Goal: Communication & Community: Answer question/provide support

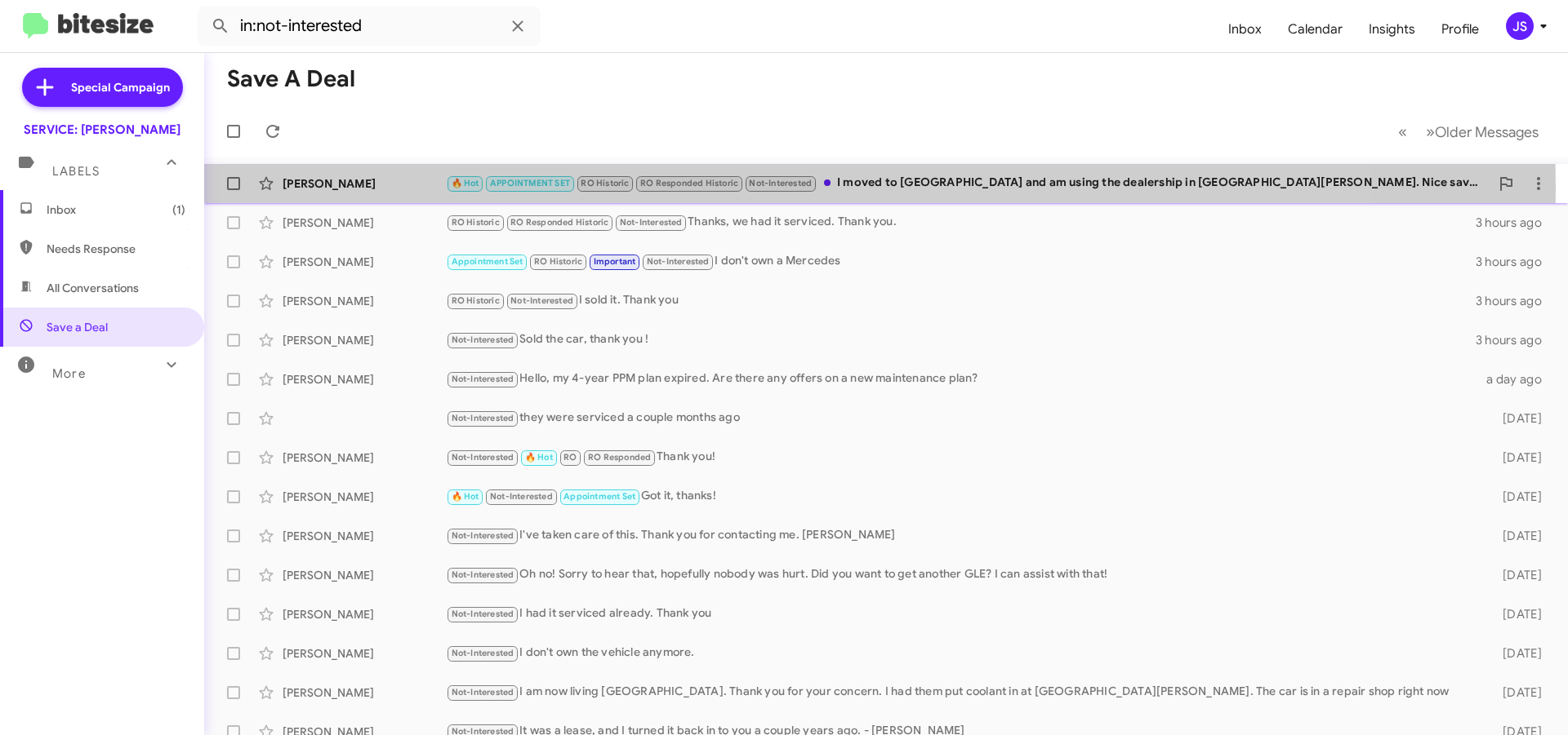
click at [426, 190] on div "[PERSON_NAME]" at bounding box center [364, 183] width 163 height 16
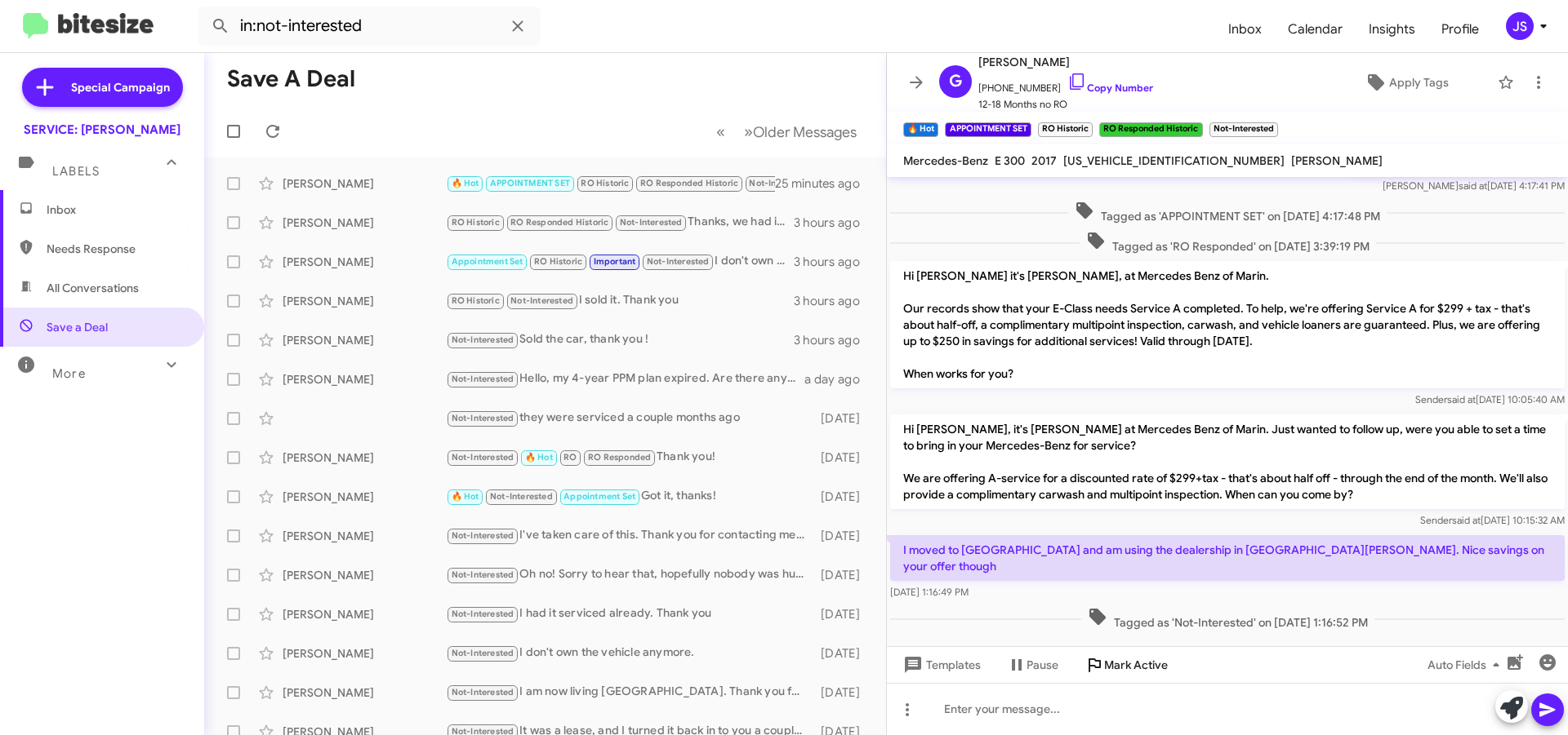
scroll to position [406, 0]
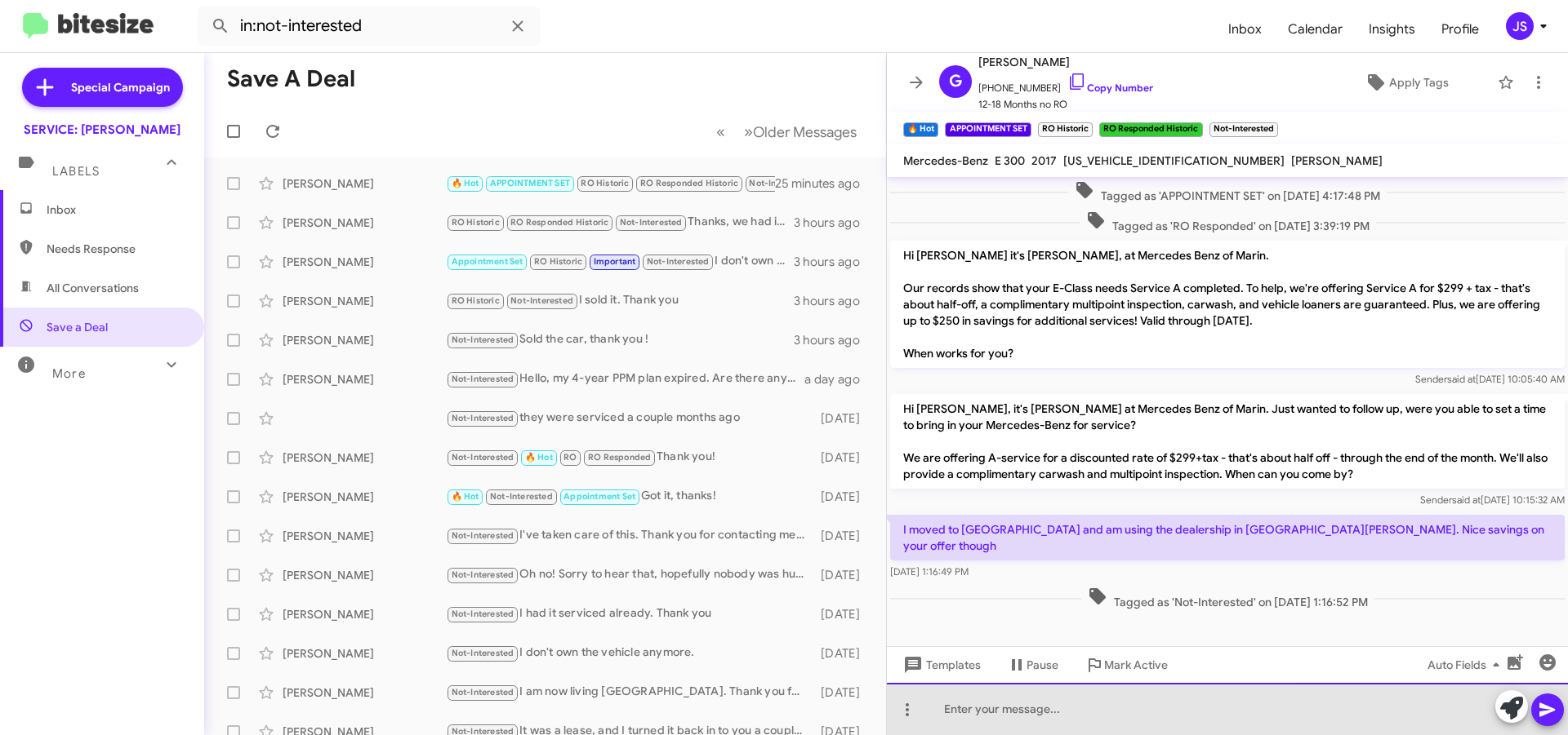
click at [1120, 724] on div at bounding box center [1228, 709] width 681 height 52
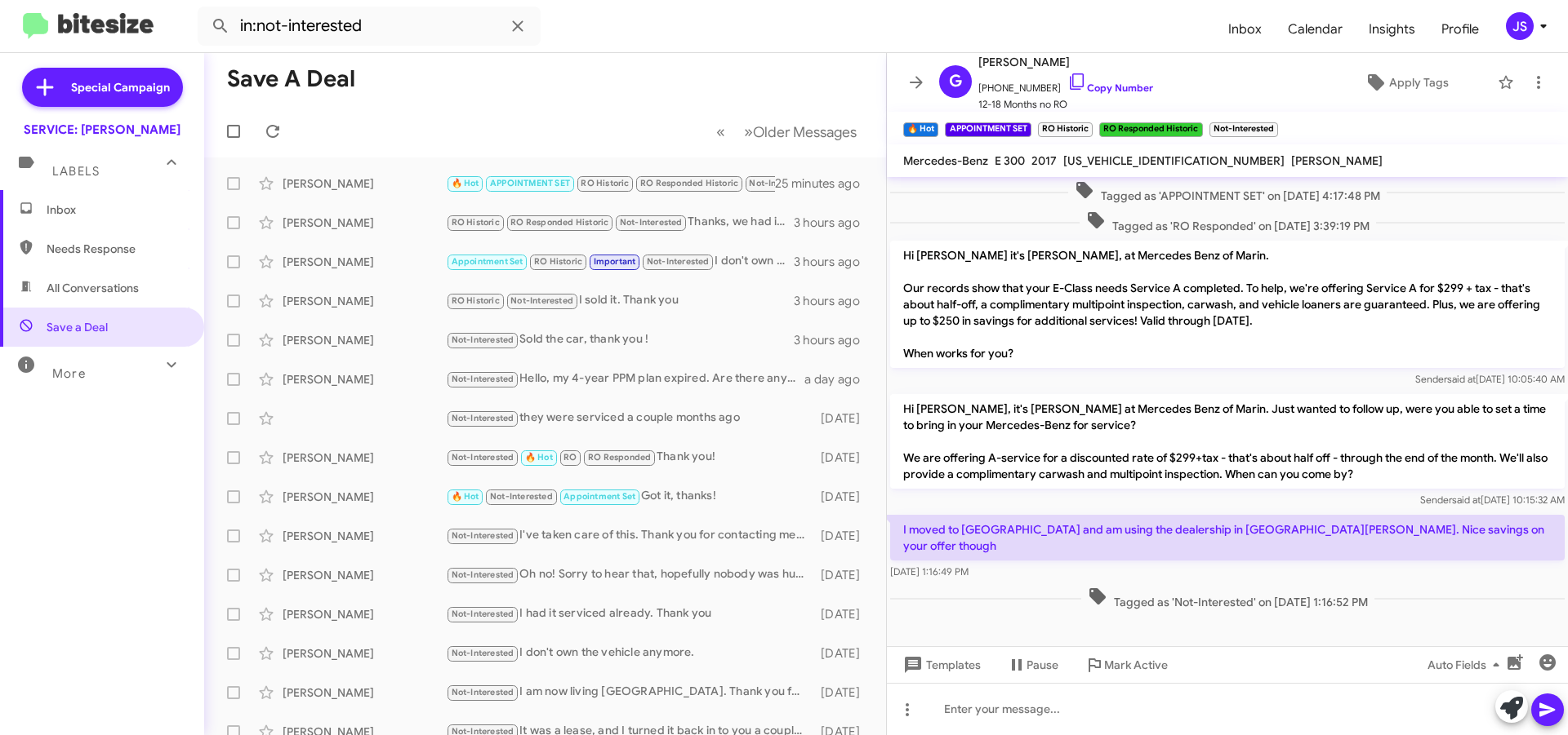
click at [1526, 718] on div at bounding box center [1530, 709] width 69 height 36
click at [1519, 706] on icon at bounding box center [1511, 708] width 23 height 23
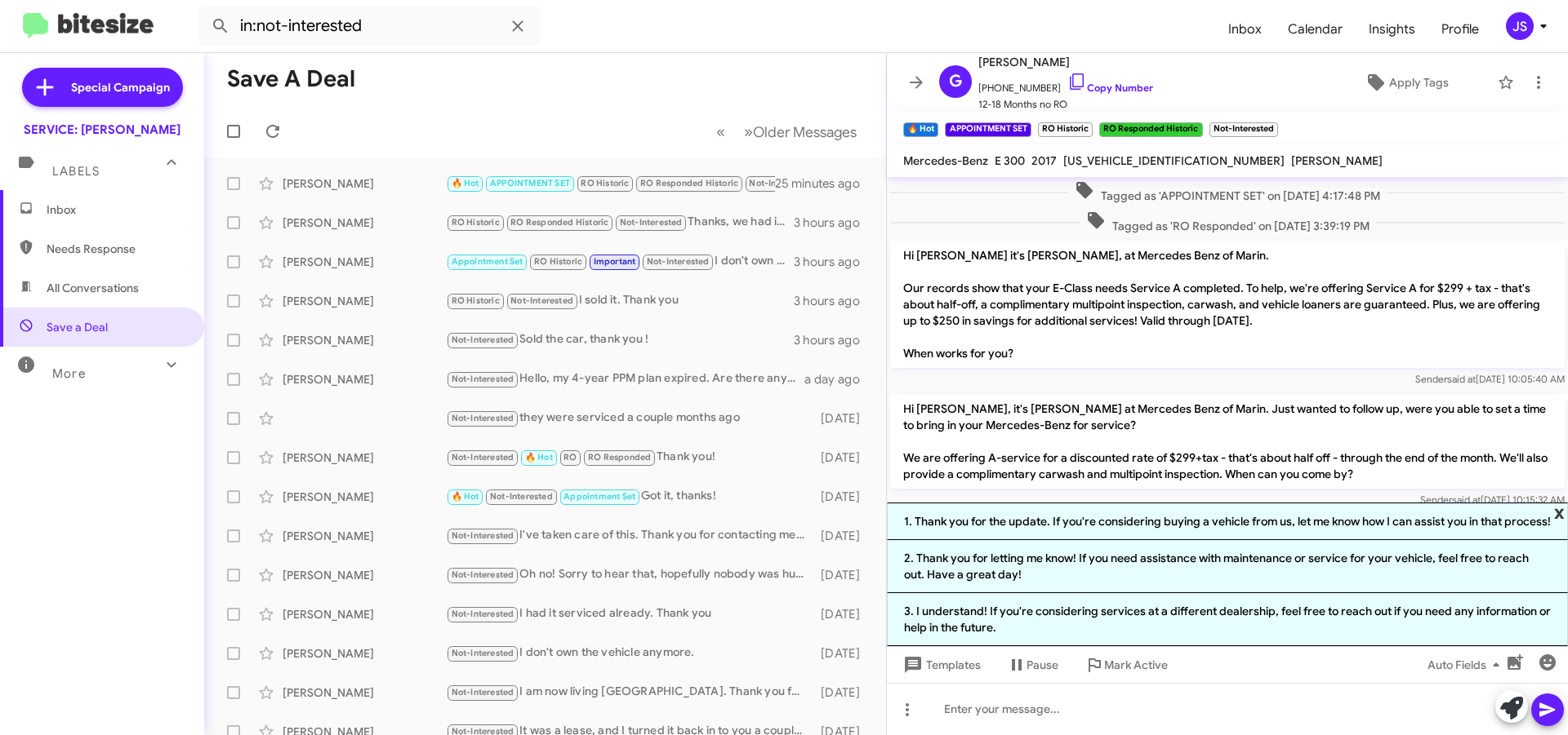
click at [1556, 503] on span "x" at bounding box center [1559, 512] width 10 height 20
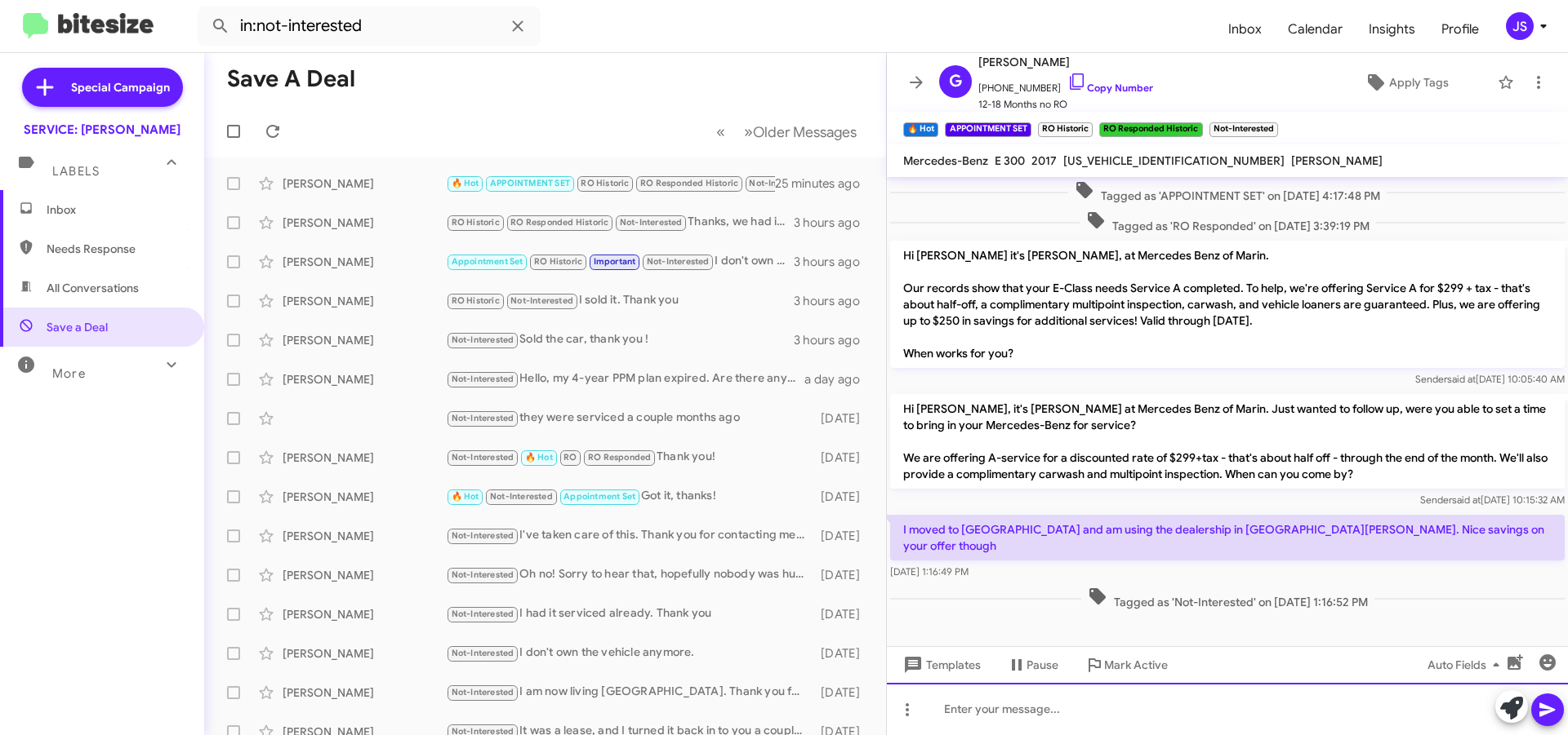
click at [1176, 723] on div at bounding box center [1228, 709] width 681 height 52
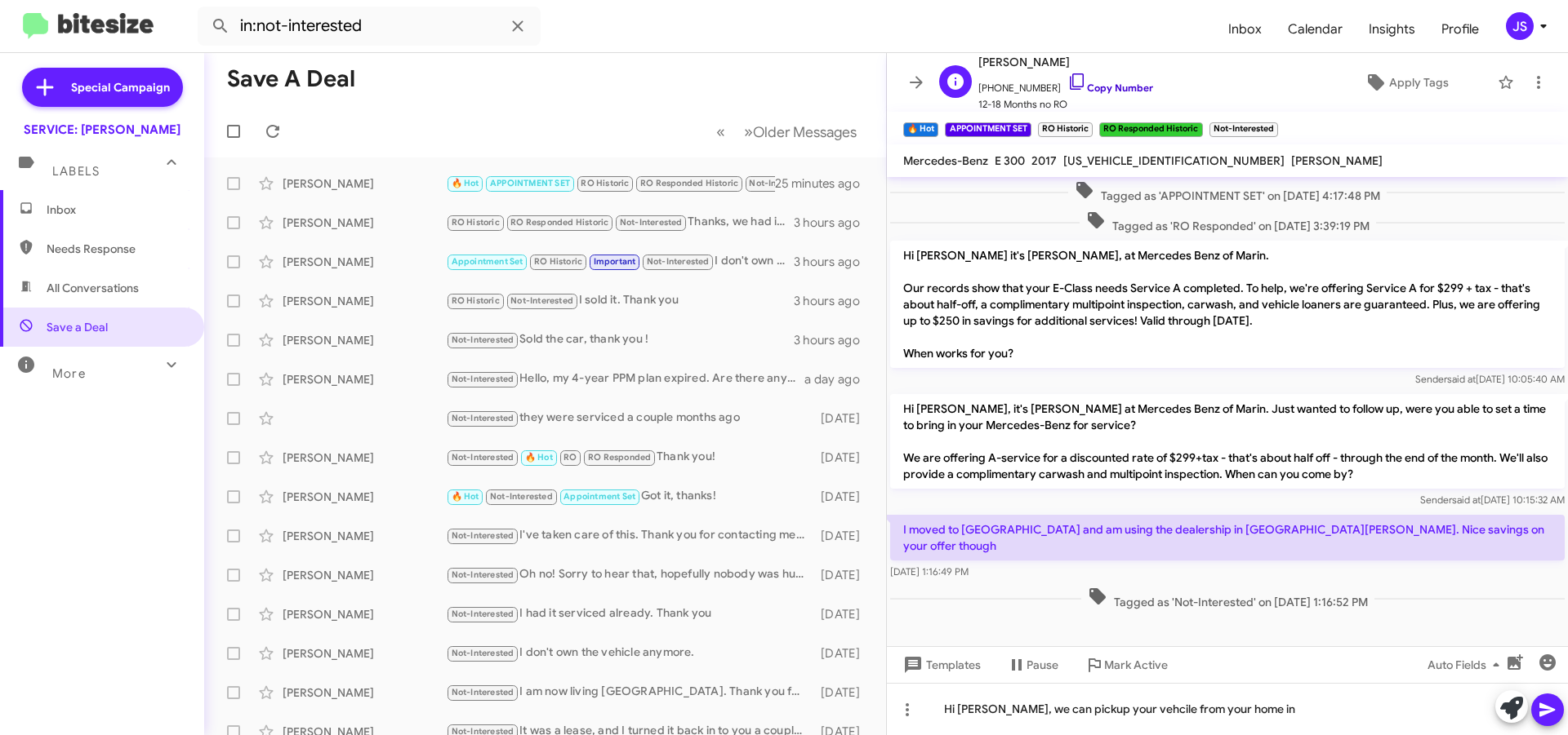
click at [1067, 90] on icon at bounding box center [1077, 81] width 20 height 20
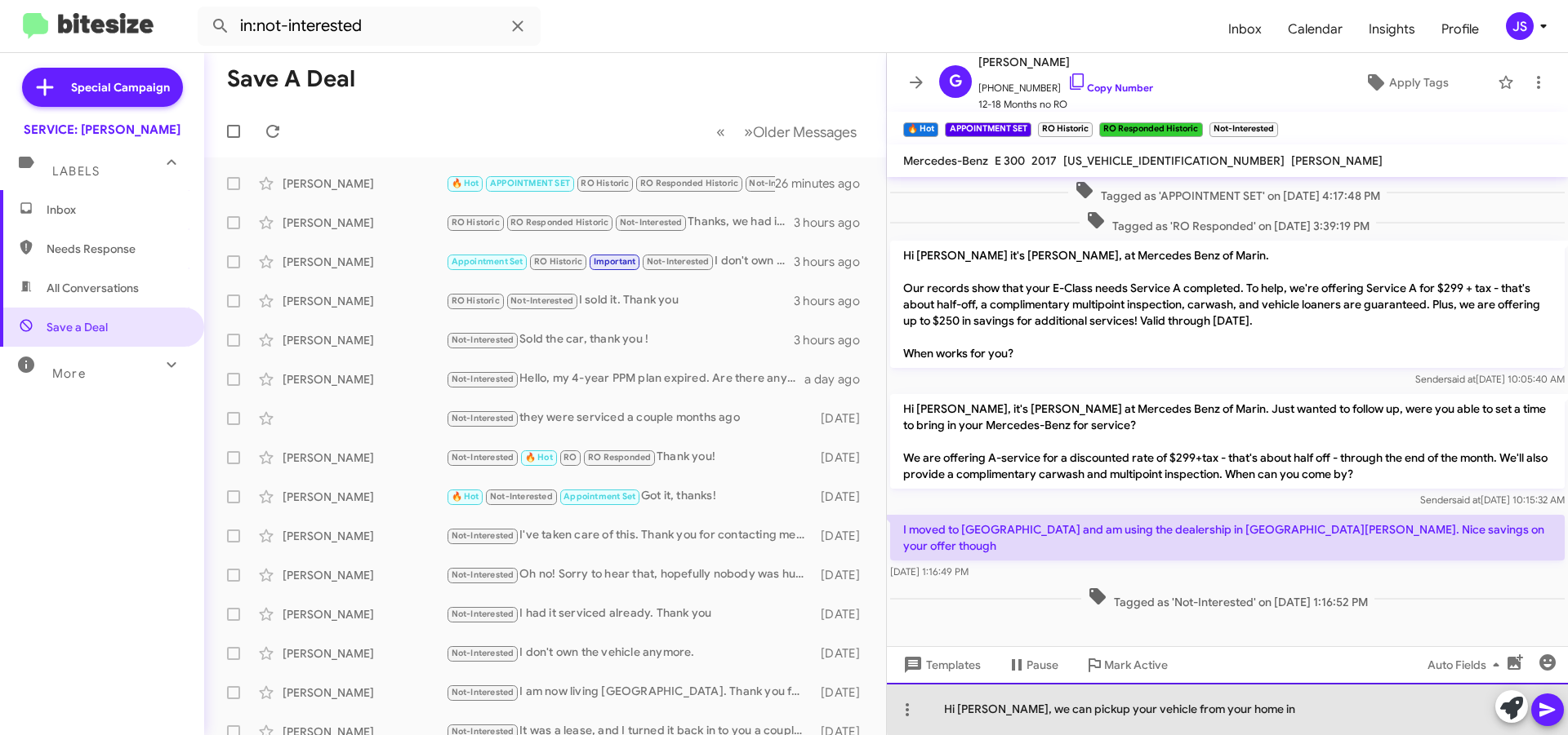
click at [1300, 708] on div "Hi Gioacchino, we can pickup your vehicle from your home in" at bounding box center [1228, 709] width 681 height 52
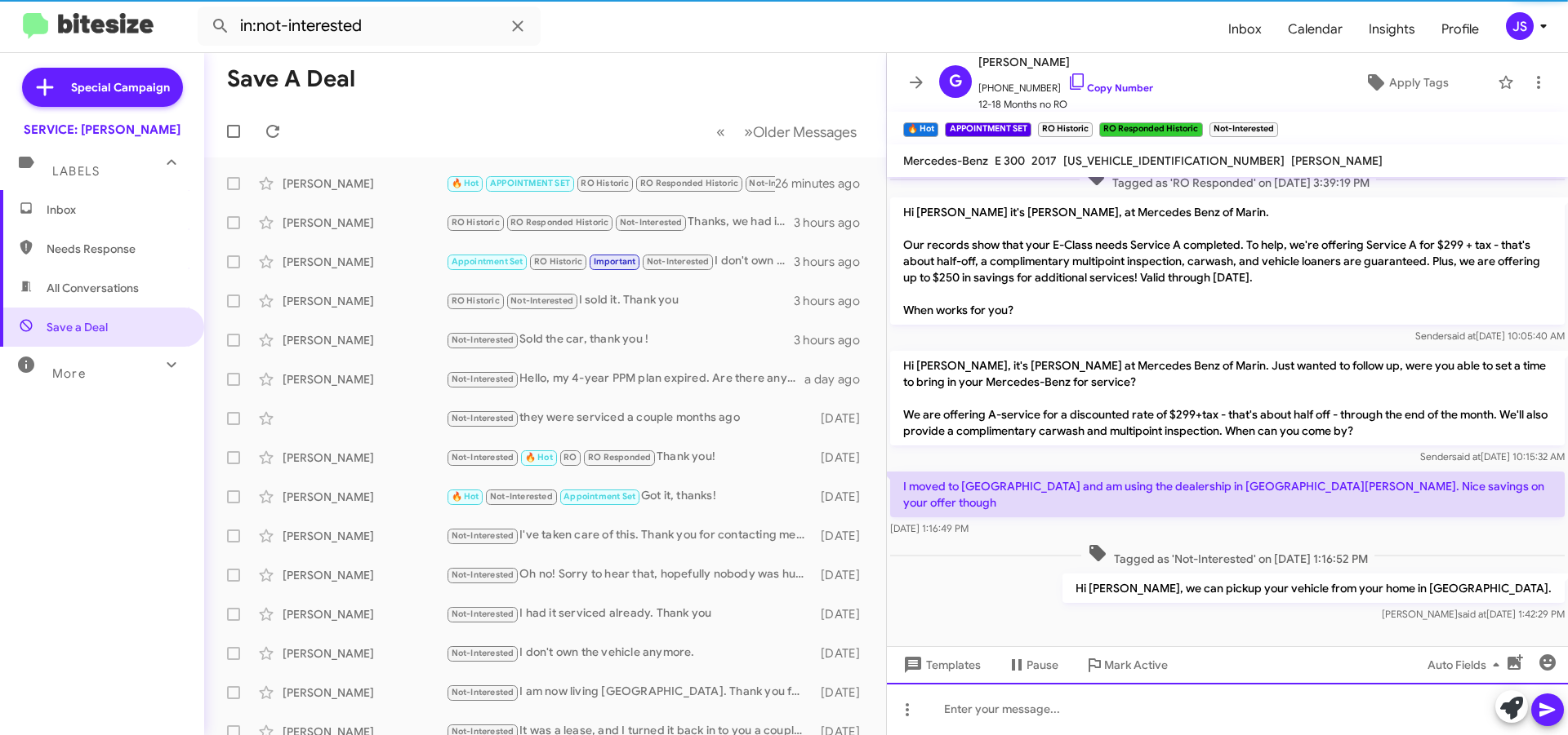
scroll to position [465, 0]
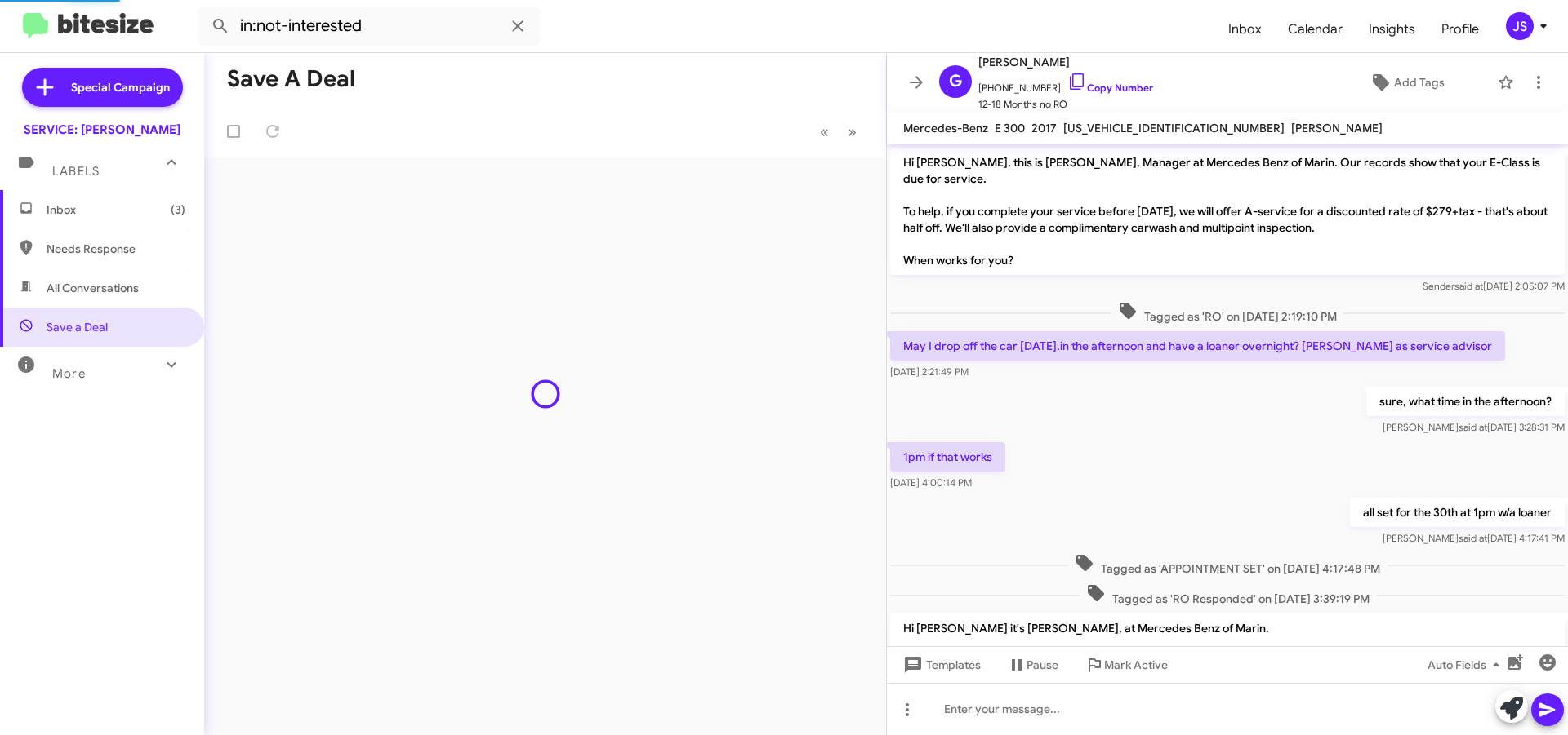
scroll to position [432, 0]
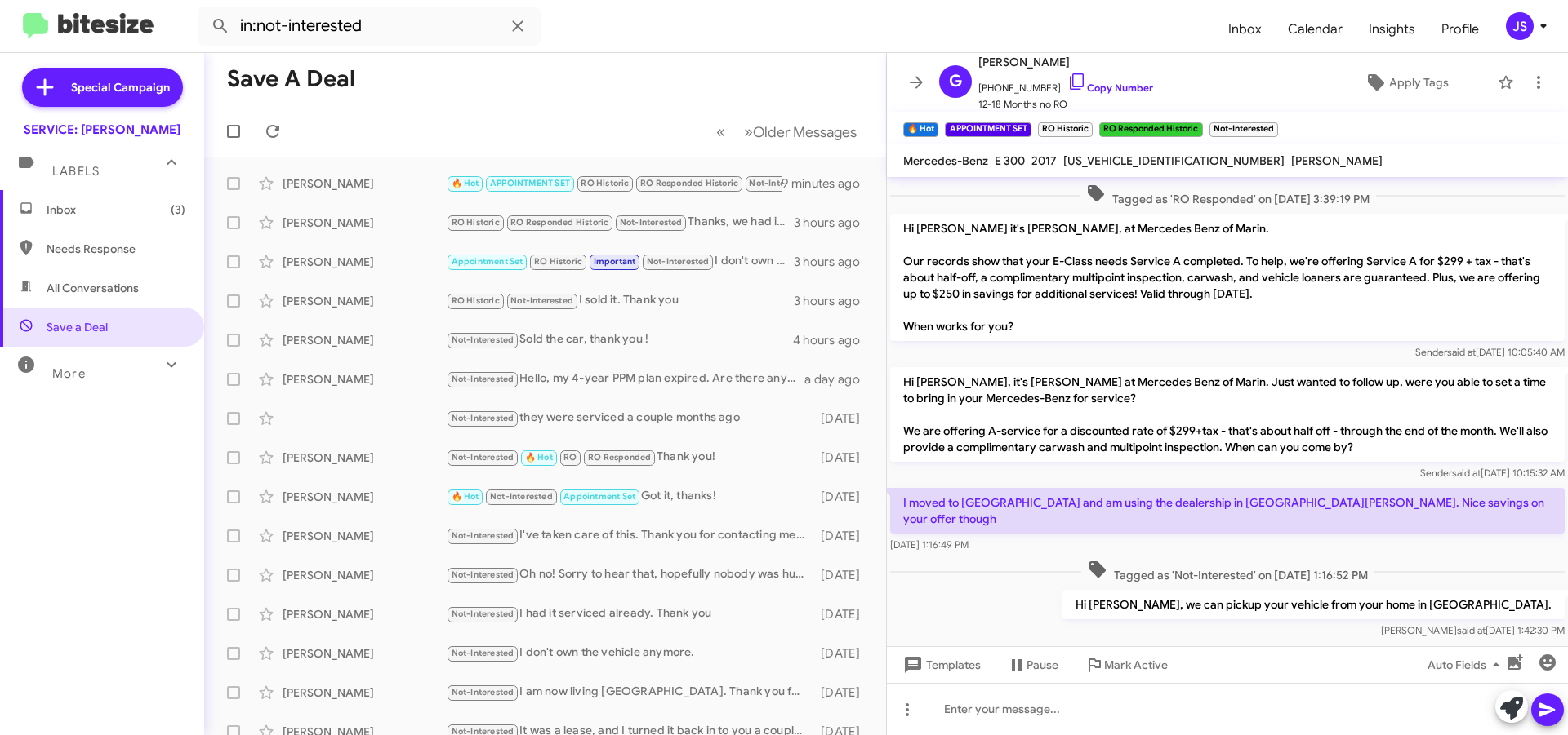
click at [130, 204] on span "Inbox (3)" at bounding box center [116, 209] width 139 height 16
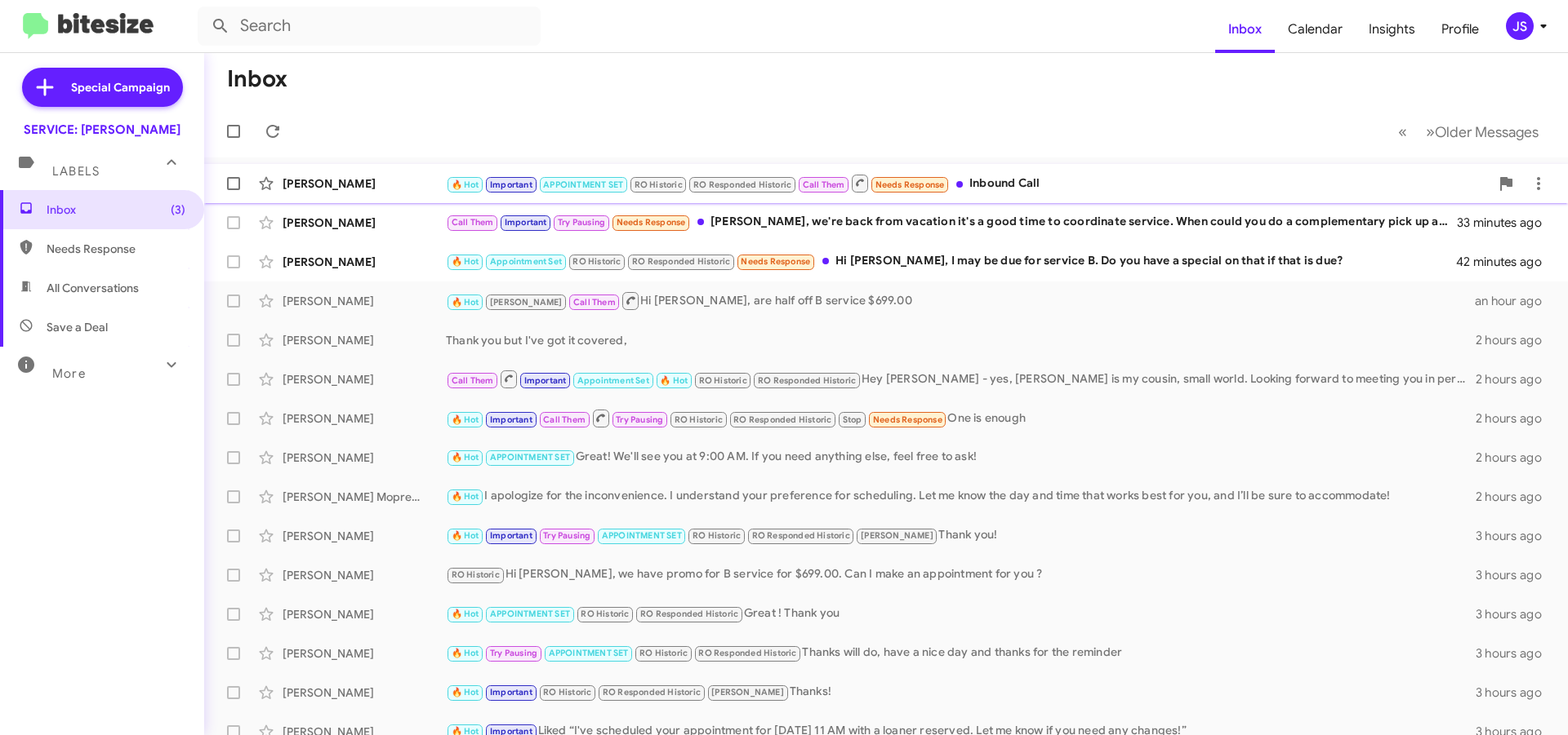
click at [363, 188] on div "[PERSON_NAME]" at bounding box center [364, 183] width 163 height 16
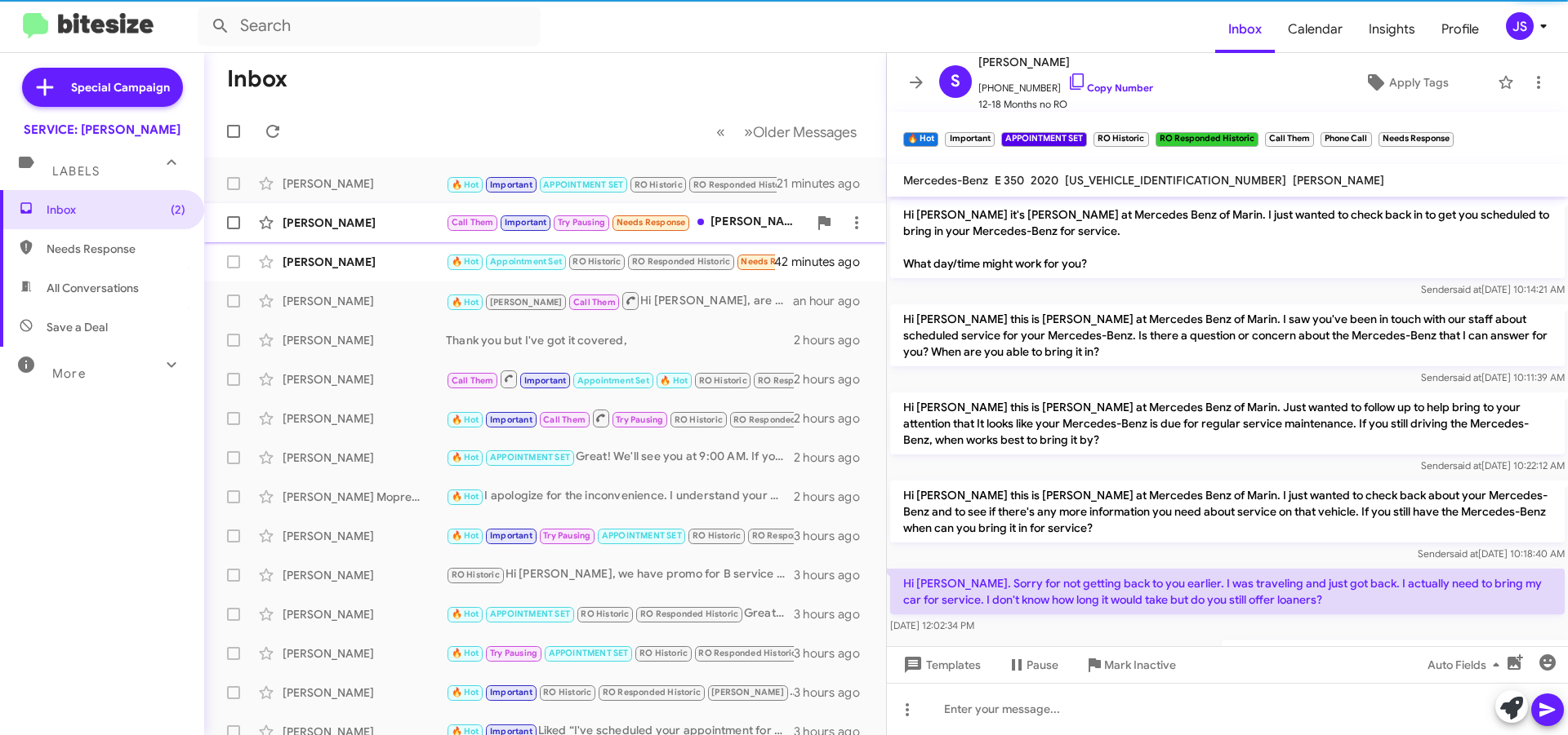
click at [349, 231] on div "Adam Boulanger Call Them Important Try Pausing Needs Response Omar, we're back …" at bounding box center [545, 223] width 655 height 32
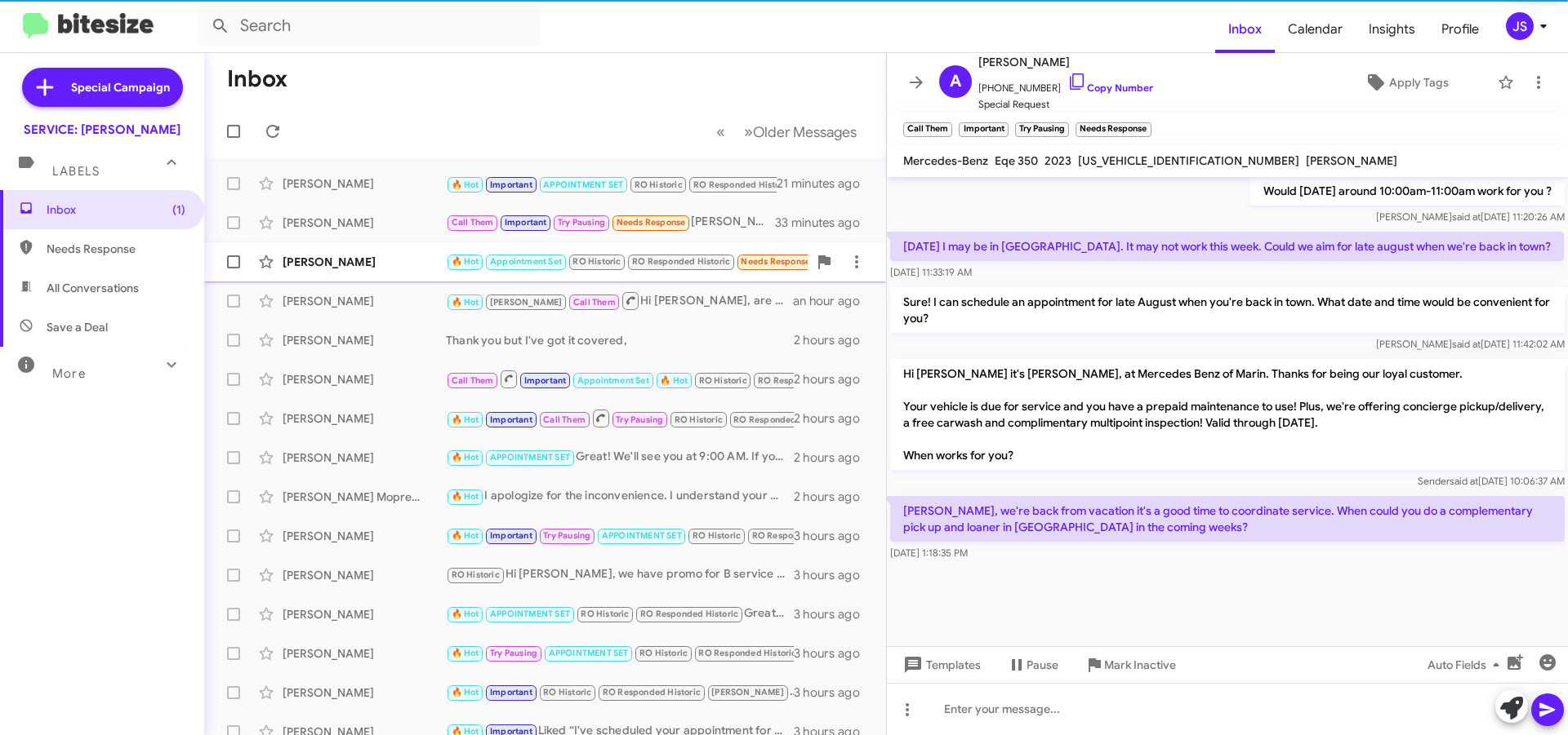
scroll to position [980, 0]
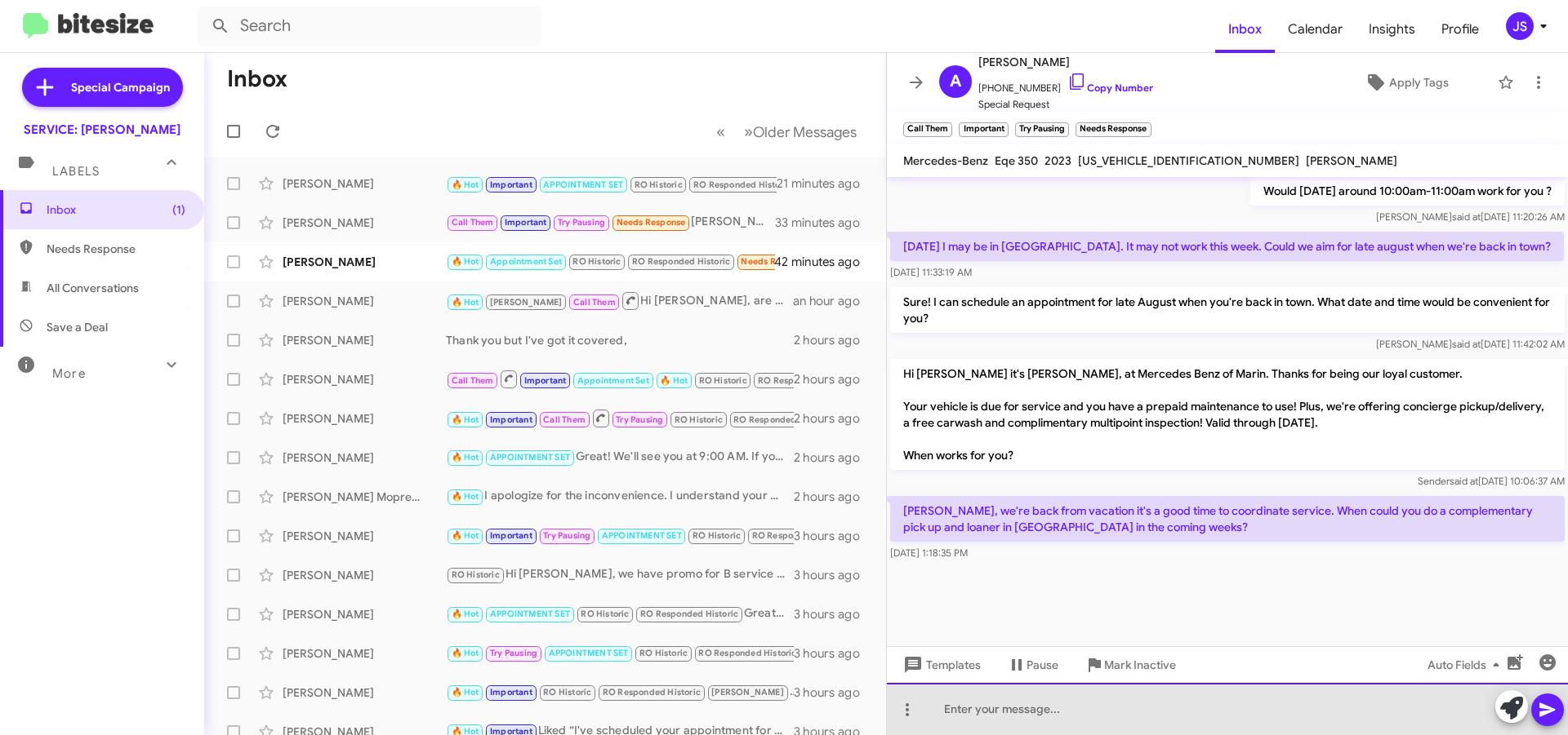
click at [1079, 719] on div at bounding box center [1228, 709] width 681 height 52
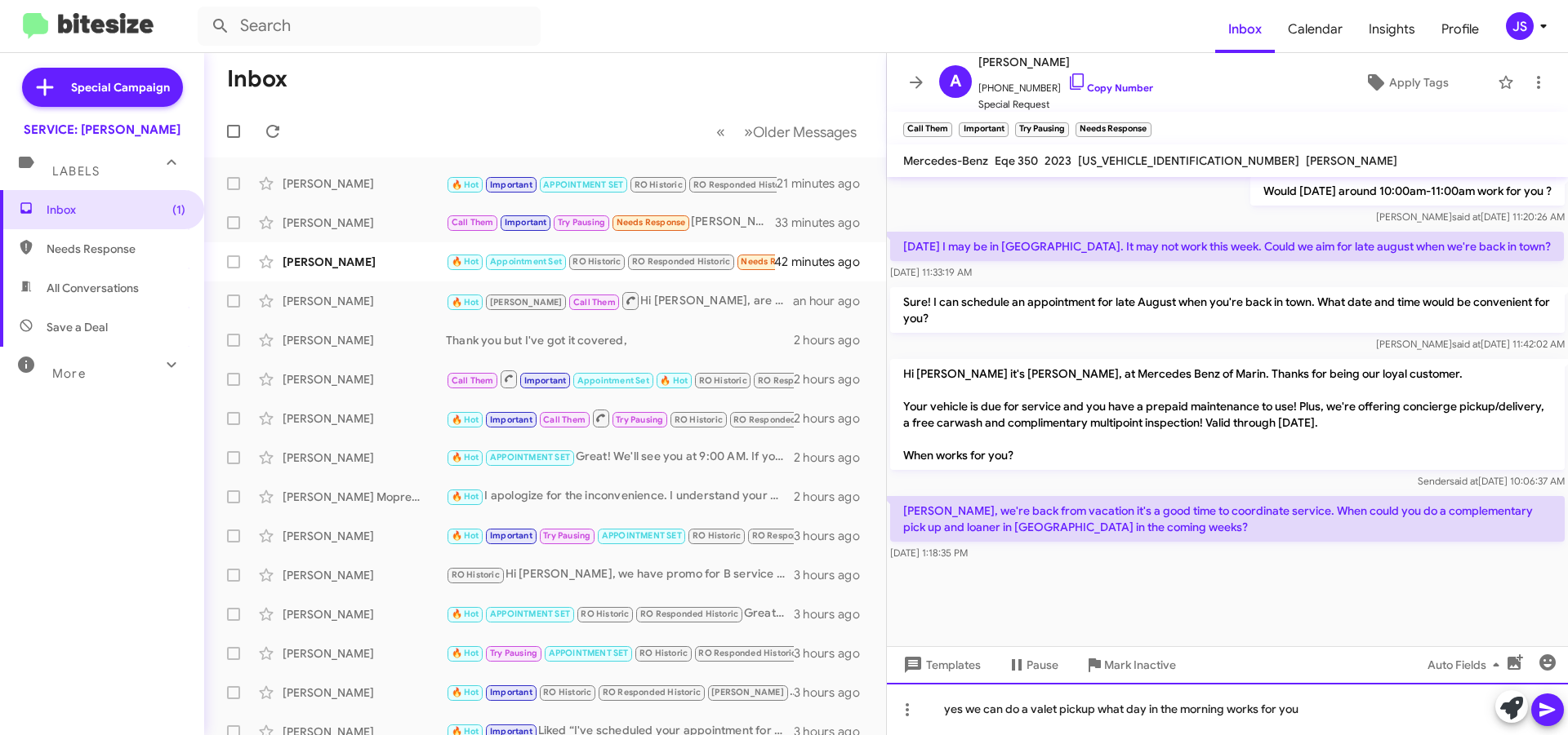
click at [941, 715] on div "yes we can do a valet pickup what day in the morning works for you" at bounding box center [1228, 709] width 681 height 52
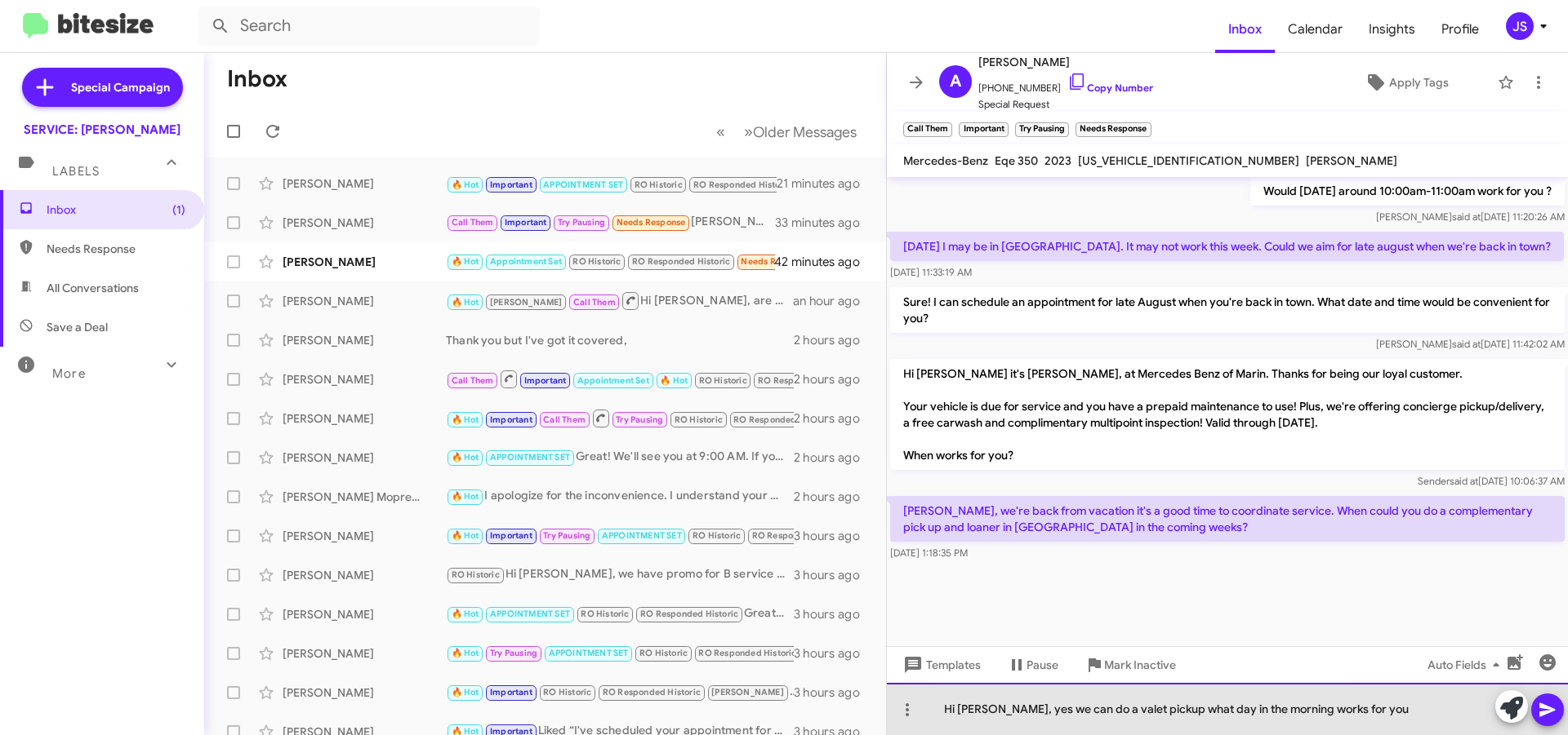
click at [1147, 713] on div "Hi Adam, yes we can do a valet pickup what day in the morning works for you" at bounding box center [1228, 709] width 681 height 52
click at [1160, 712] on div "Hi Adam, yes we can do a valet pickup. what day in the morning works for you" at bounding box center [1228, 709] width 681 height 52
click at [1282, 717] on div "Hi Adam, yes we can do a valet pickup. What day in the morning works for you" at bounding box center [1228, 709] width 681 height 52
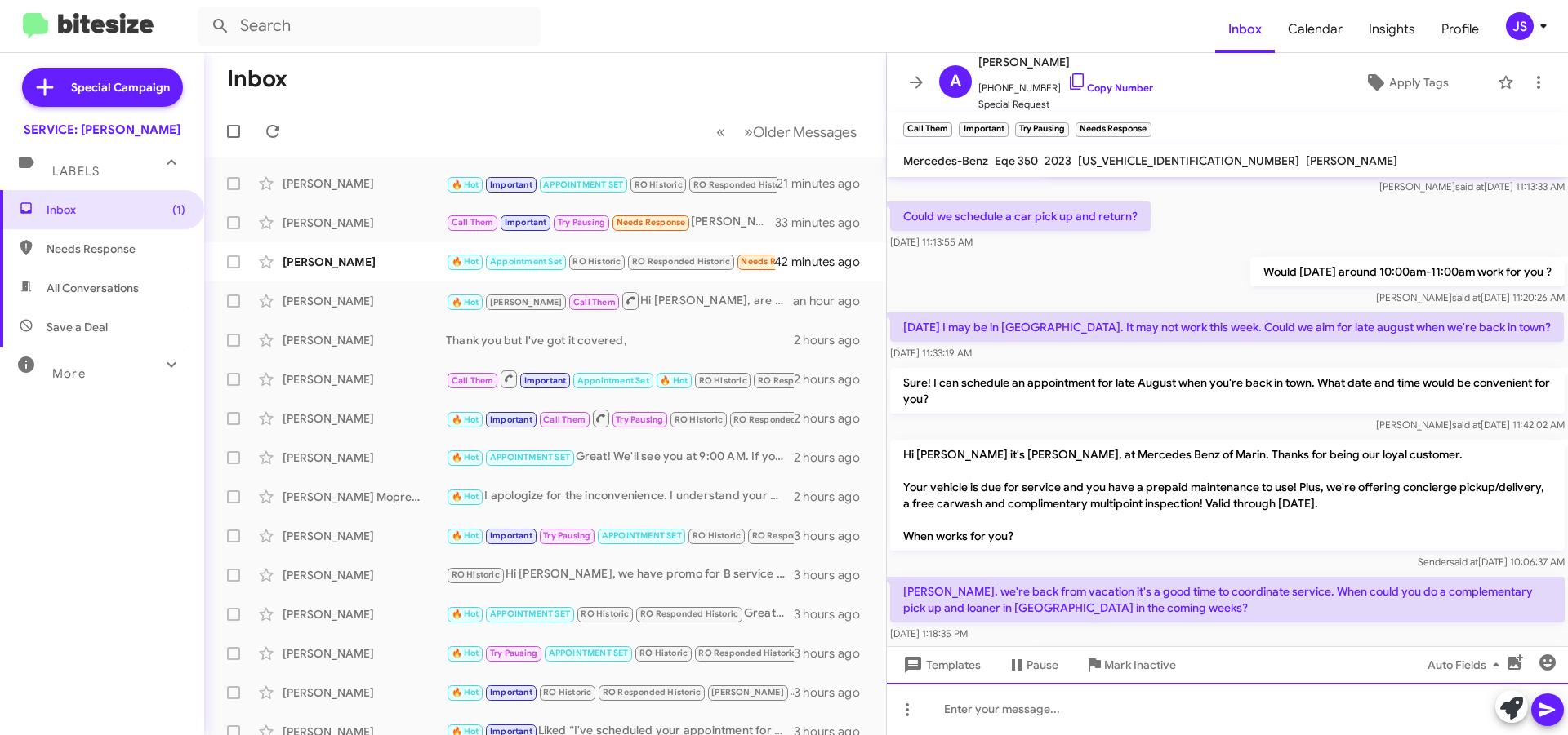
scroll to position [1376, 0]
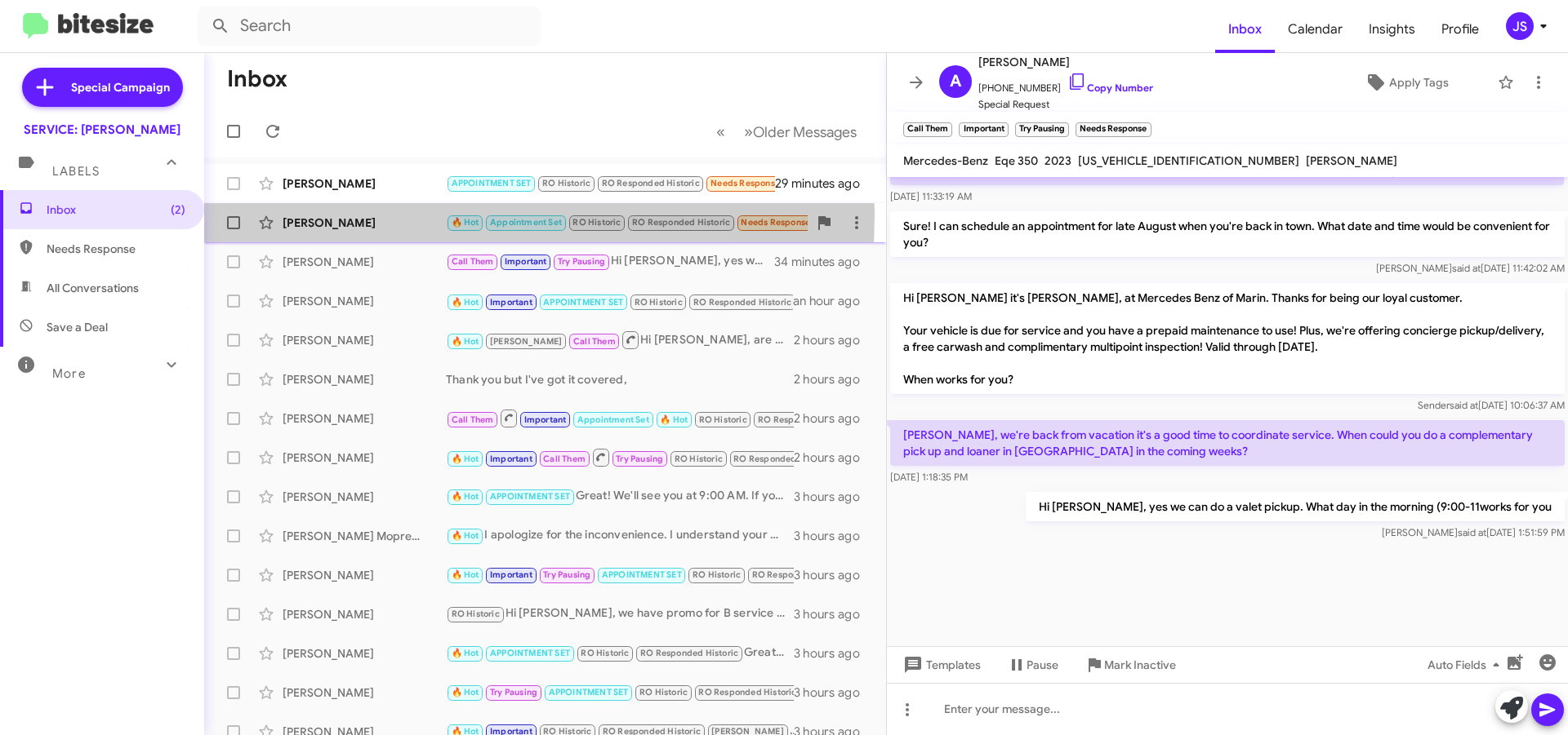
click at [386, 214] on div "[PERSON_NAME]" at bounding box center [364, 222] width 163 height 16
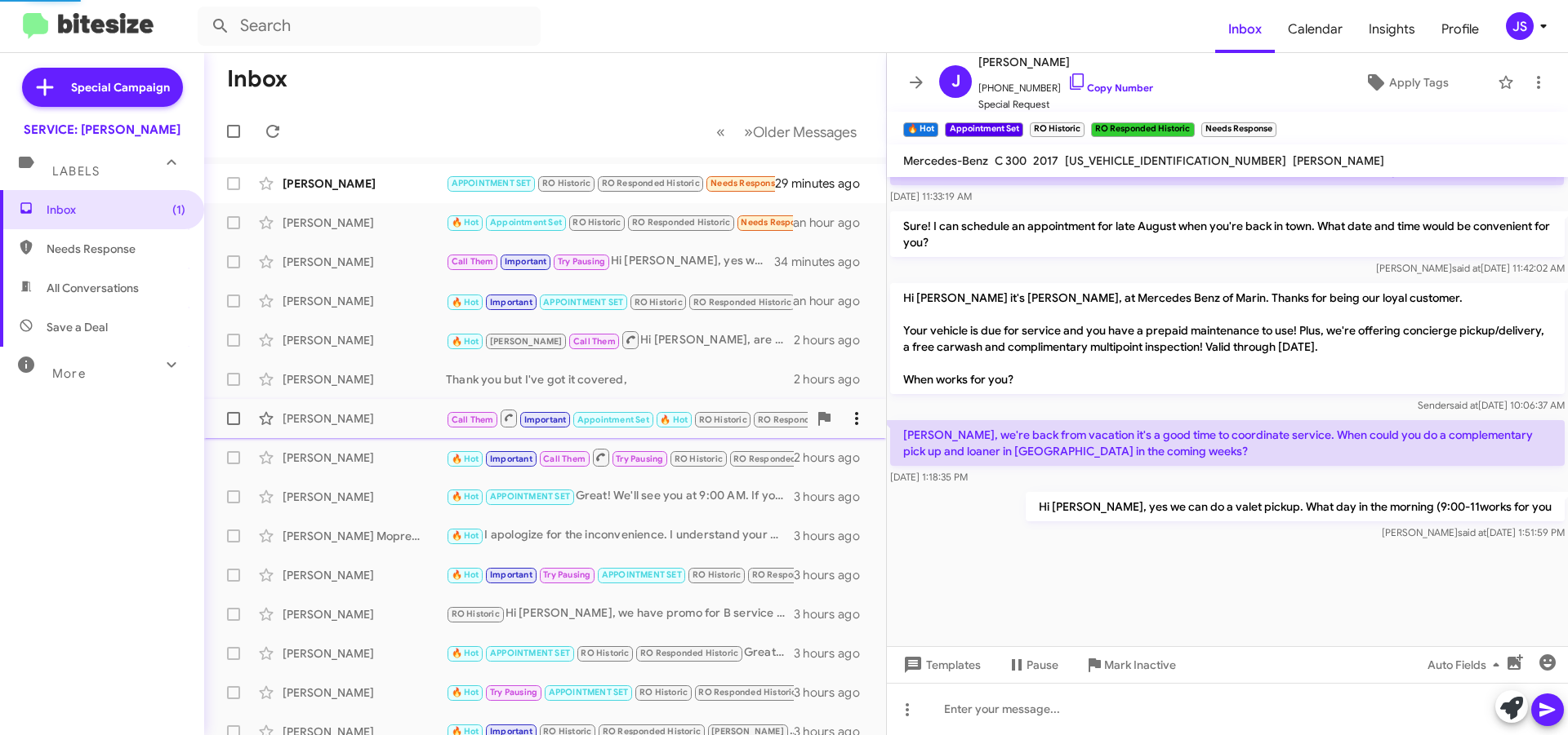
scroll to position [171, 0]
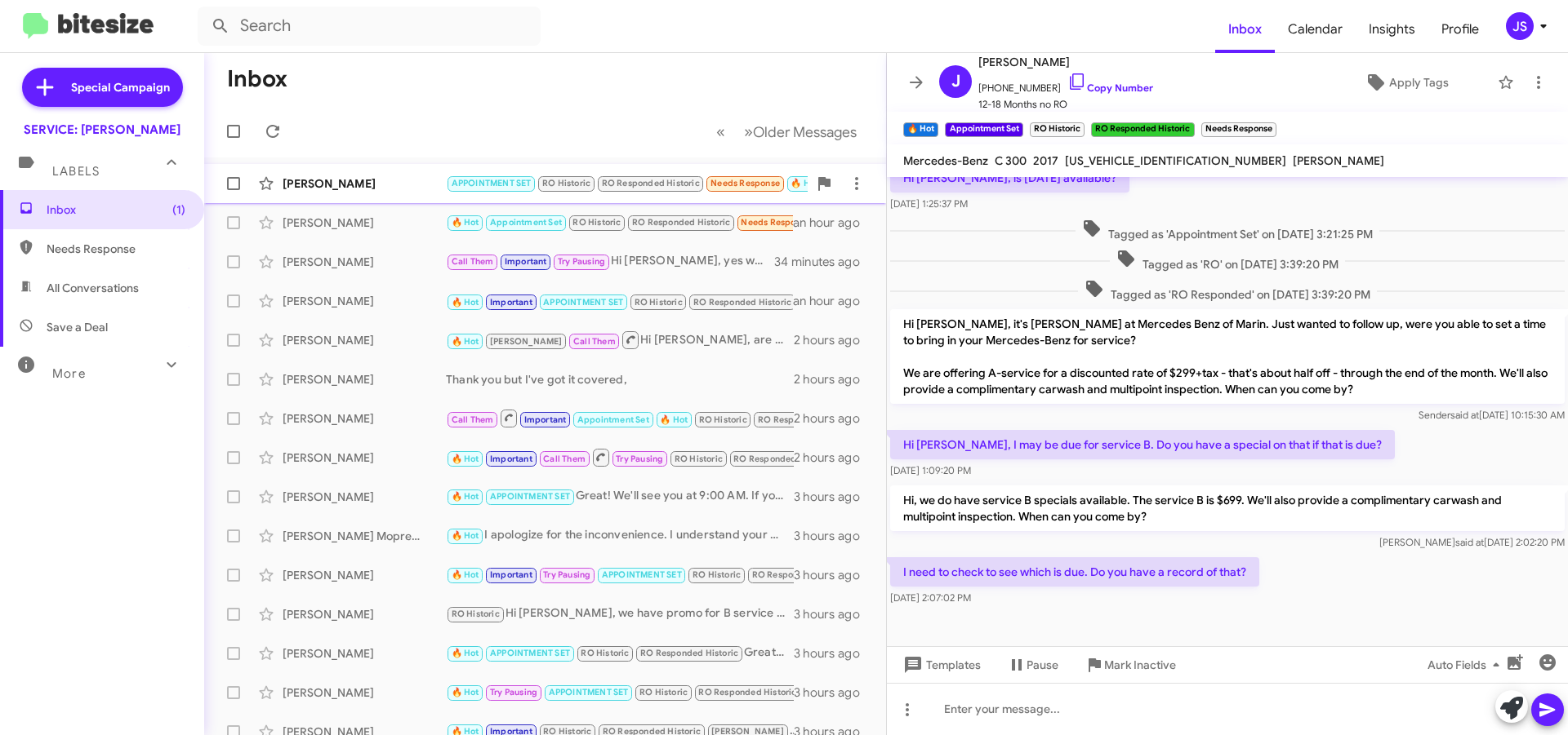
click at [331, 187] on div "[PERSON_NAME]" at bounding box center [364, 183] width 163 height 16
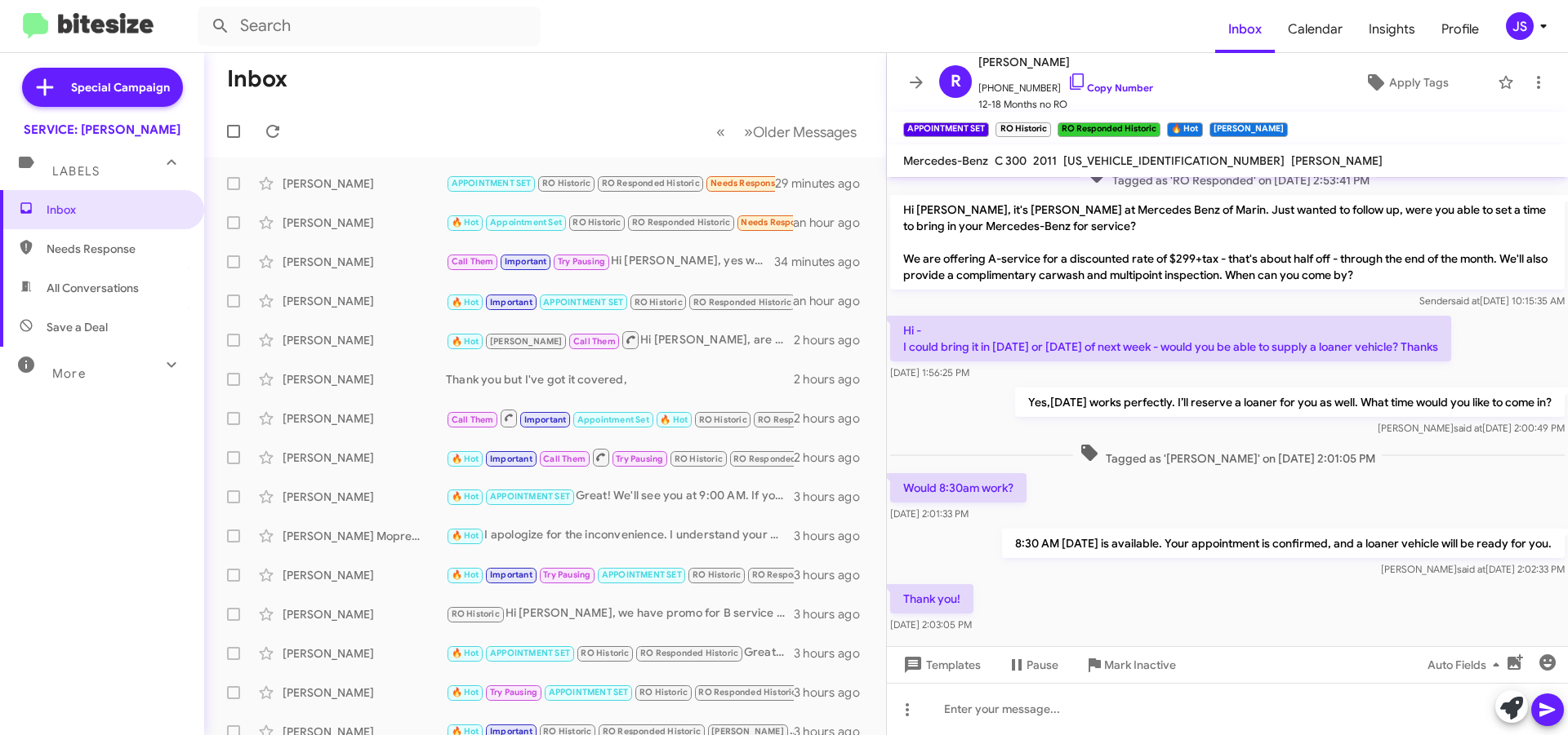
scroll to position [595, 0]
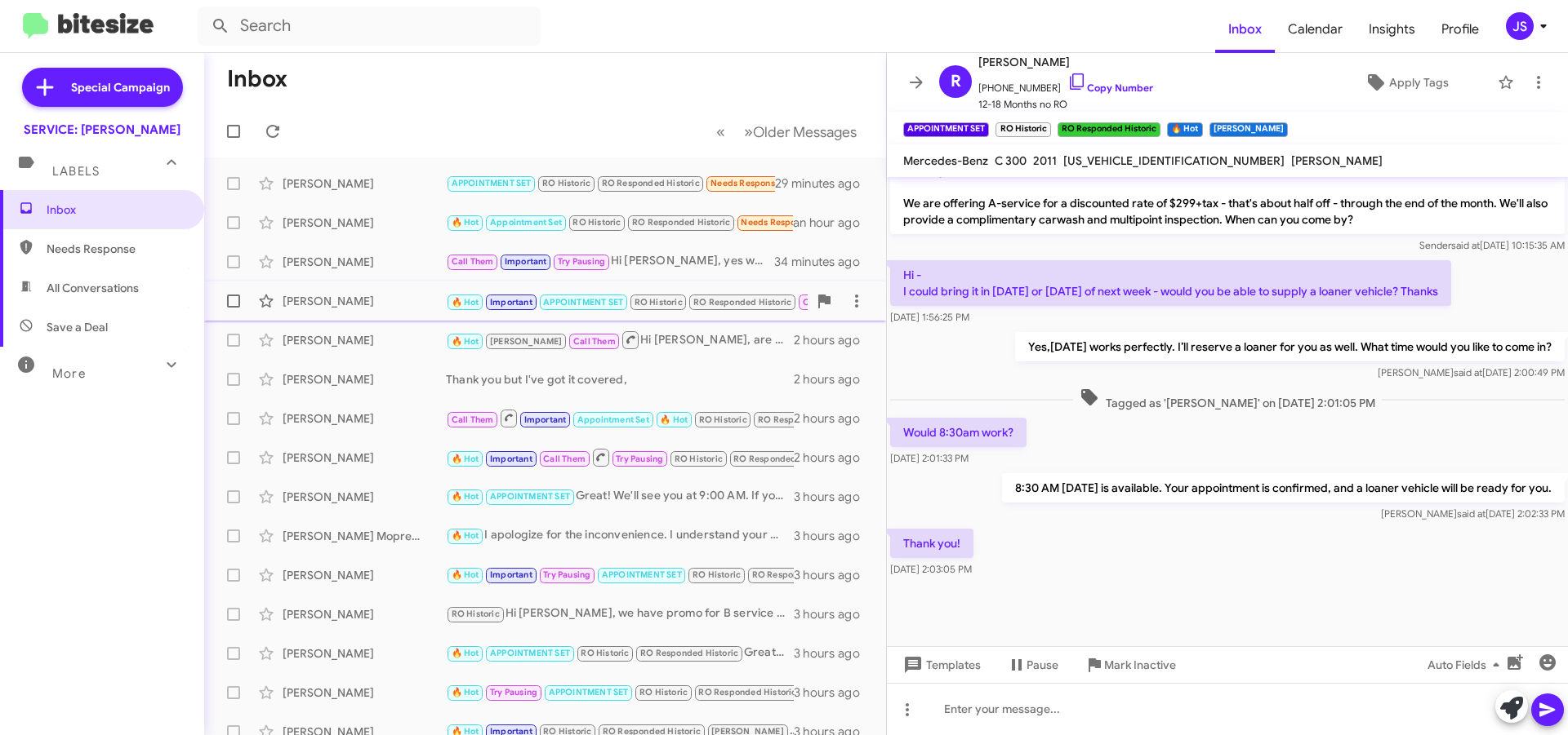
click at [352, 291] on div "Shahrzad Hamidi 🔥 Hot Important APPOINTMENT SET RO Historic RO Responded Histor…" at bounding box center [545, 301] width 655 height 32
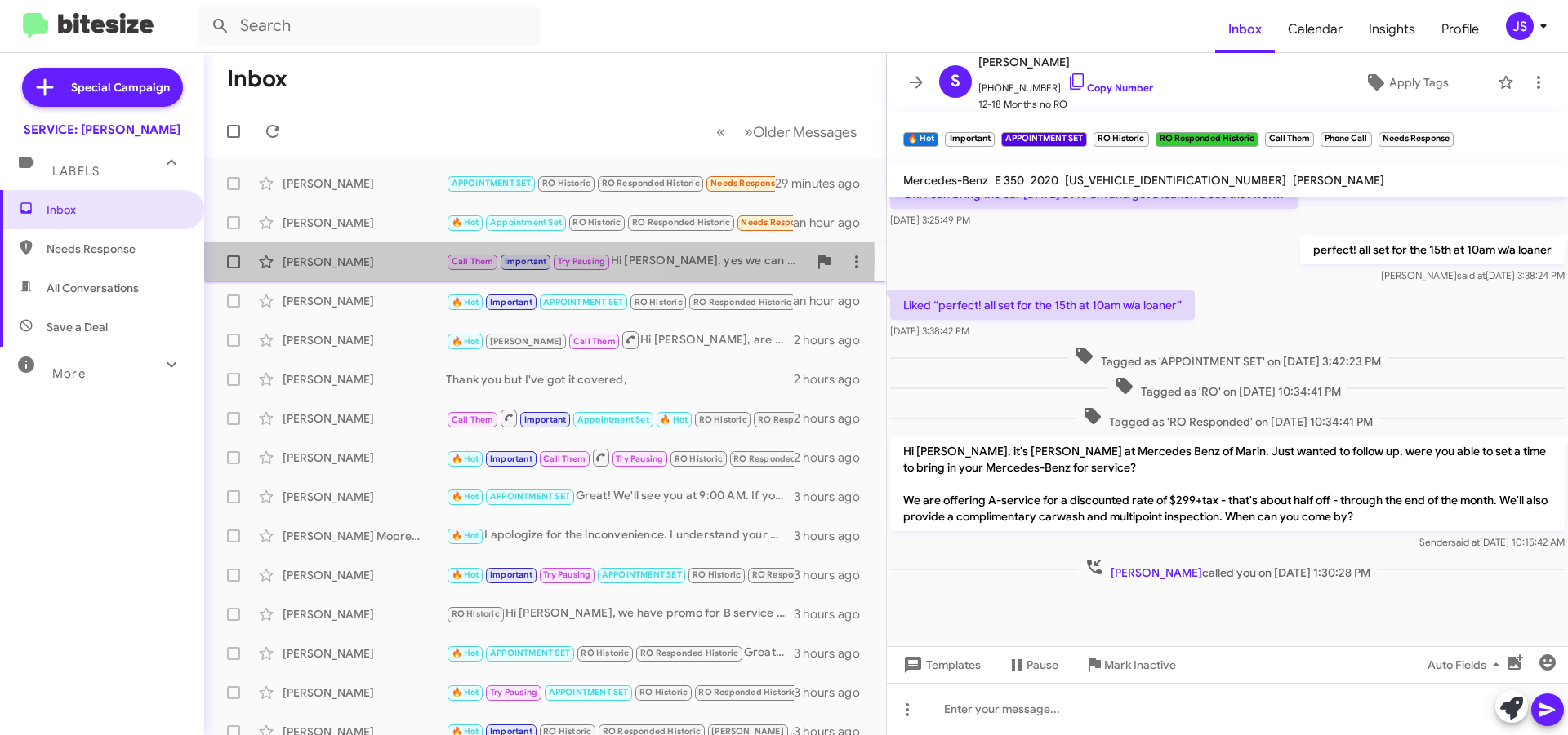
click at [355, 259] on div "[PERSON_NAME]" at bounding box center [364, 261] width 163 height 16
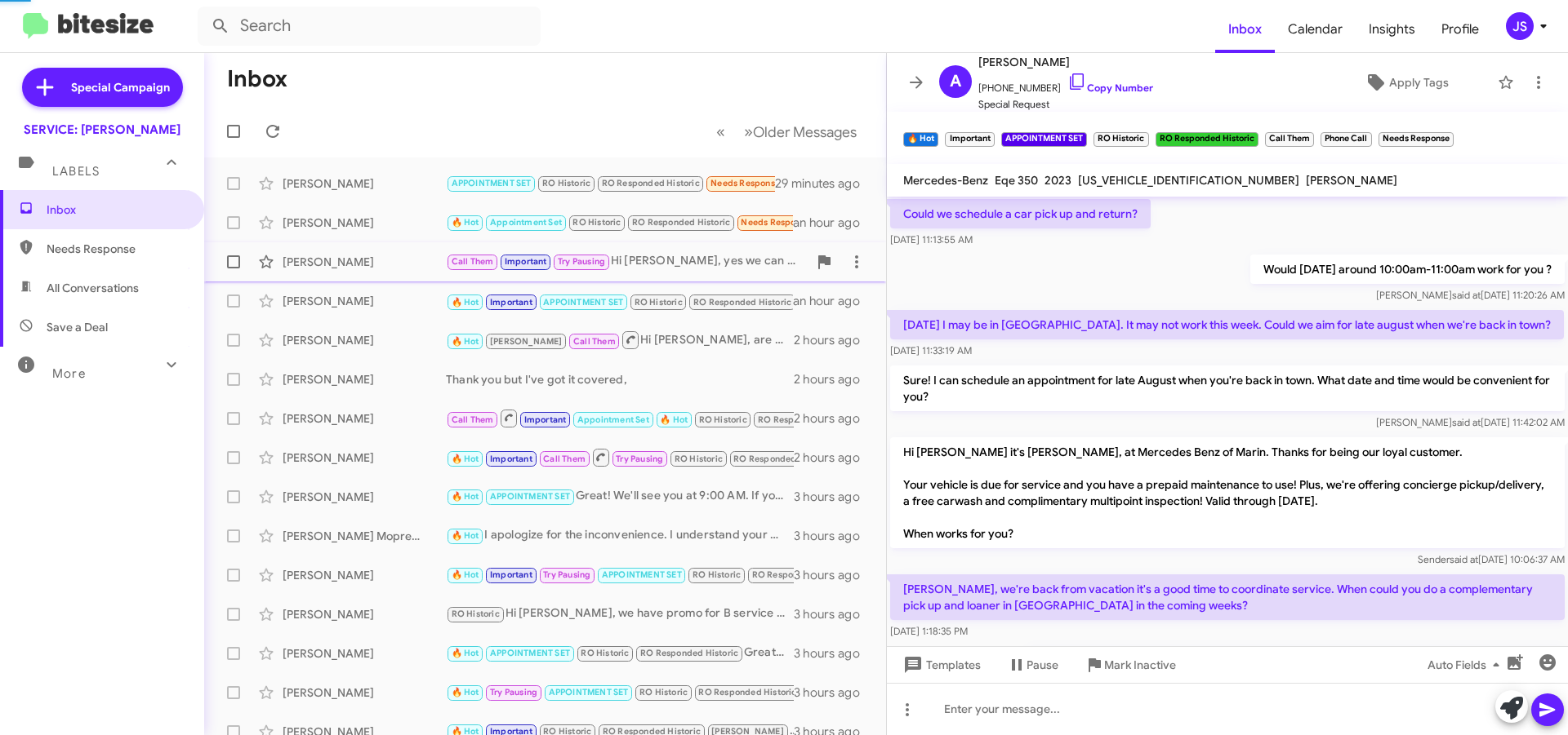
scroll to position [964, 0]
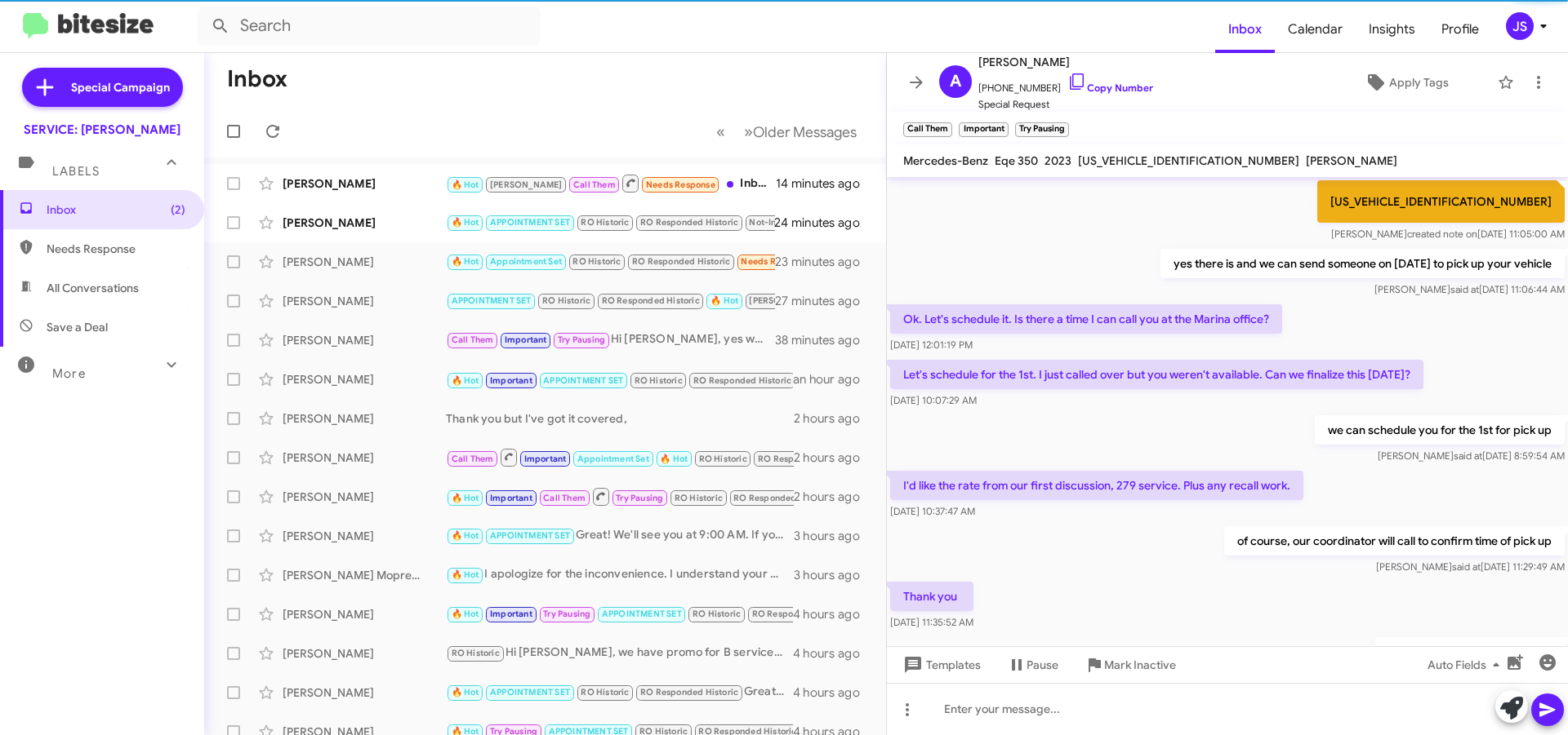
scroll to position [898, 0]
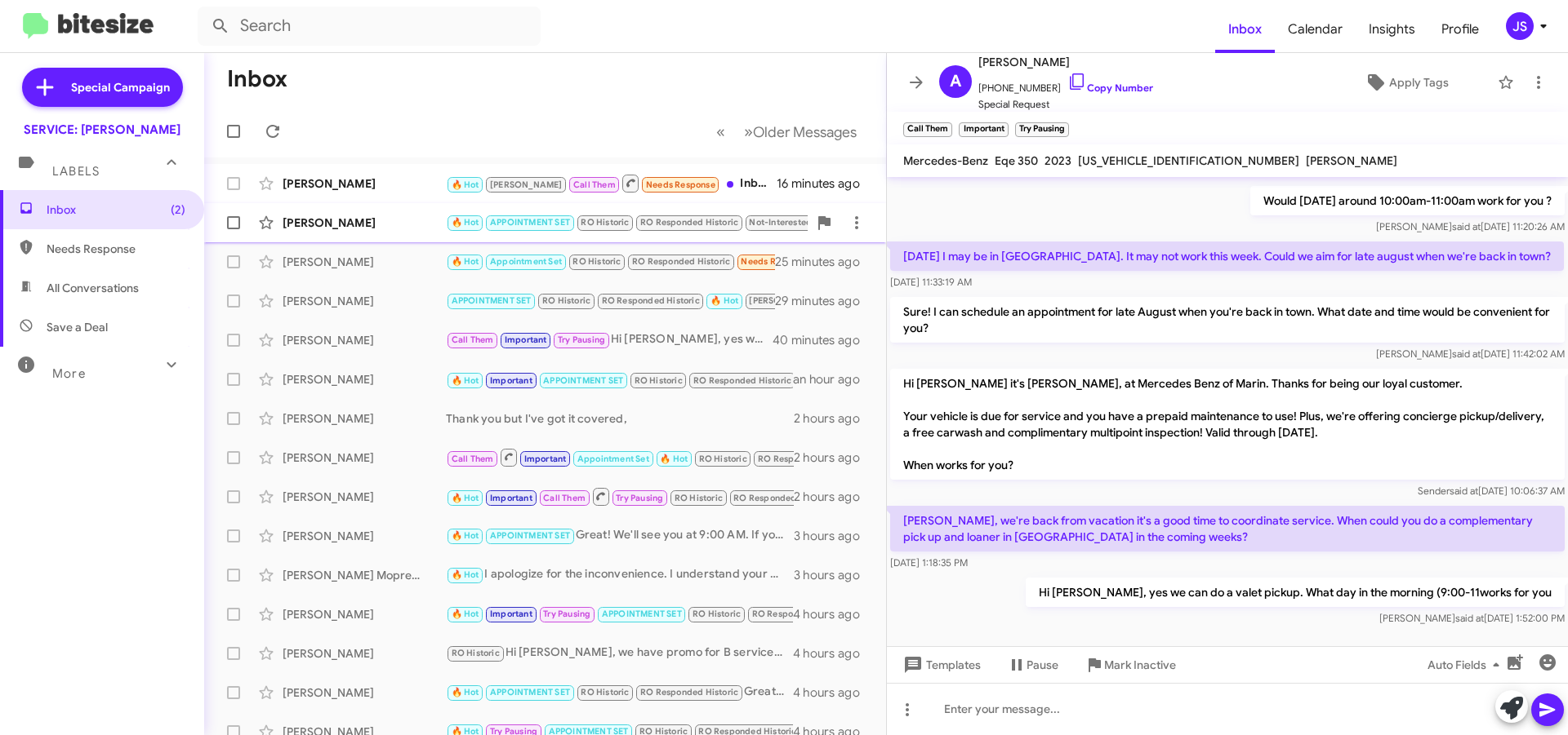
click at [398, 207] on div "Gioacchino Camilleri 🔥 Hot APPOINTMENT SET RO Historic RO Responded Historic No…" at bounding box center [545, 223] width 655 height 32
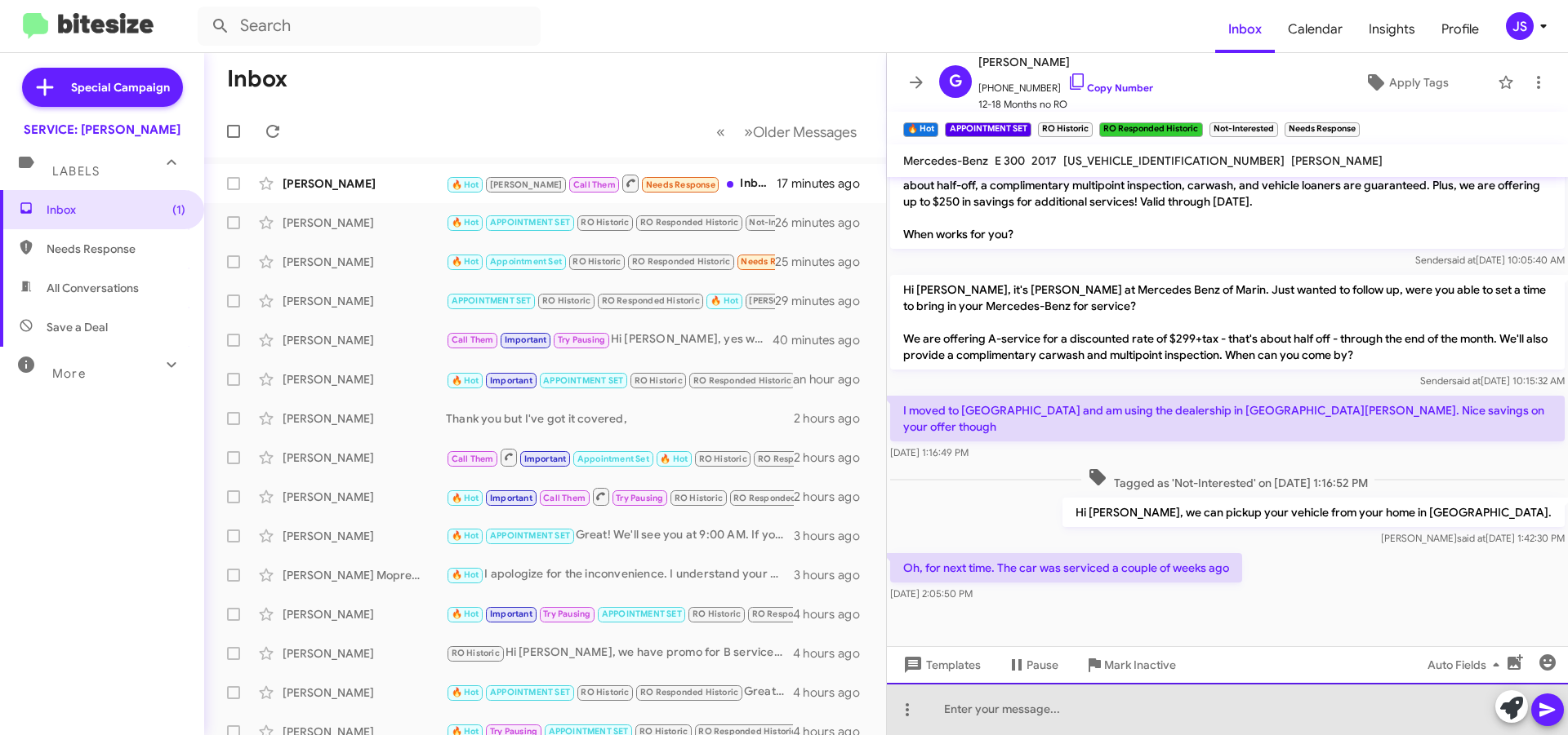
click at [1022, 714] on div at bounding box center [1228, 709] width 681 height 52
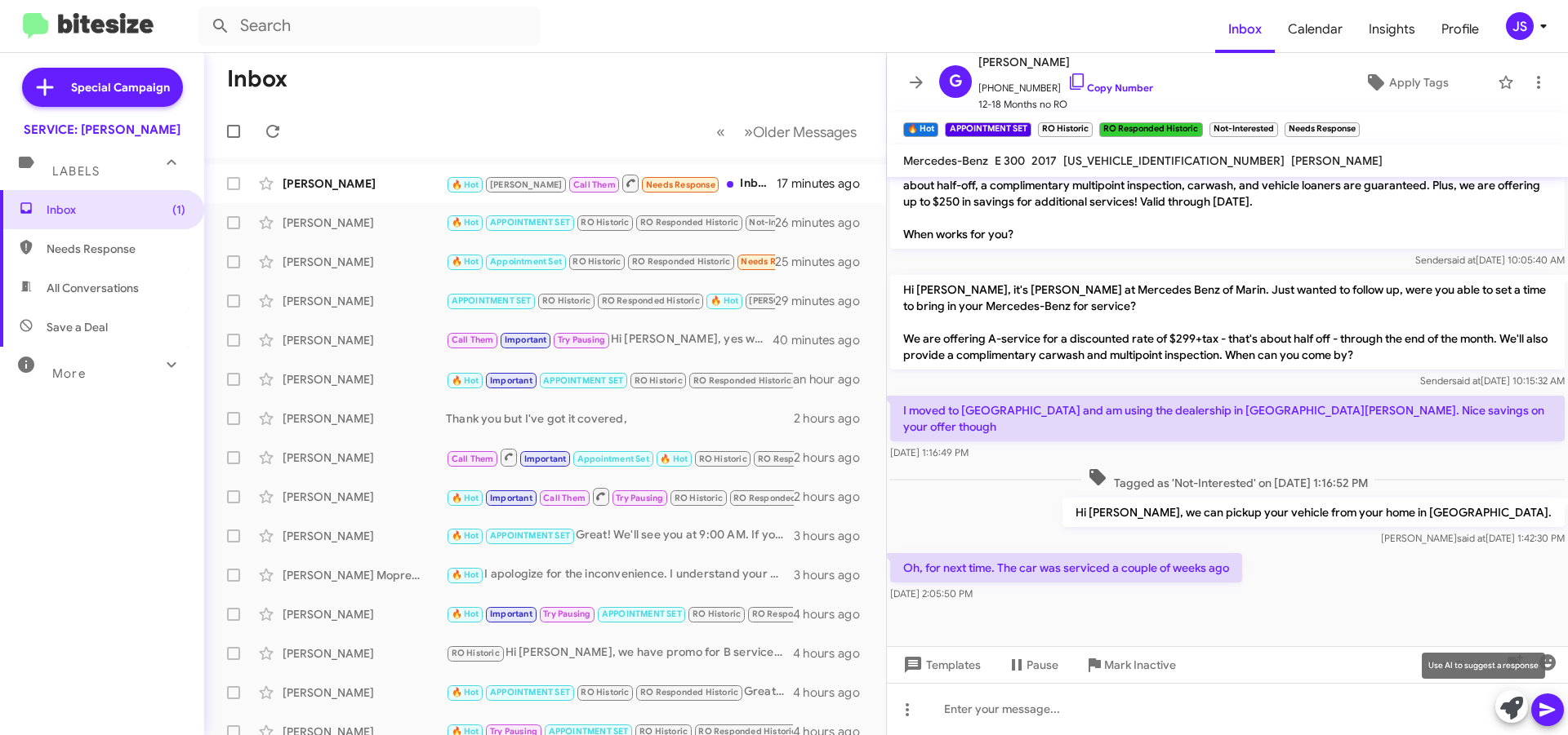
click at [1515, 707] on icon at bounding box center [1511, 708] width 23 height 23
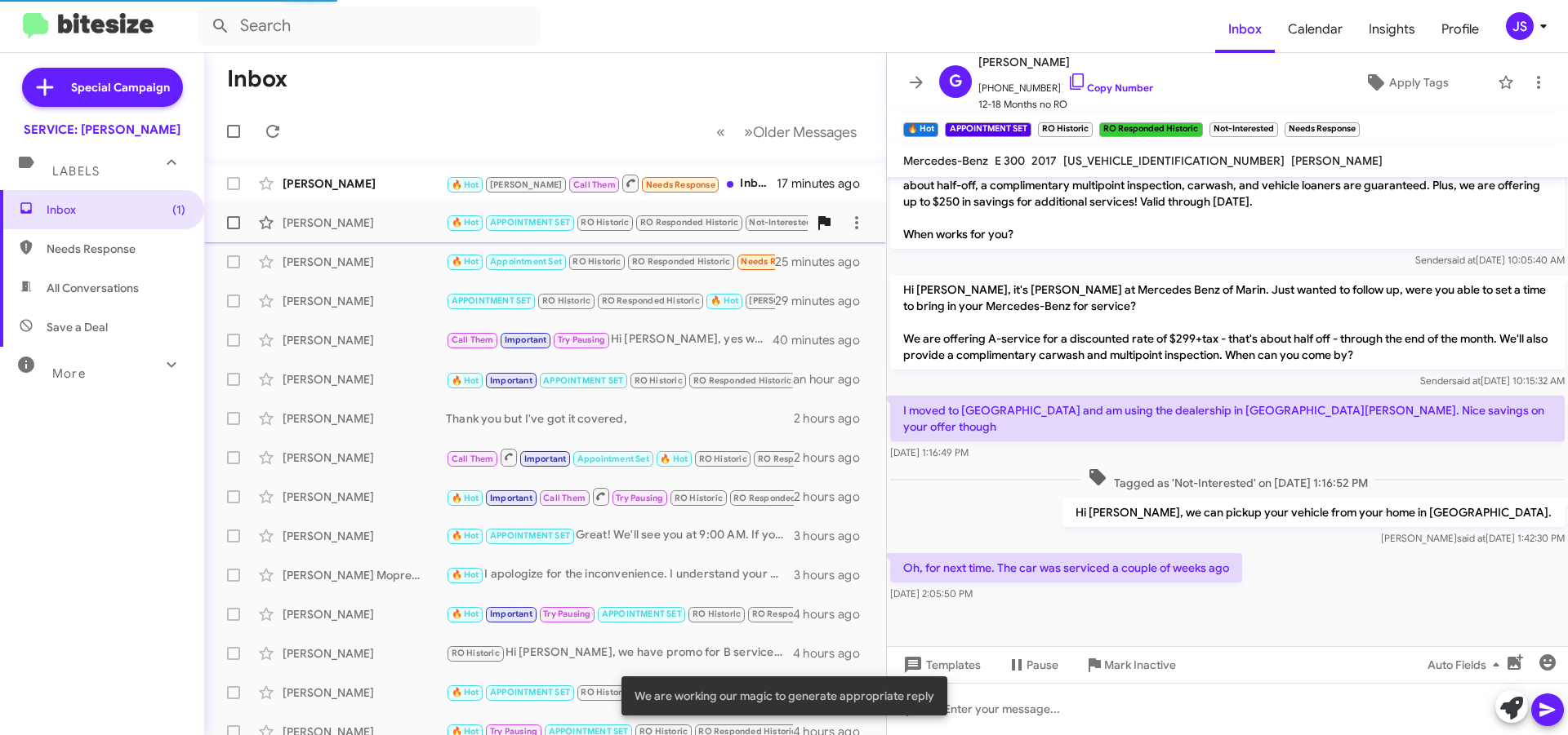
scroll to position [652, 0]
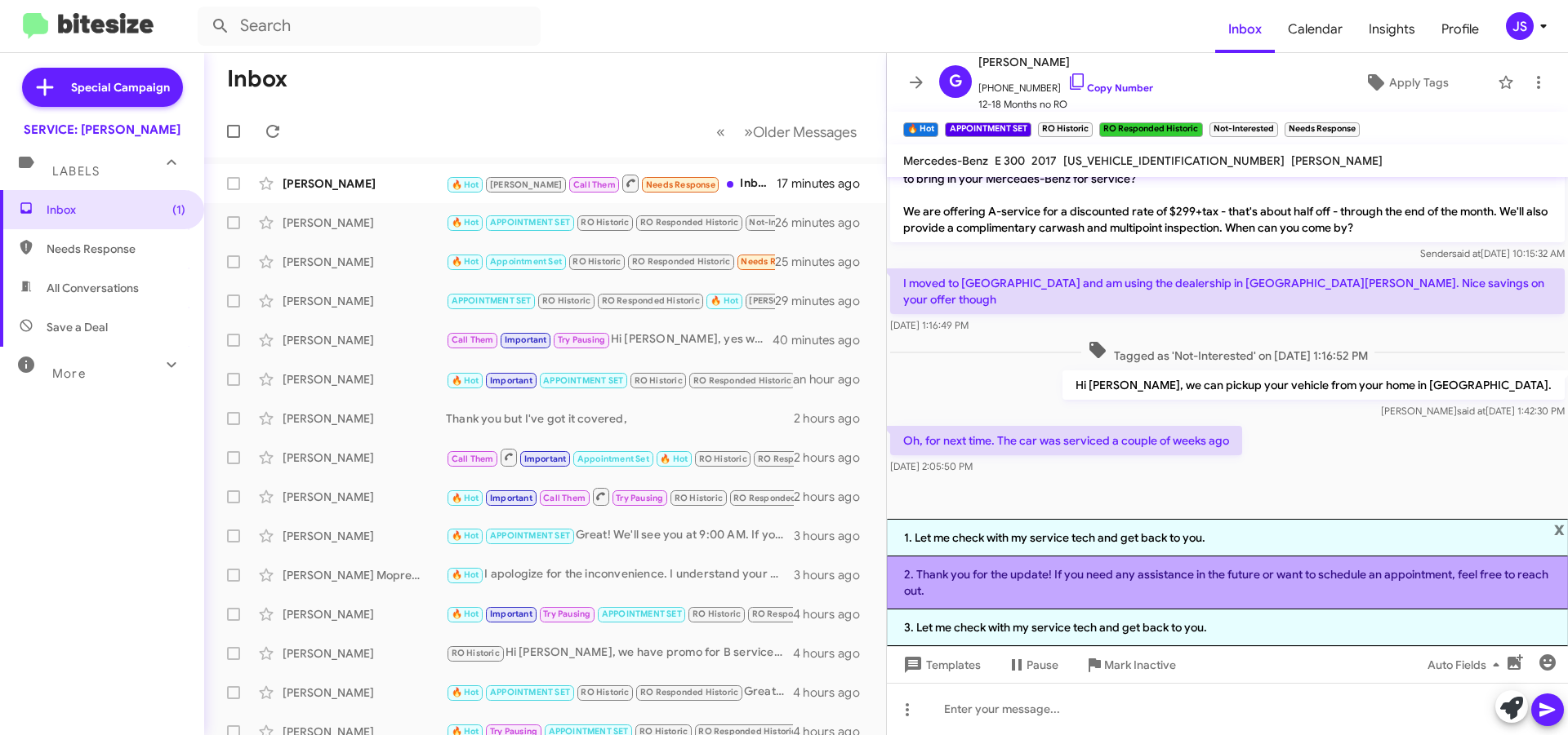
click at [1107, 588] on li "2. Thank you for the update! If you need any assistance in the future or want t…" at bounding box center [1228, 583] width 681 height 53
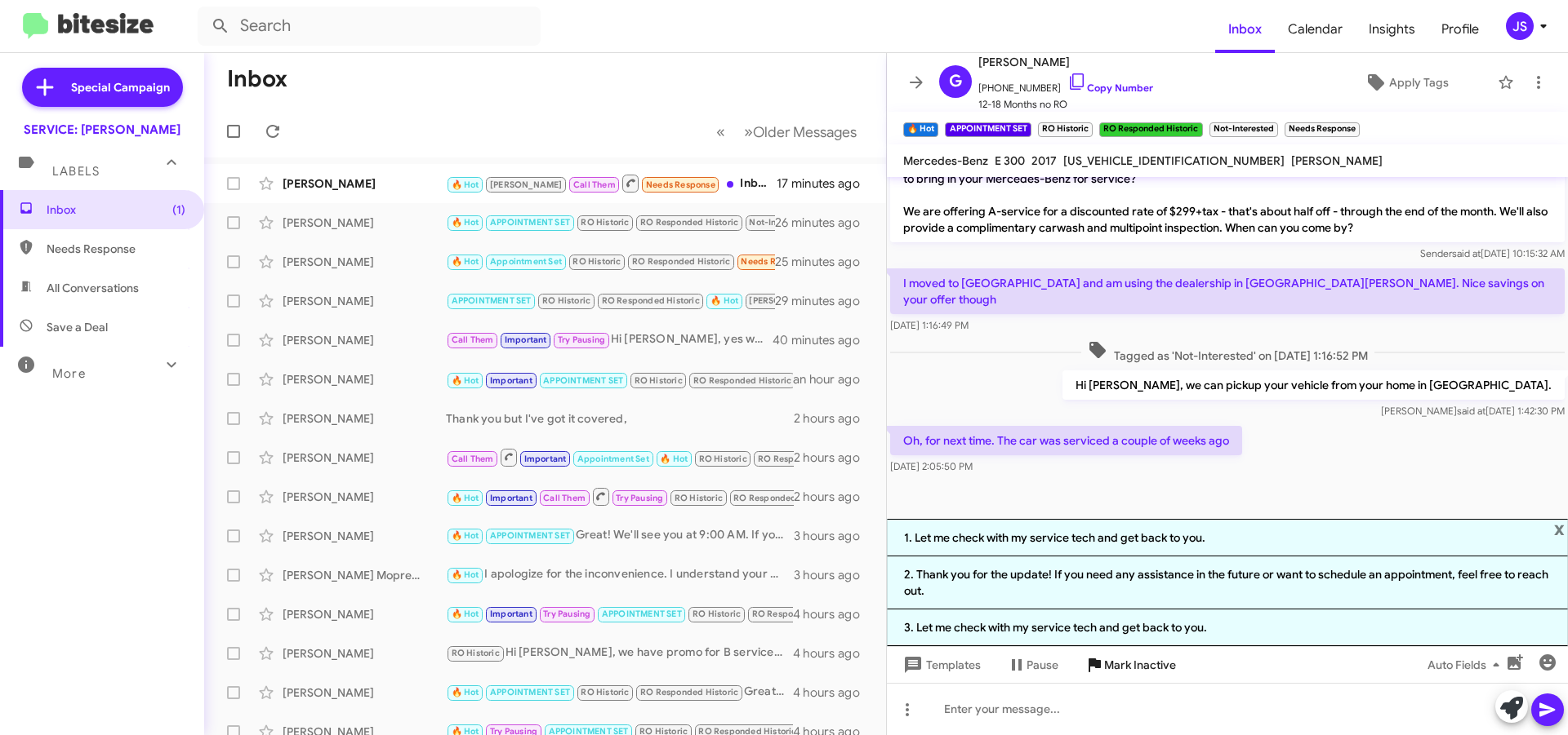
scroll to position [541, 0]
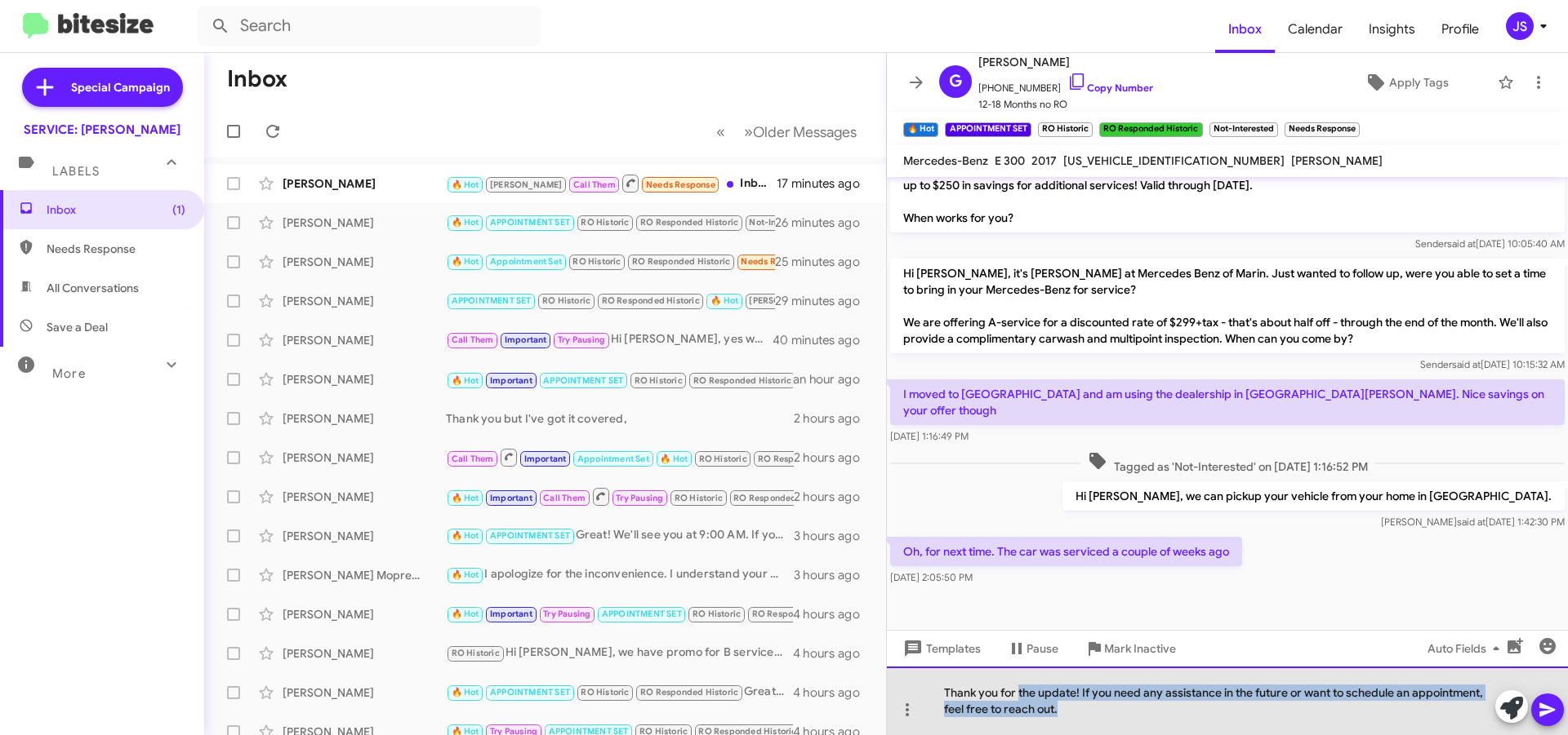
drag, startPoint x: 1021, startPoint y: 692, endPoint x: 1067, endPoint y: 717, distance: 52.4
click at [1067, 717] on div "Thank you for the update! If you need any assistance in the future or want to s…" at bounding box center [1228, 701] width 681 height 69
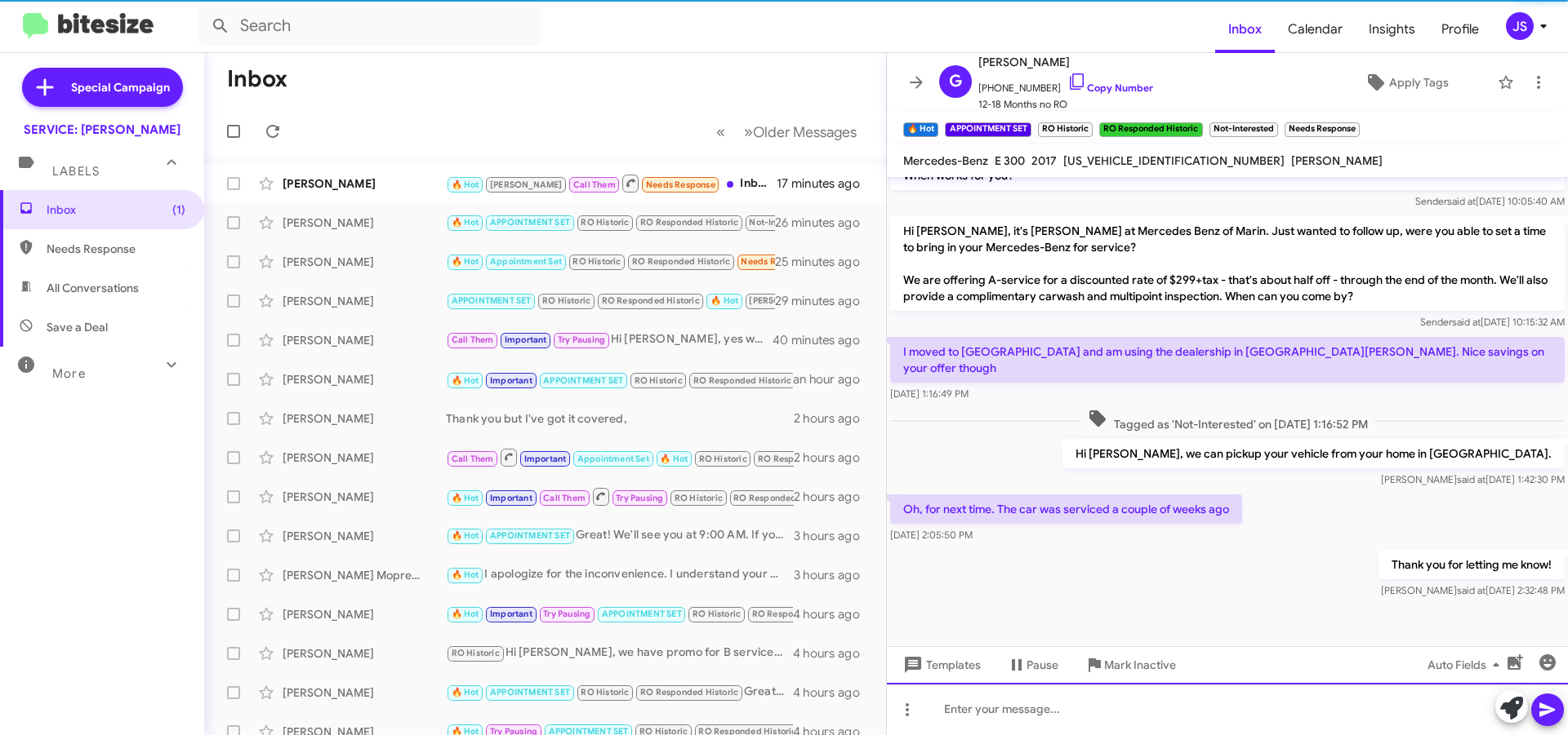
scroll to position [584, 0]
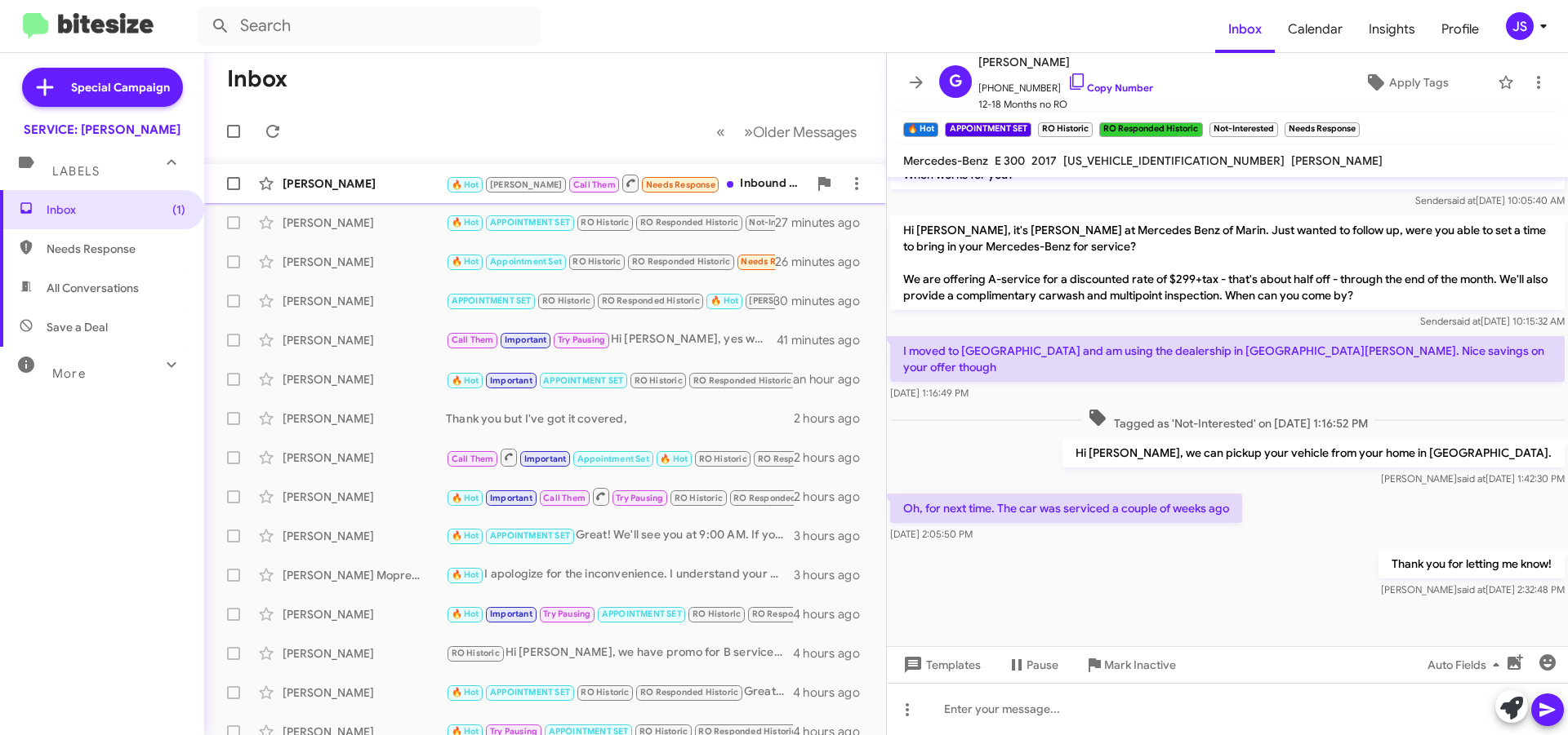
click at [375, 192] on div "Walter Ajquiy 🔥 Hot RAUL Call Them Needs Response Inbound Call 17 minutes ago" at bounding box center [545, 184] width 655 height 32
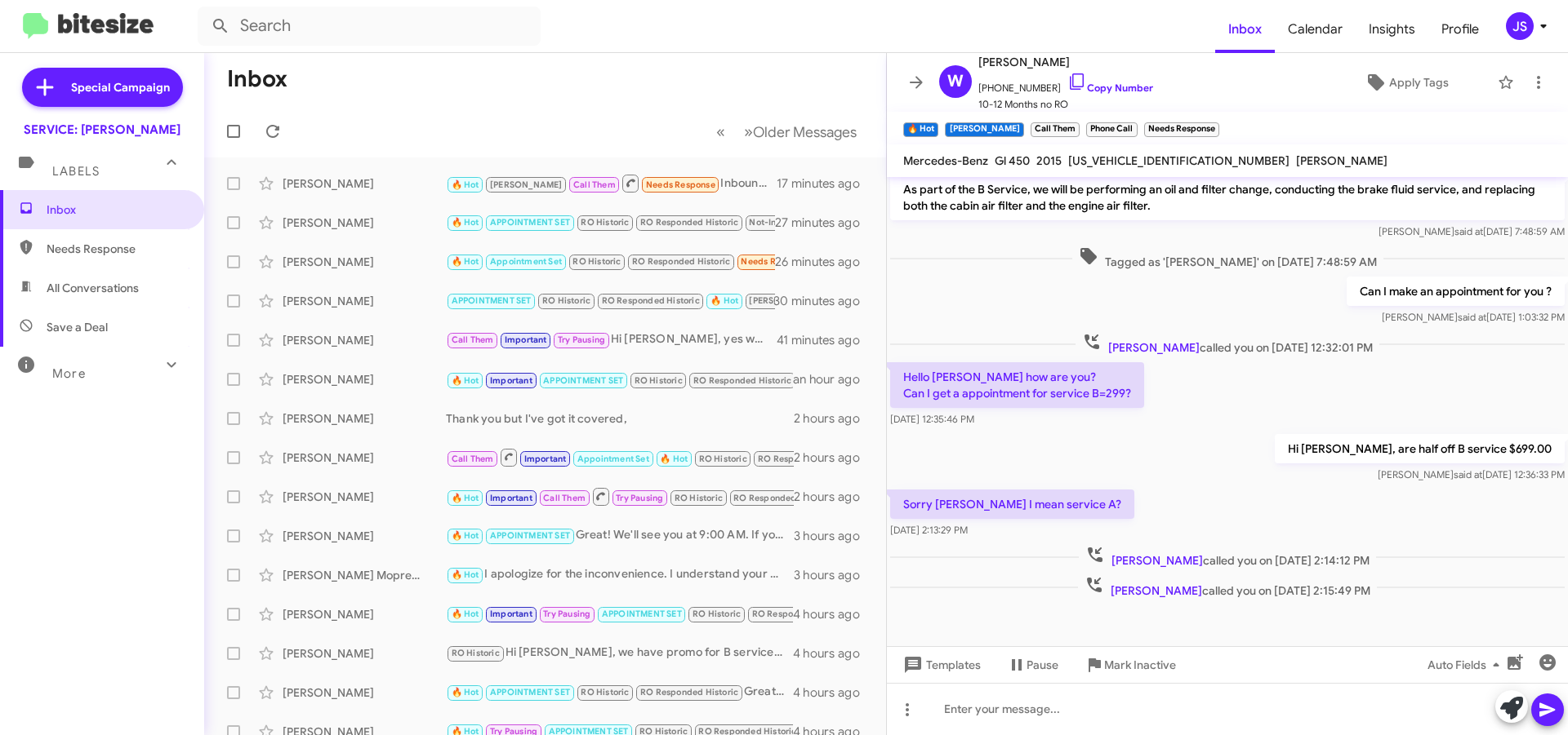
scroll to position [546, 0]
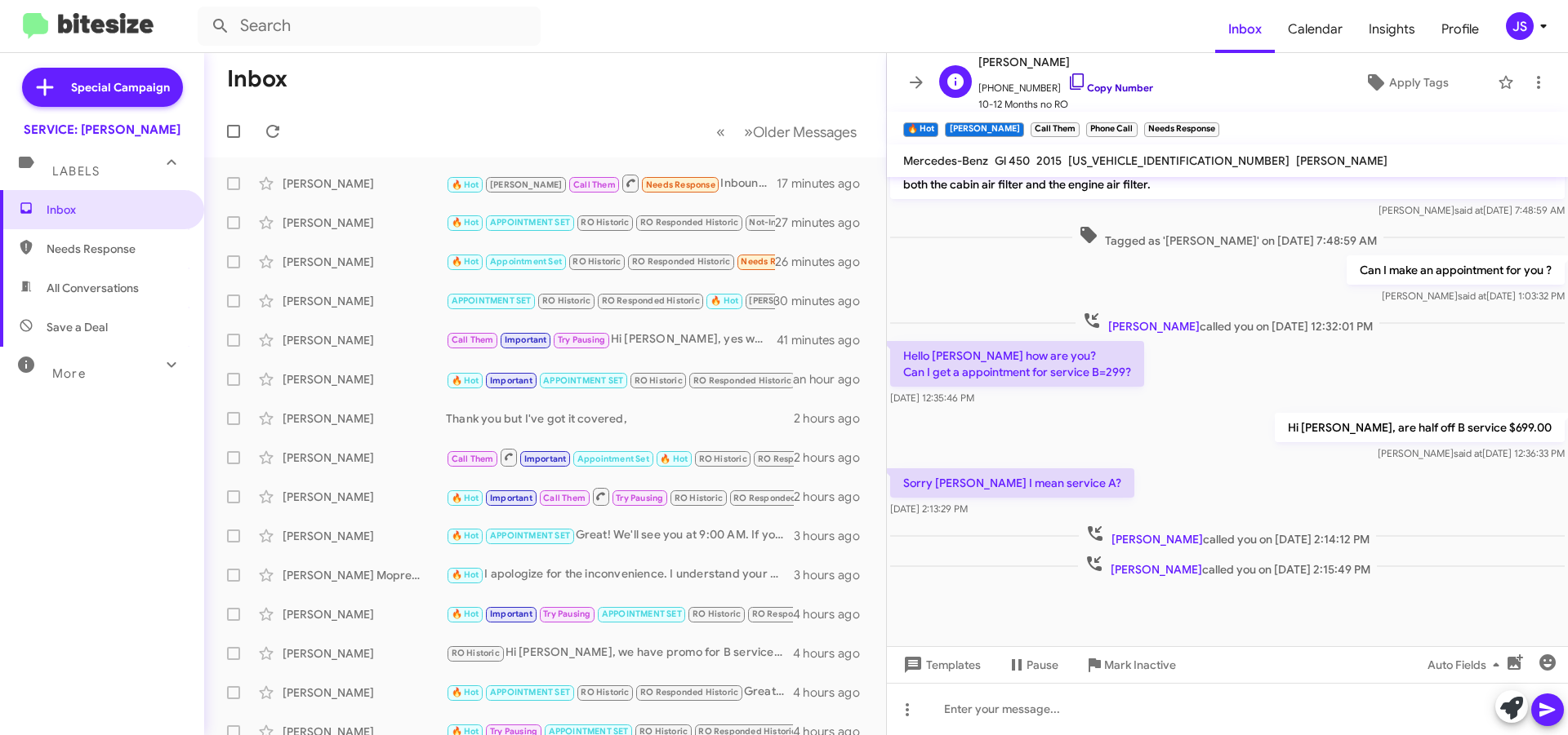
click at [1067, 83] on icon at bounding box center [1077, 81] width 20 height 20
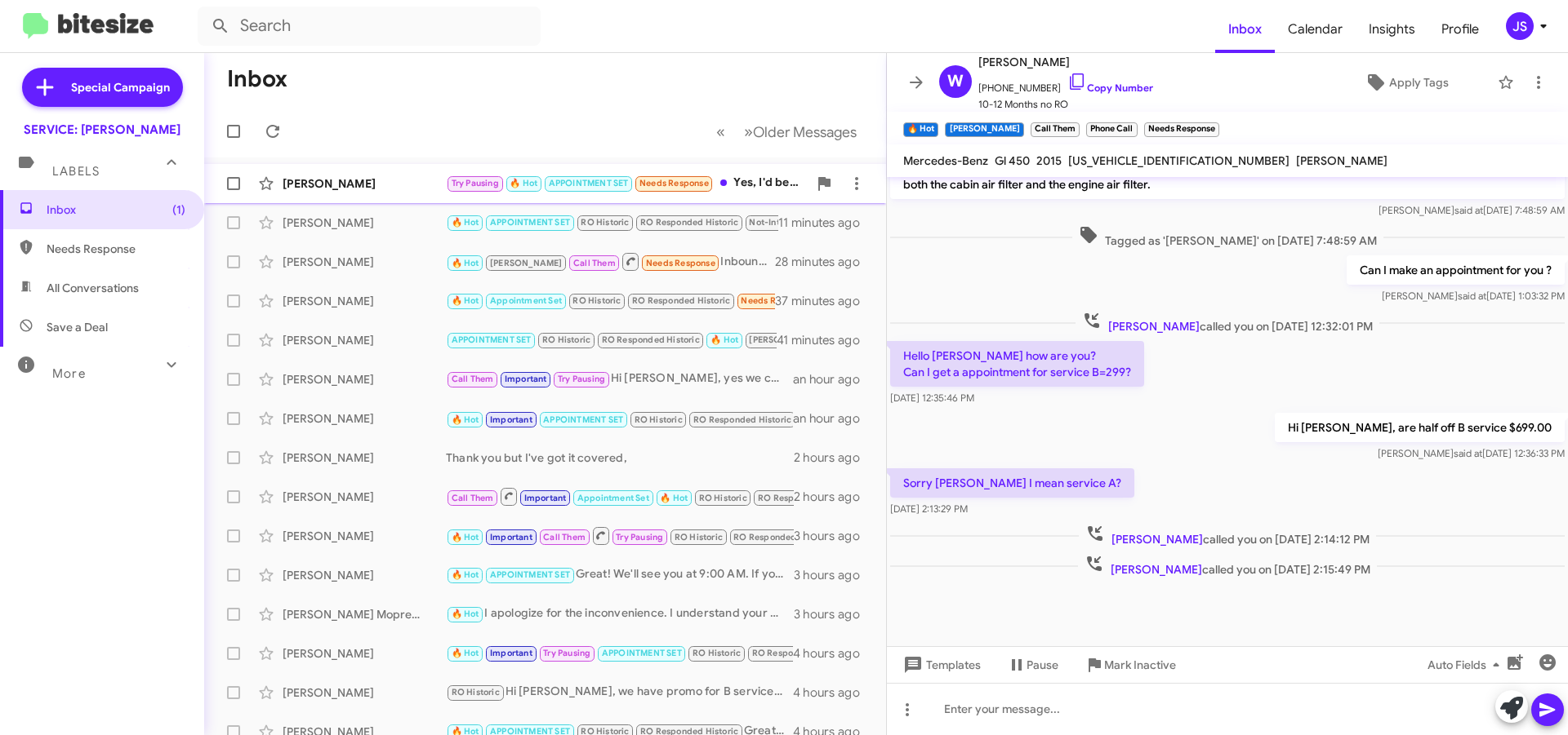
click at [354, 195] on div "Roger Burgess Try Pausing 🔥 Hot APPOINTMENT SET Needs Response Yes, I'd be happ…" at bounding box center [545, 184] width 655 height 32
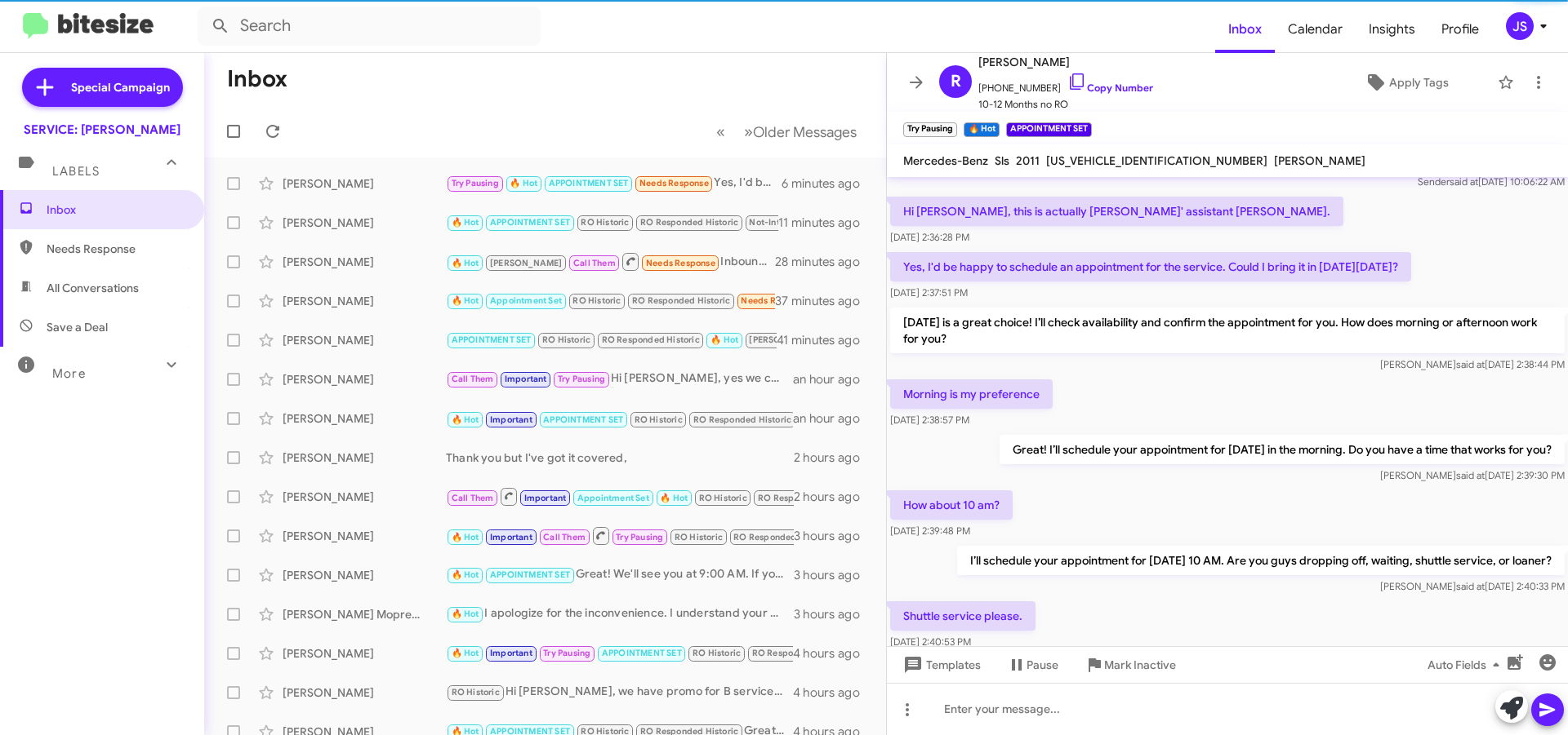
scroll to position [746, 0]
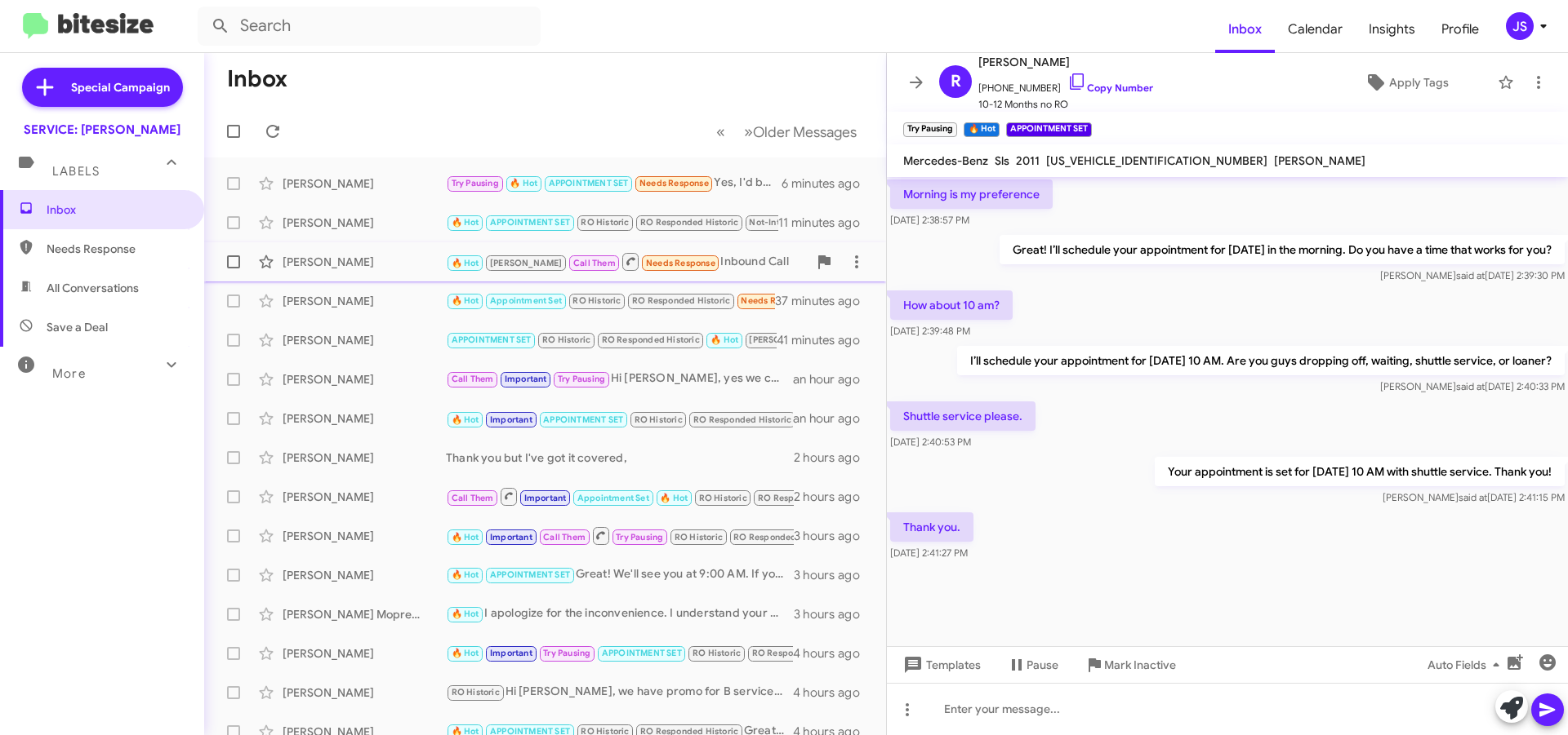
click at [385, 251] on div "Walter Ajquiy 🔥 Hot RAUL Call Them Needs Response Inbound Call 28 minutes ago" at bounding box center [545, 262] width 655 height 32
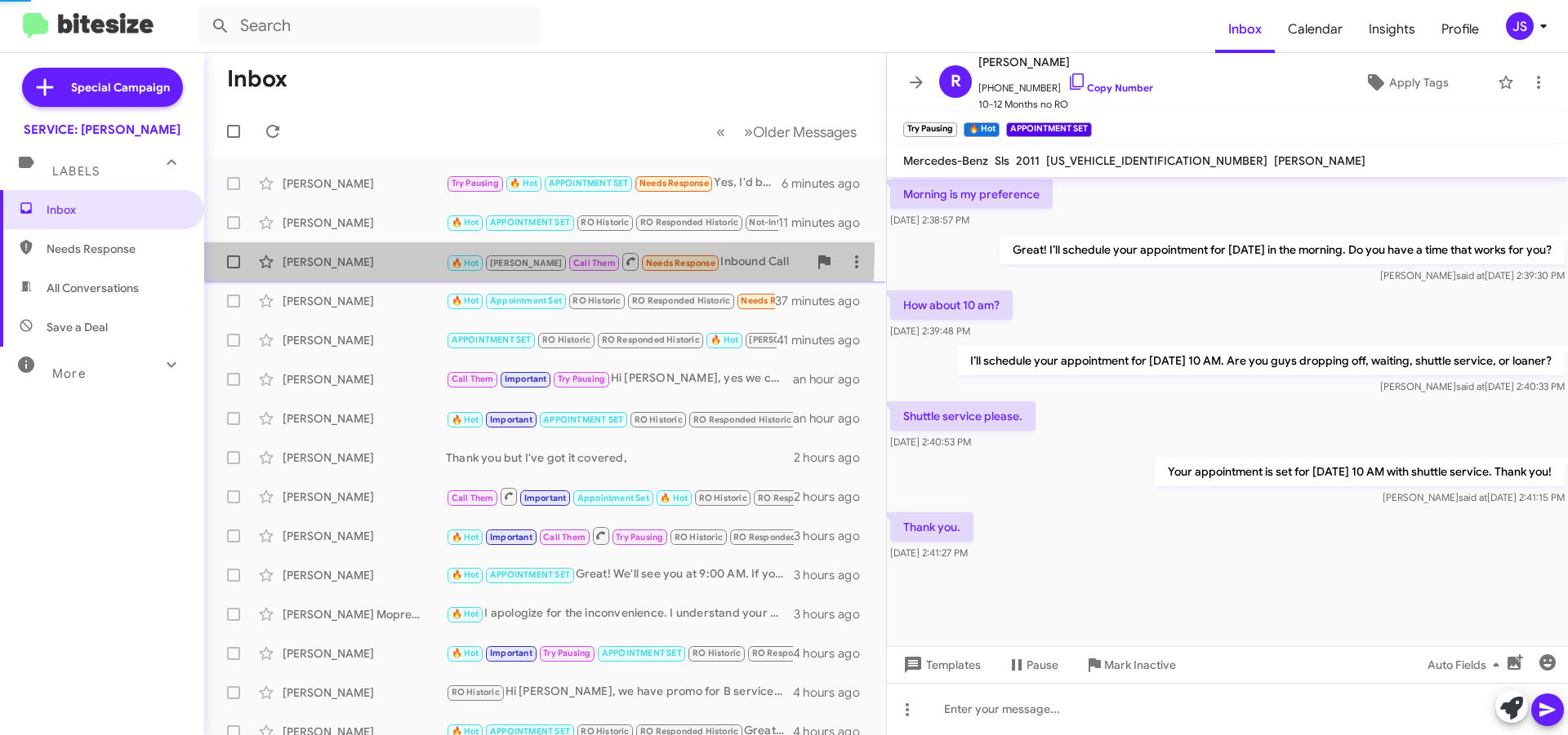
scroll to position [546, 0]
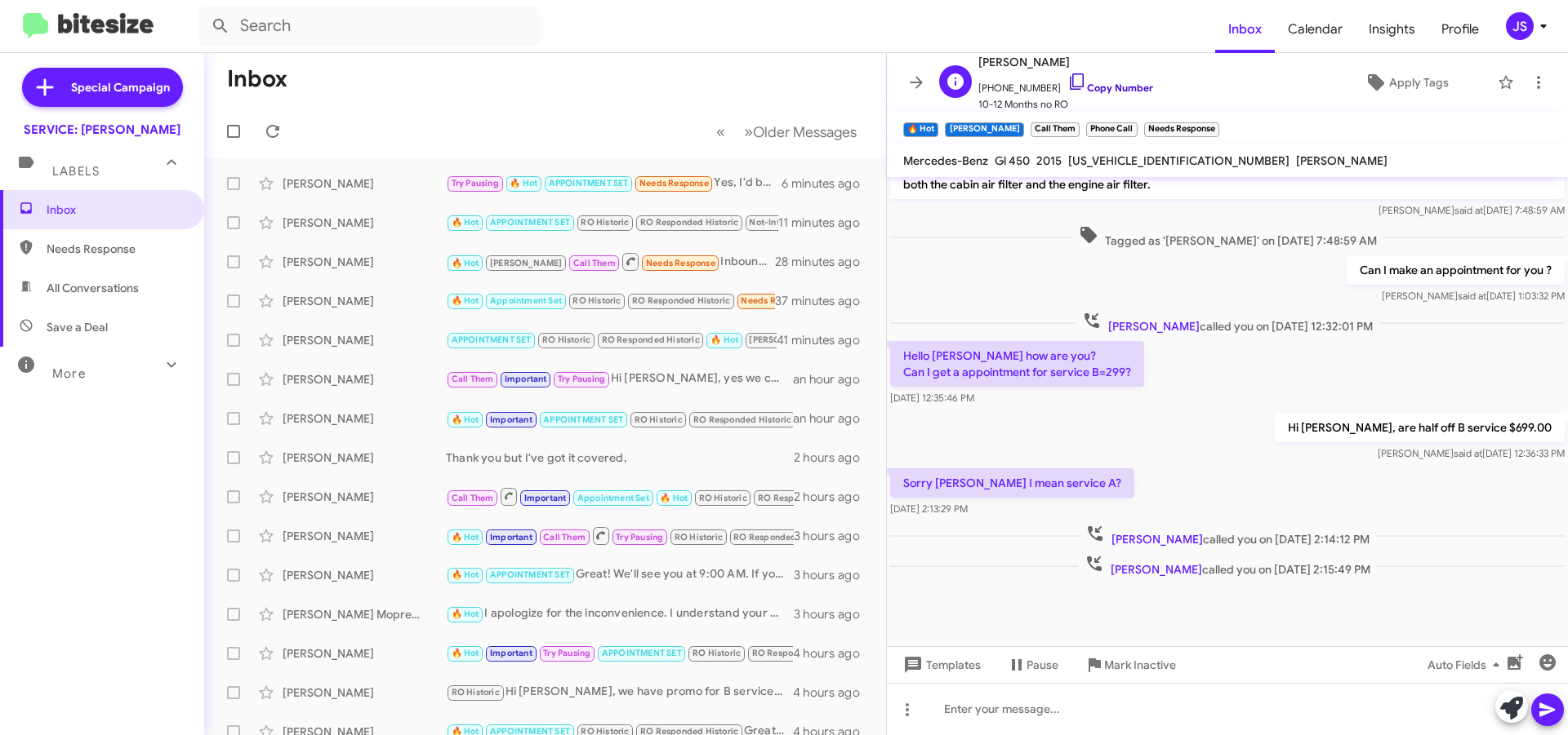
click at [1067, 80] on icon at bounding box center [1077, 81] width 20 height 20
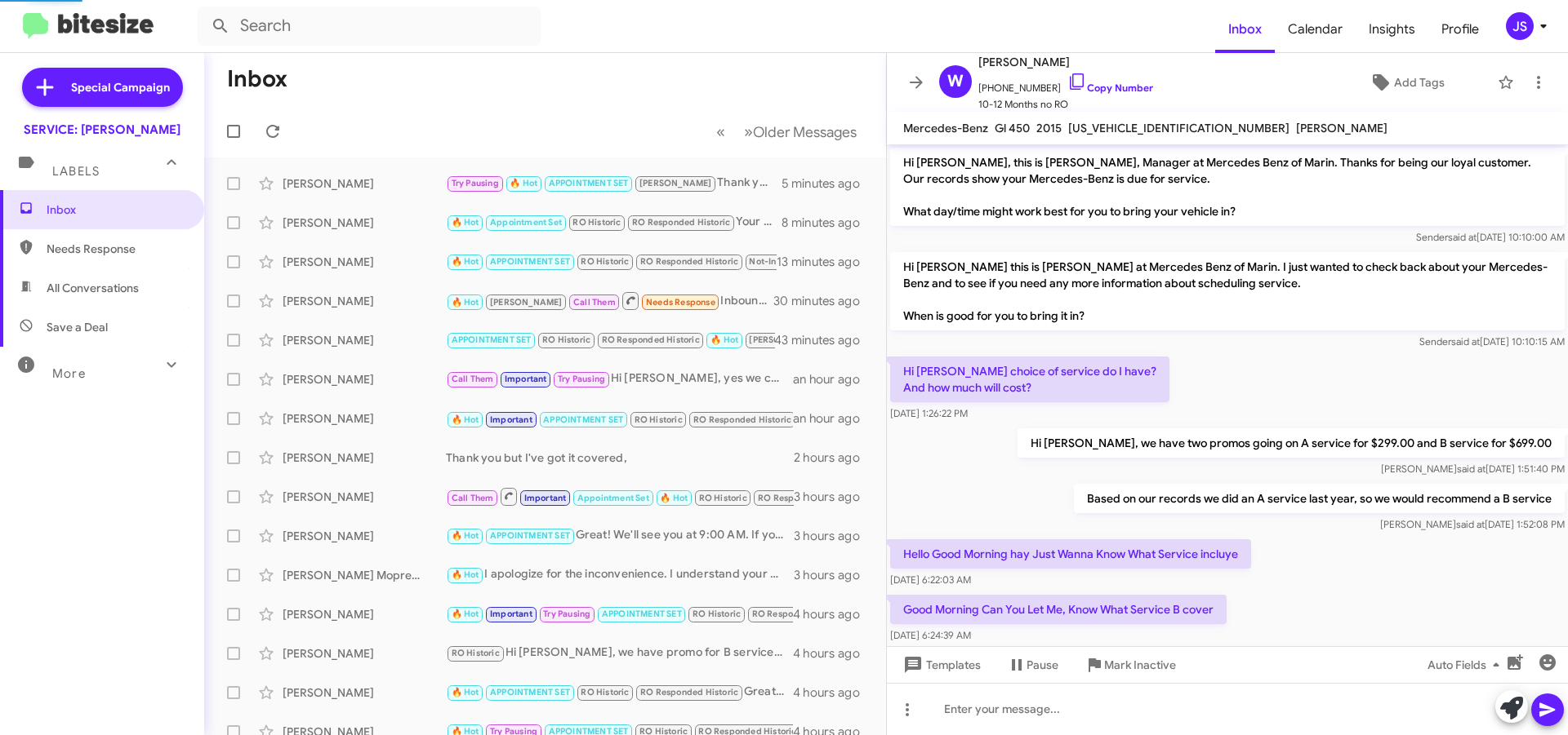
scroll to position [481, 0]
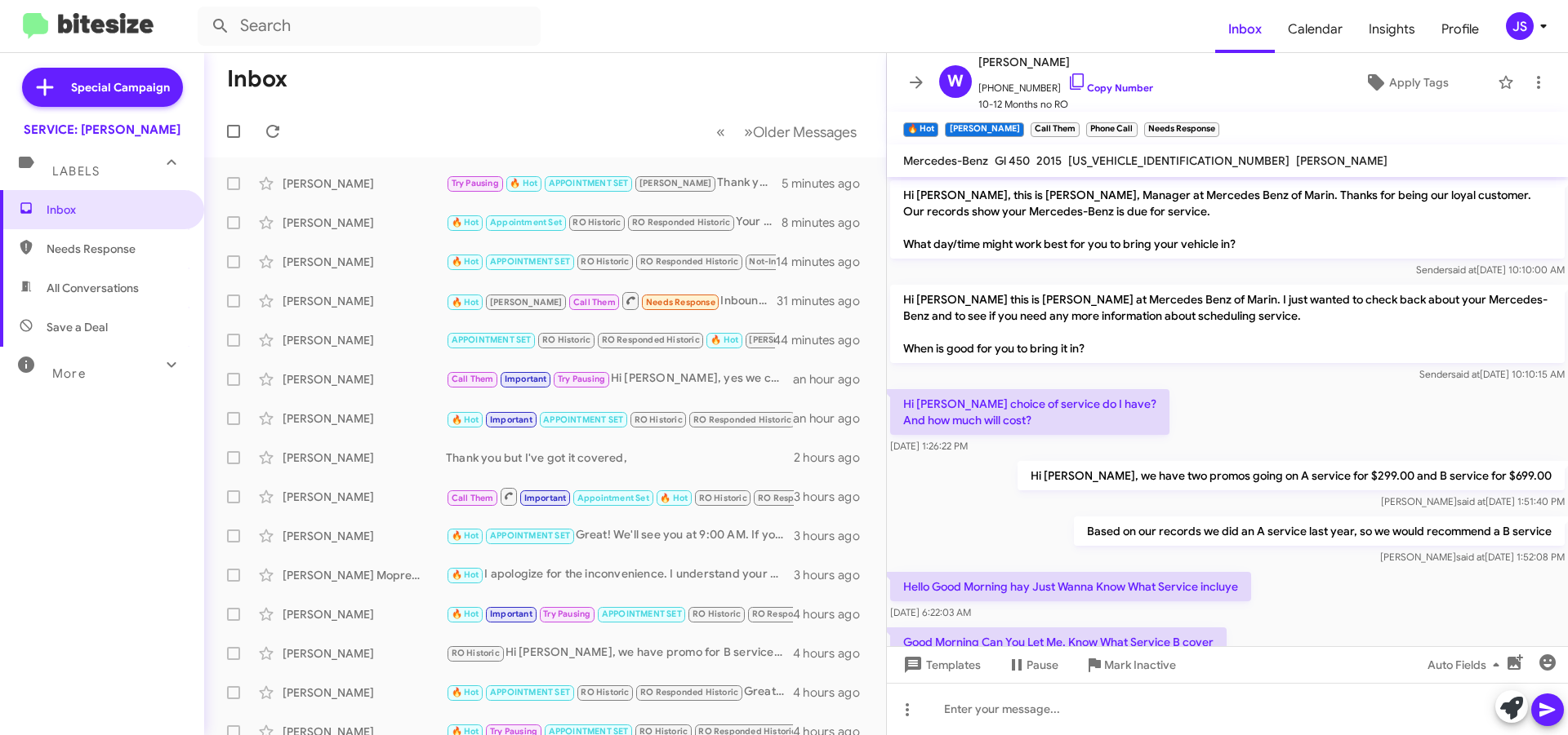
scroll to position [546, 0]
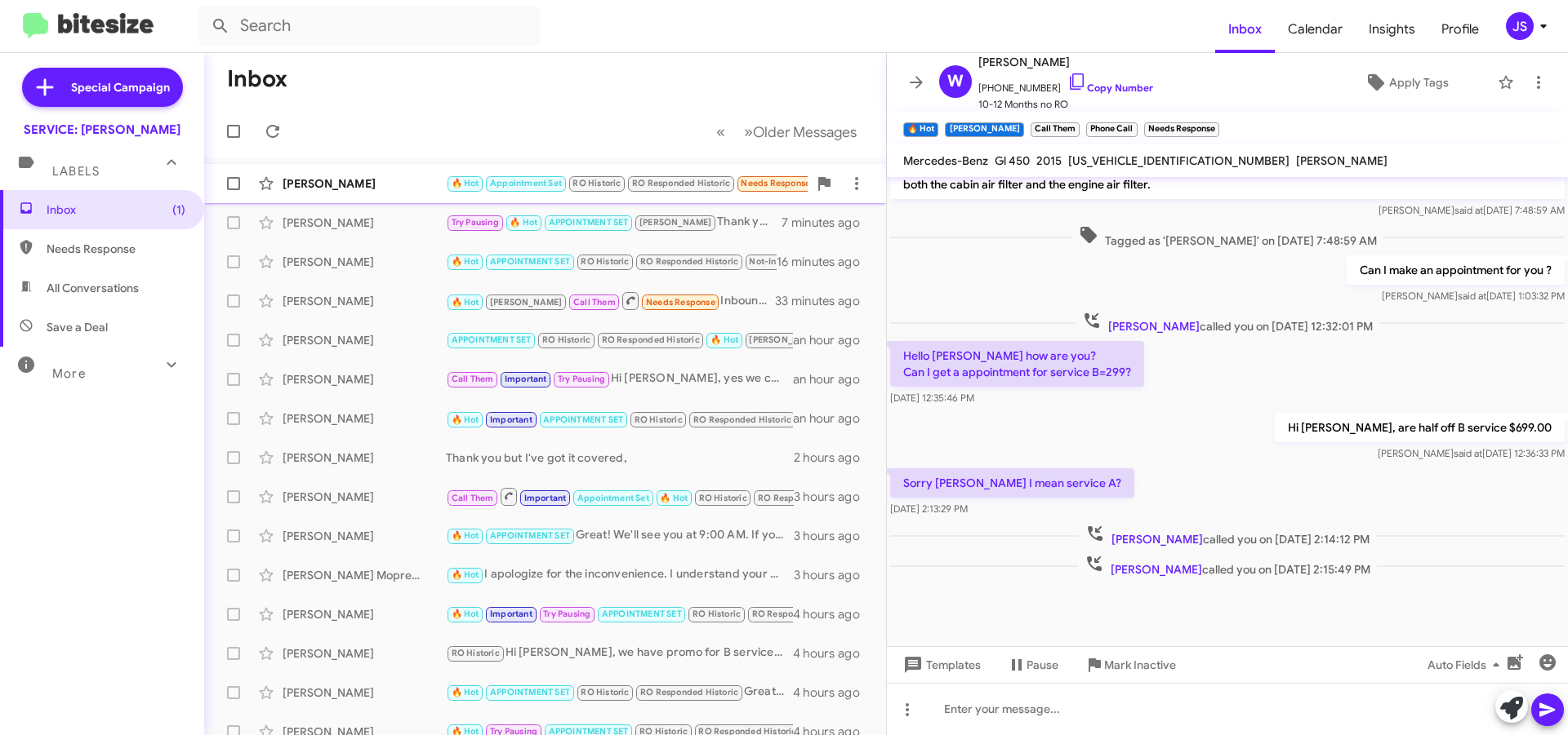
click at [532, 176] on small "Appointment Set" at bounding box center [525, 184] width 79 height 15
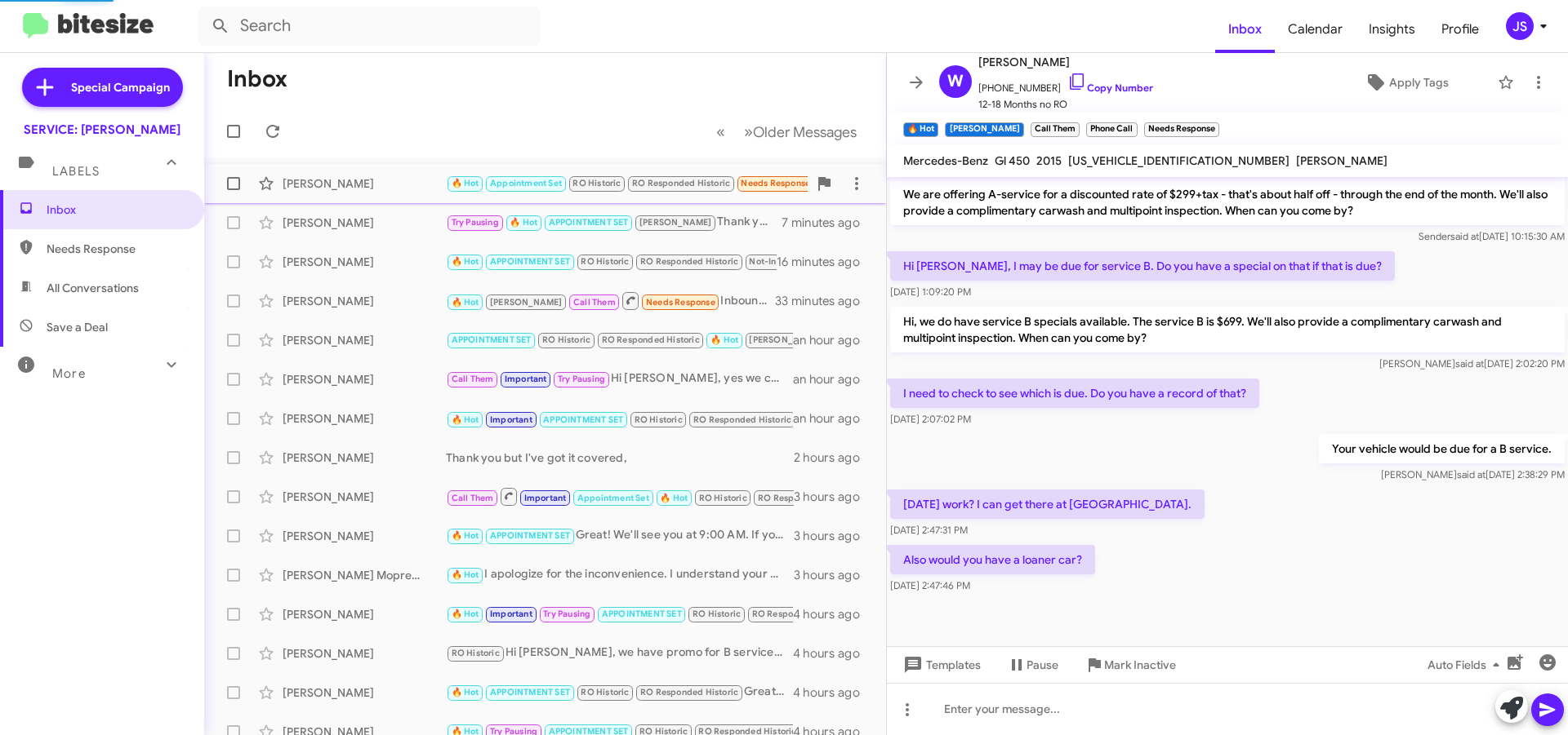
scroll to position [350, 0]
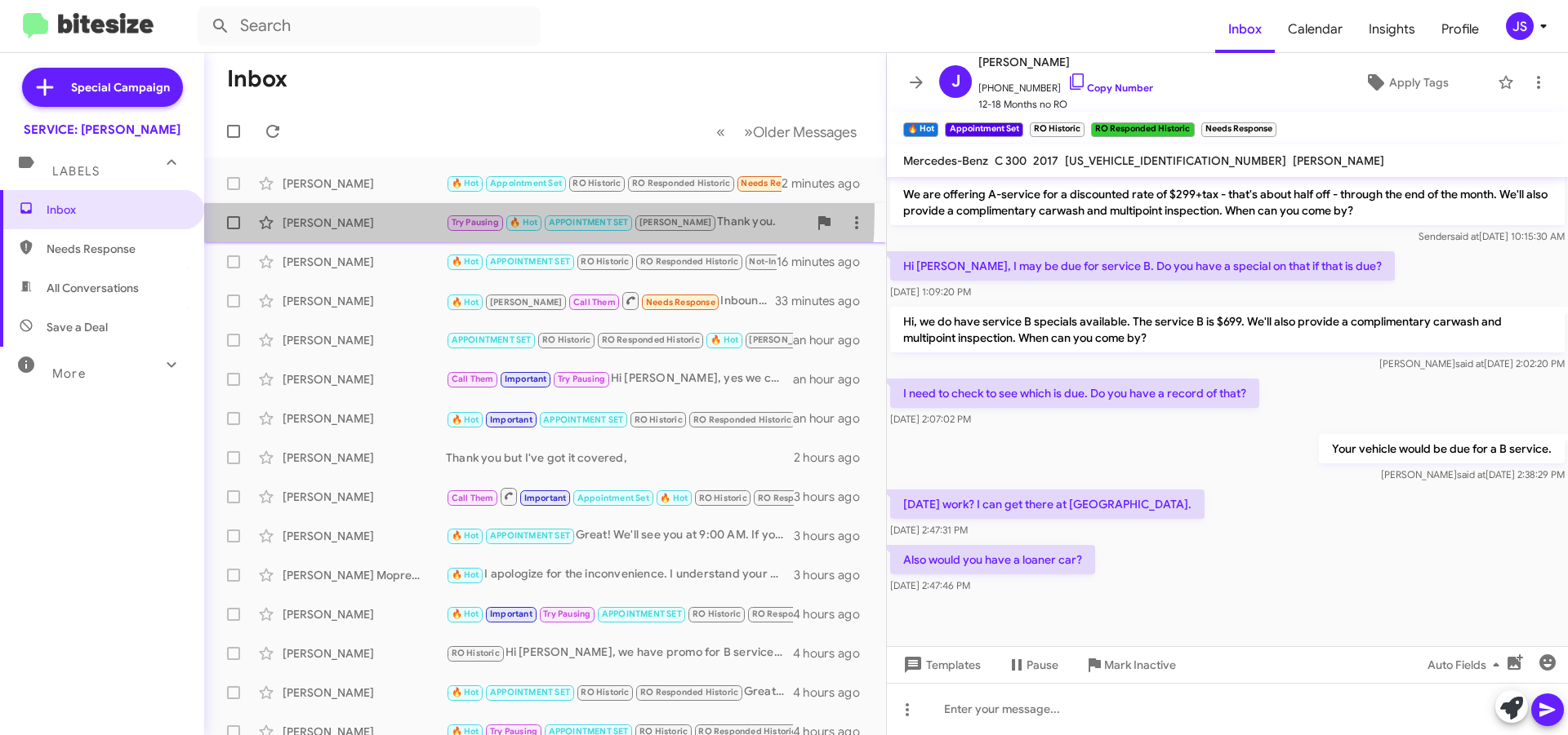
click at [381, 210] on div "Roger Burgess Try Pausing 🔥 Hot APPOINTMENT SET RAUL Thank you. 7 minutes ago" at bounding box center [545, 223] width 655 height 32
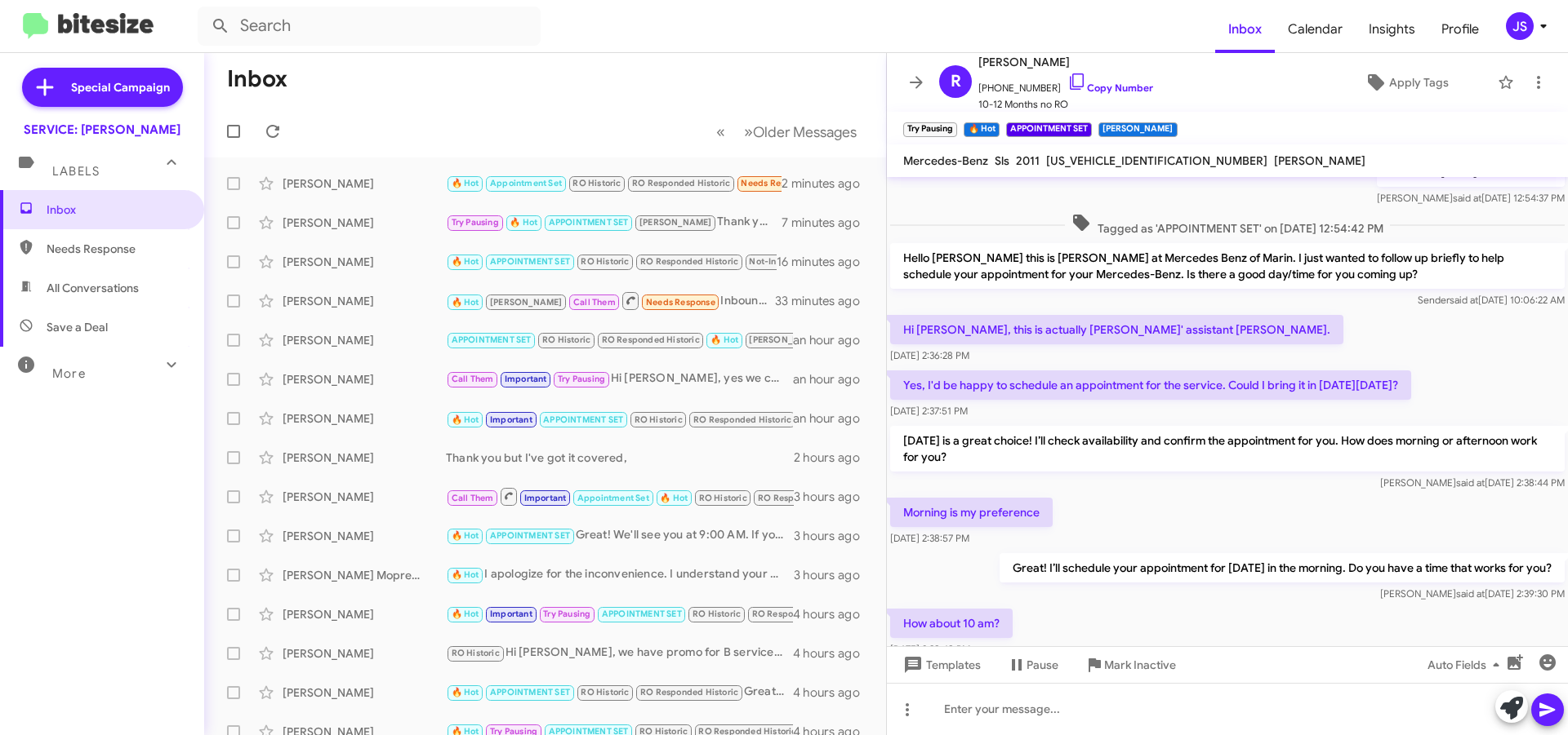
scroll to position [932, 0]
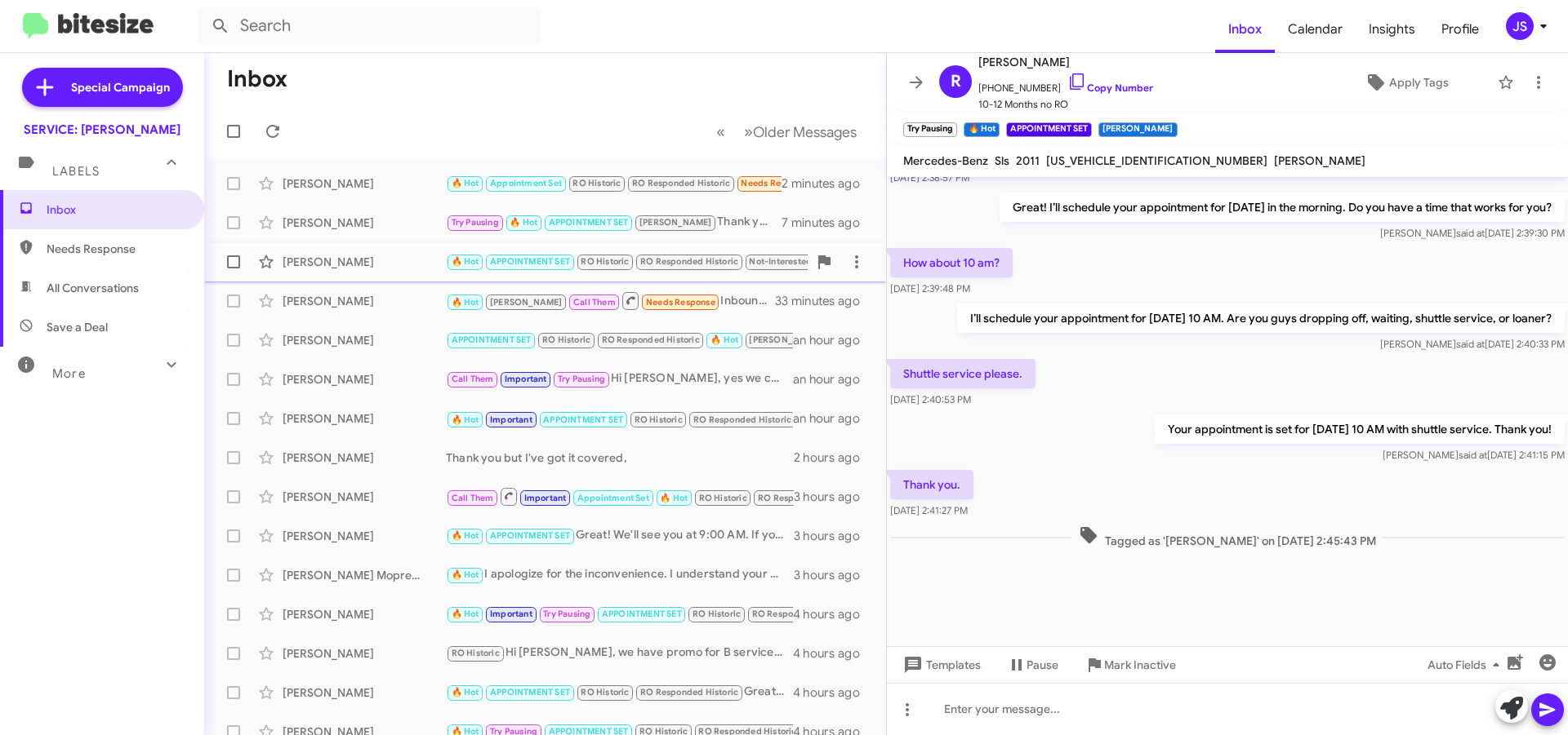
click at [421, 267] on div "[PERSON_NAME]" at bounding box center [364, 261] width 163 height 16
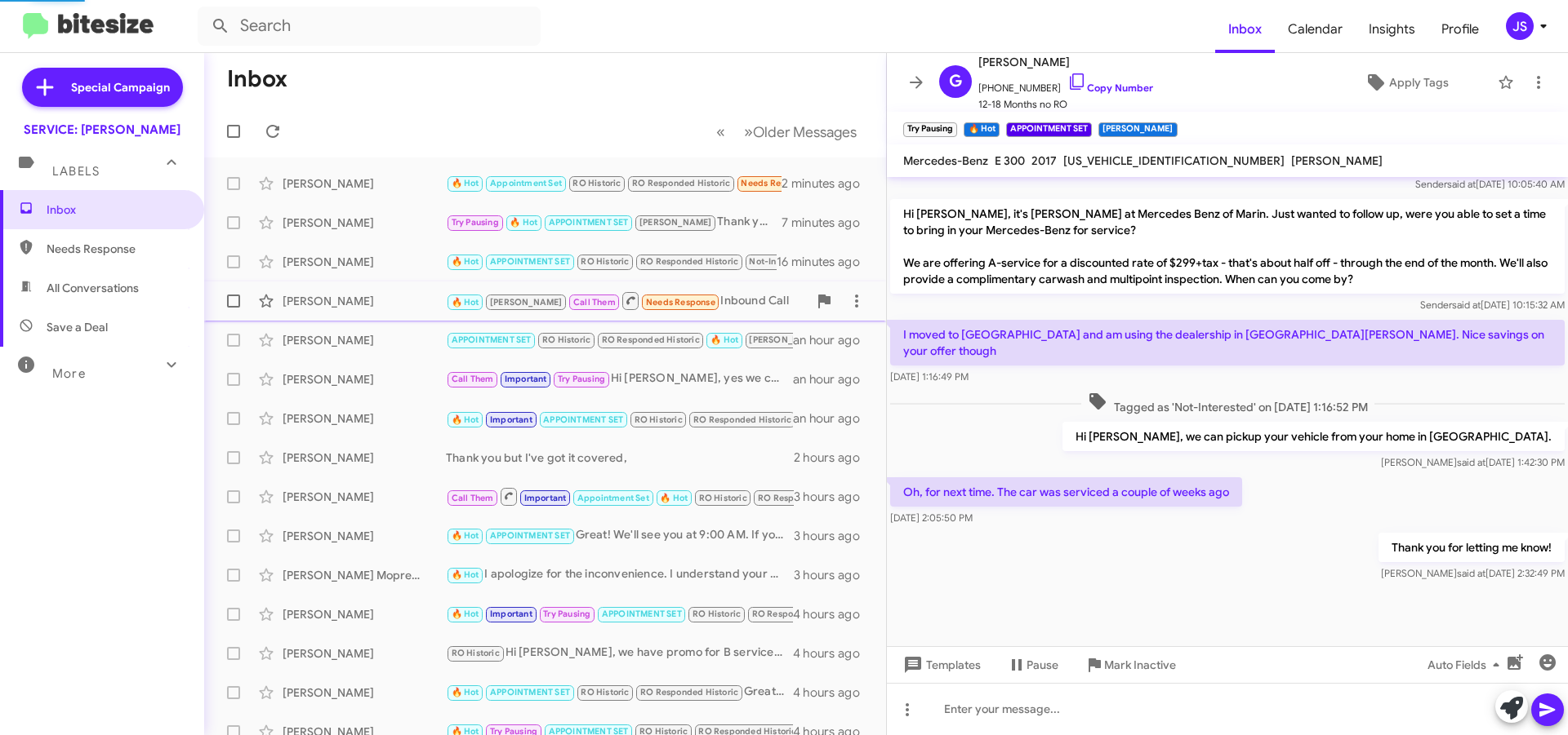
scroll to position [584, 0]
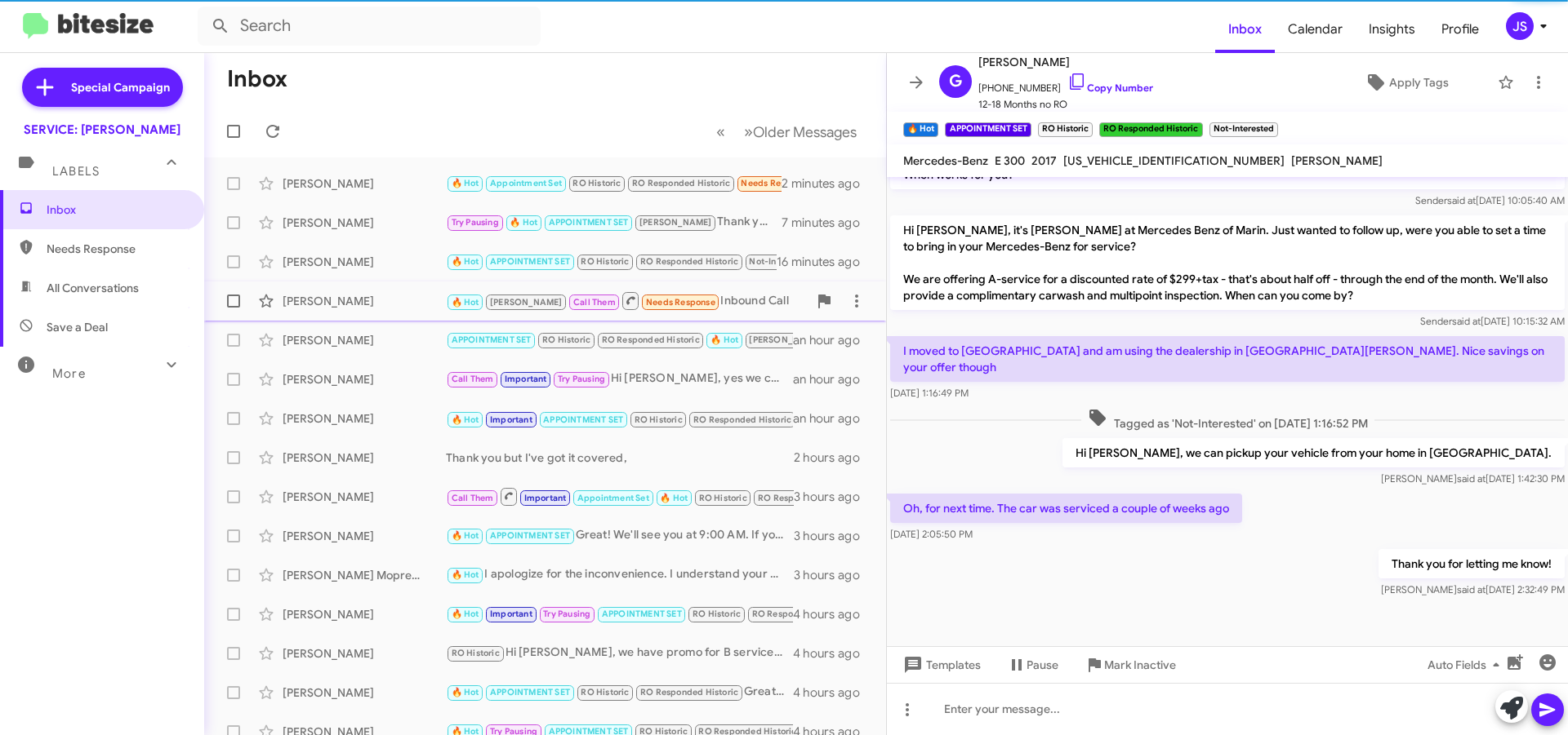
click at [402, 312] on div "Walter Ajquiy 🔥 Hot RAUL Call Them Needs Response Inbound Call 33 minutes ago" at bounding box center [545, 301] width 655 height 32
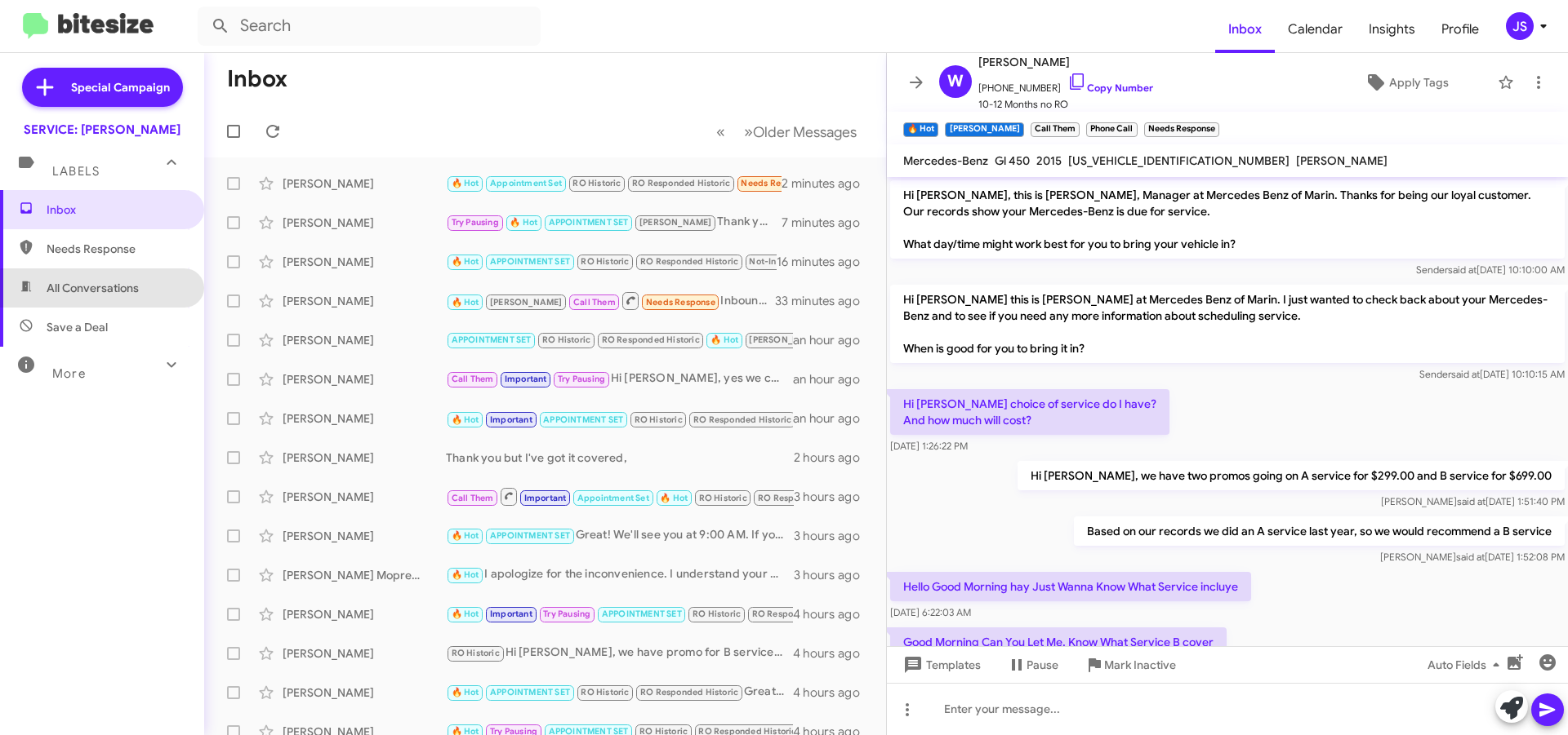
click at [113, 297] on span "All Conversations" at bounding box center [102, 288] width 204 height 39
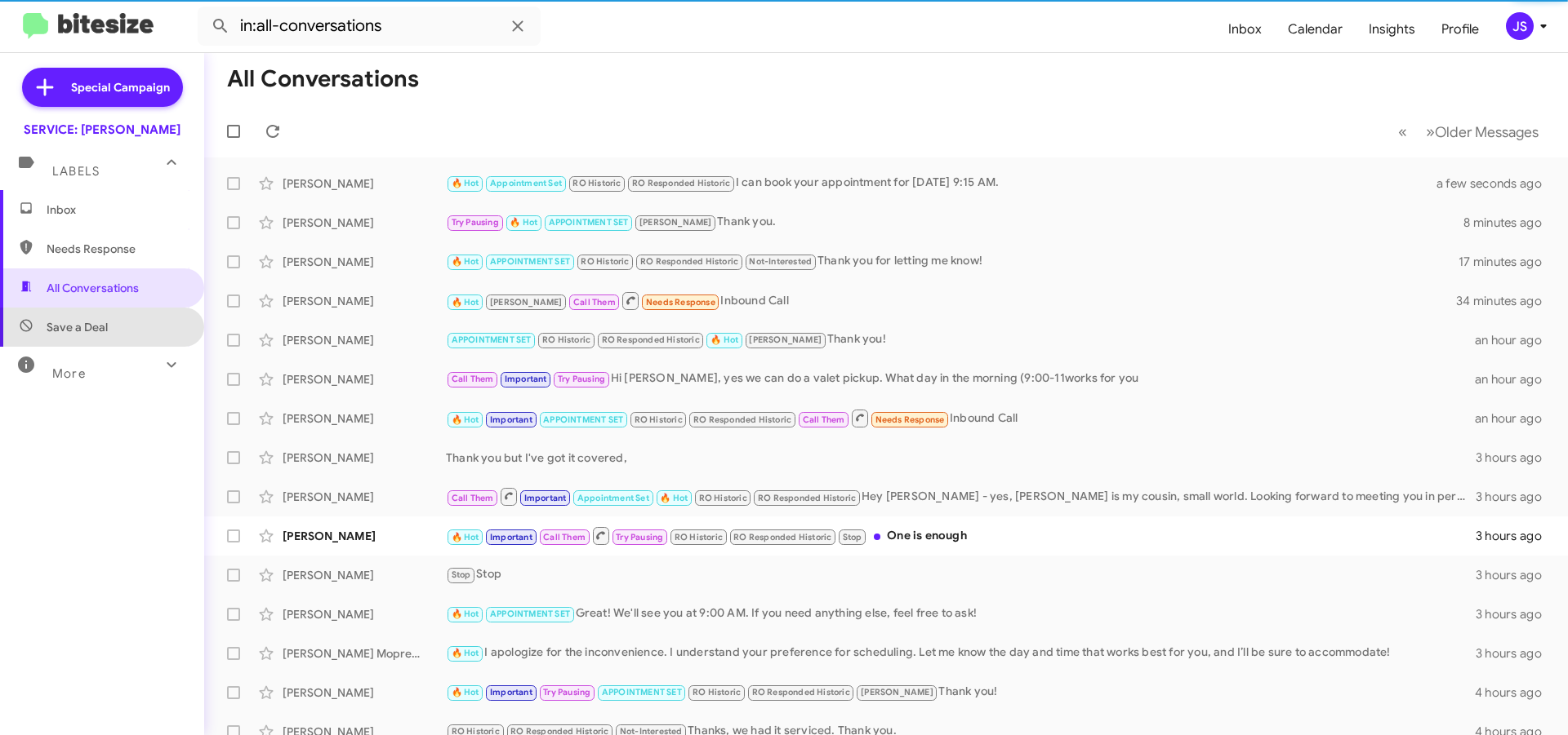
click at [111, 327] on span "Save a Deal" at bounding box center [102, 328] width 204 height 39
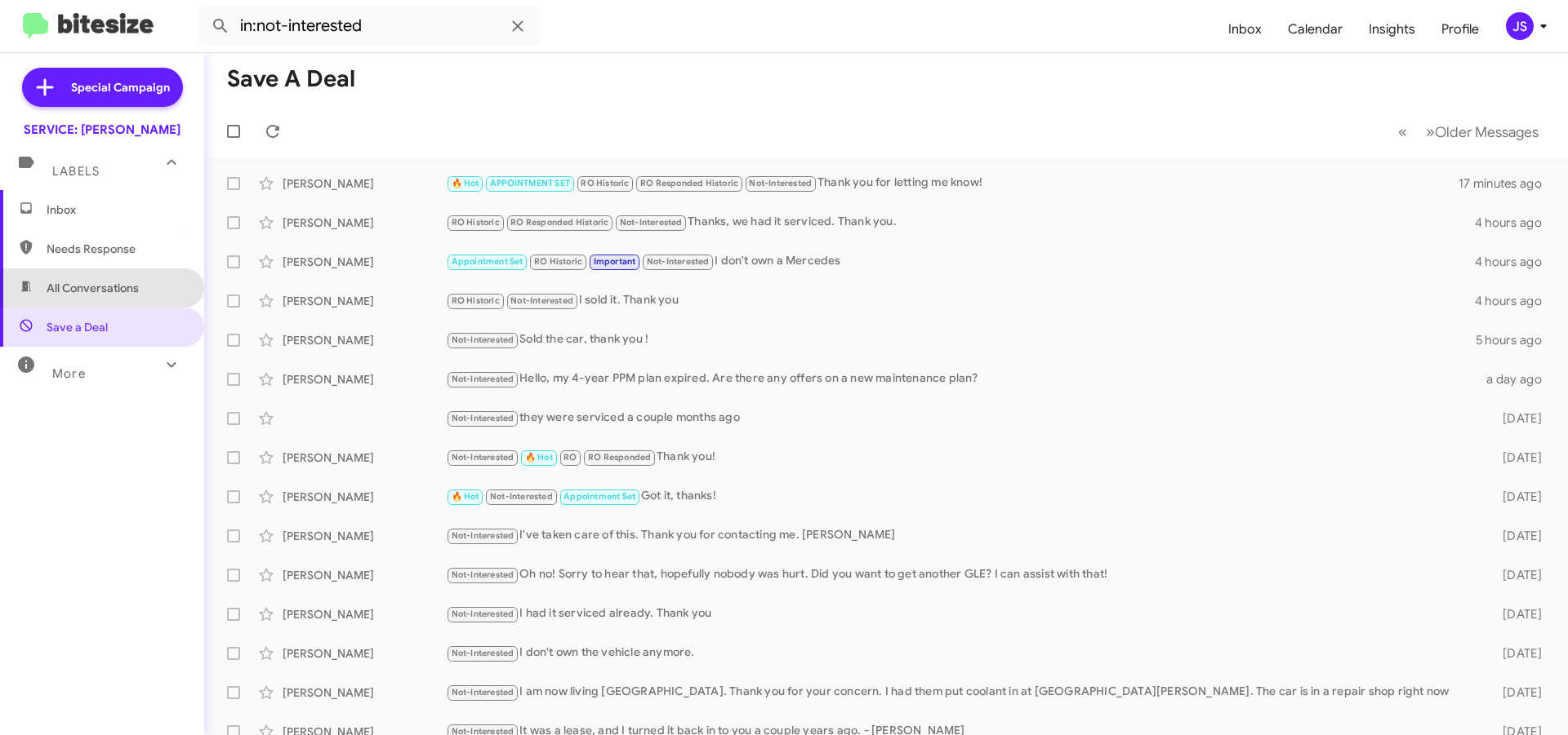
click at [114, 293] on span "All Conversations" at bounding box center [93, 288] width 92 height 16
type input "in:all-conversations"
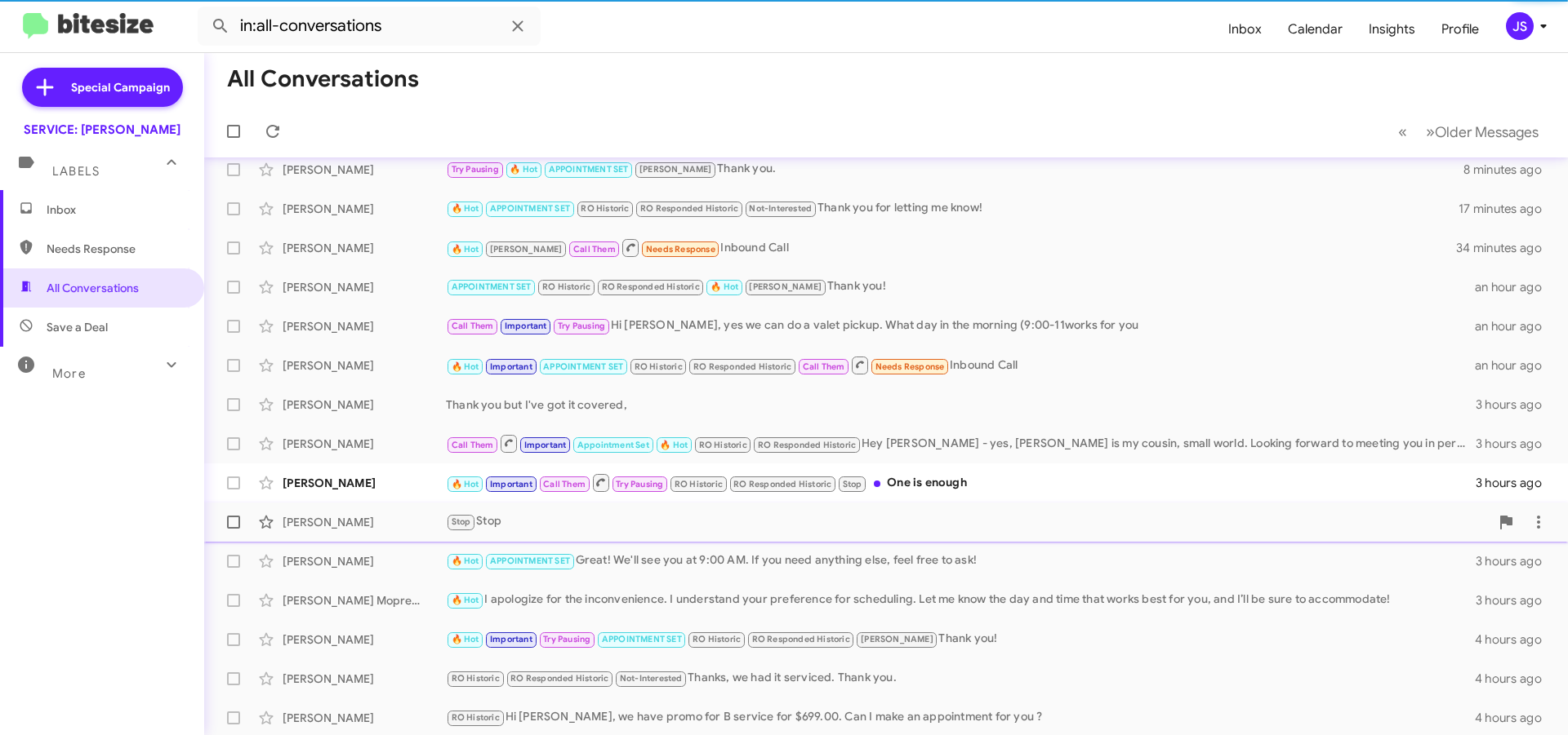
scroll to position [82, 0]
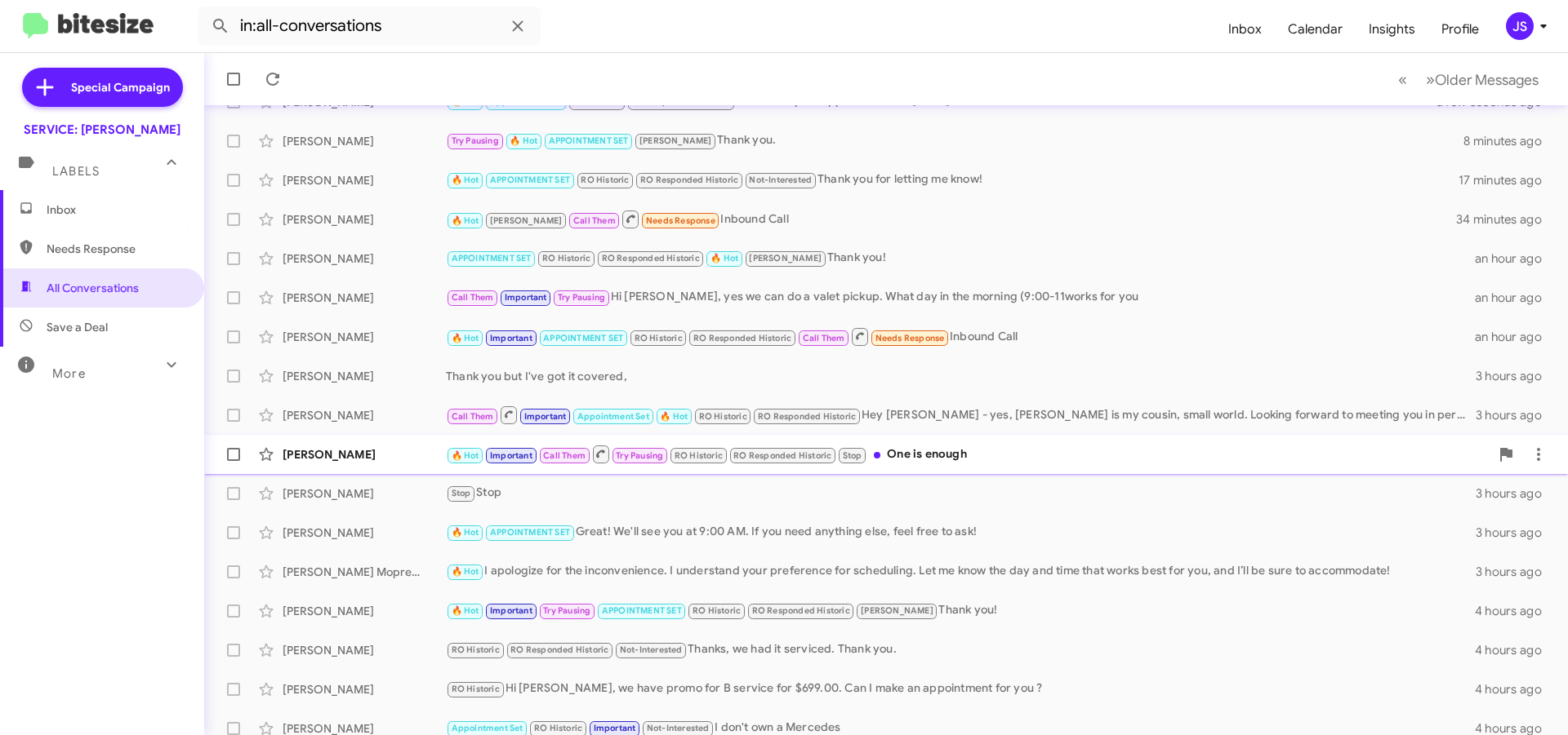
click at [978, 456] on div "🔥 Hot Important Call Them Try Pausing RO Historic RO Responded Historic Stop On…" at bounding box center [968, 454] width 1044 height 20
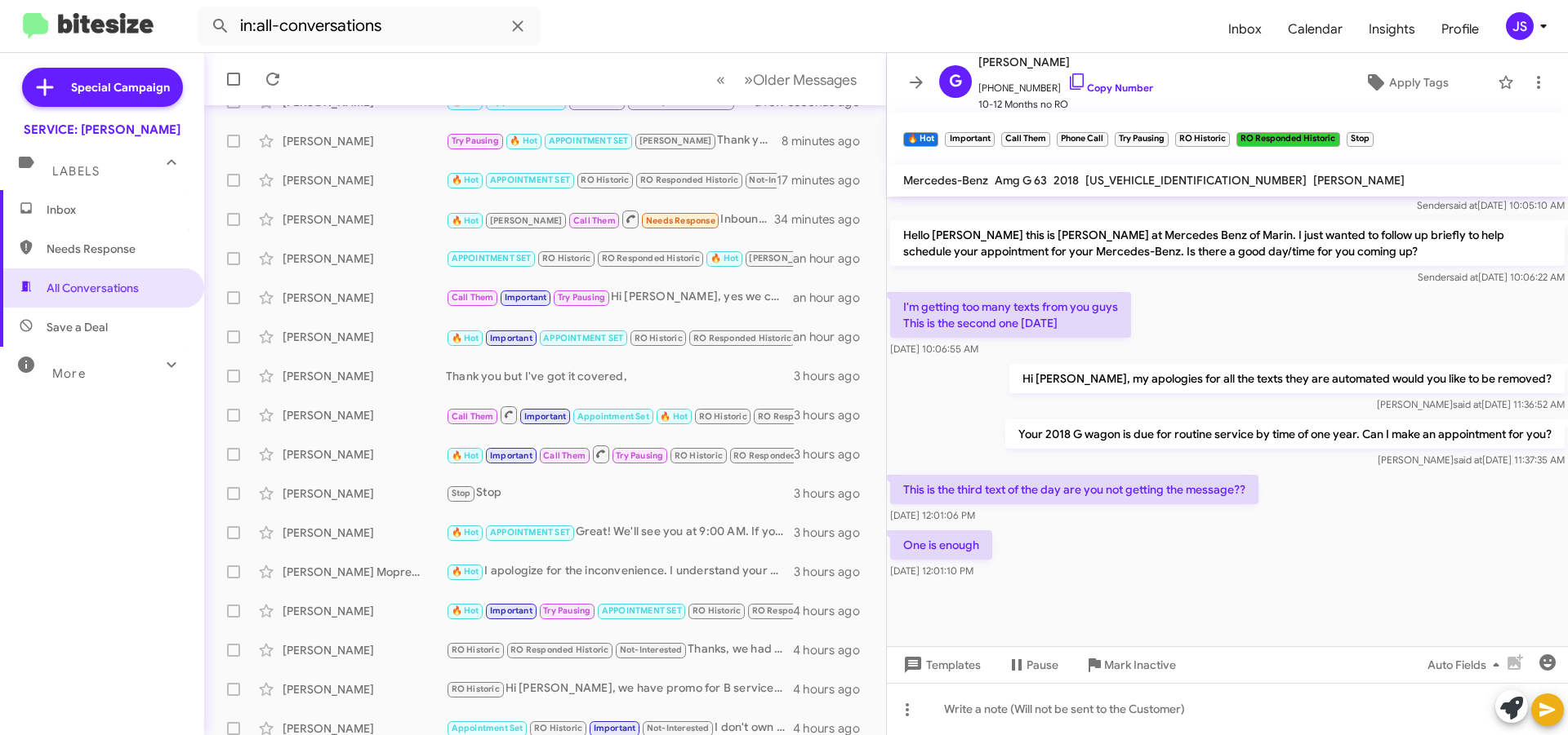
scroll to position [927, 0]
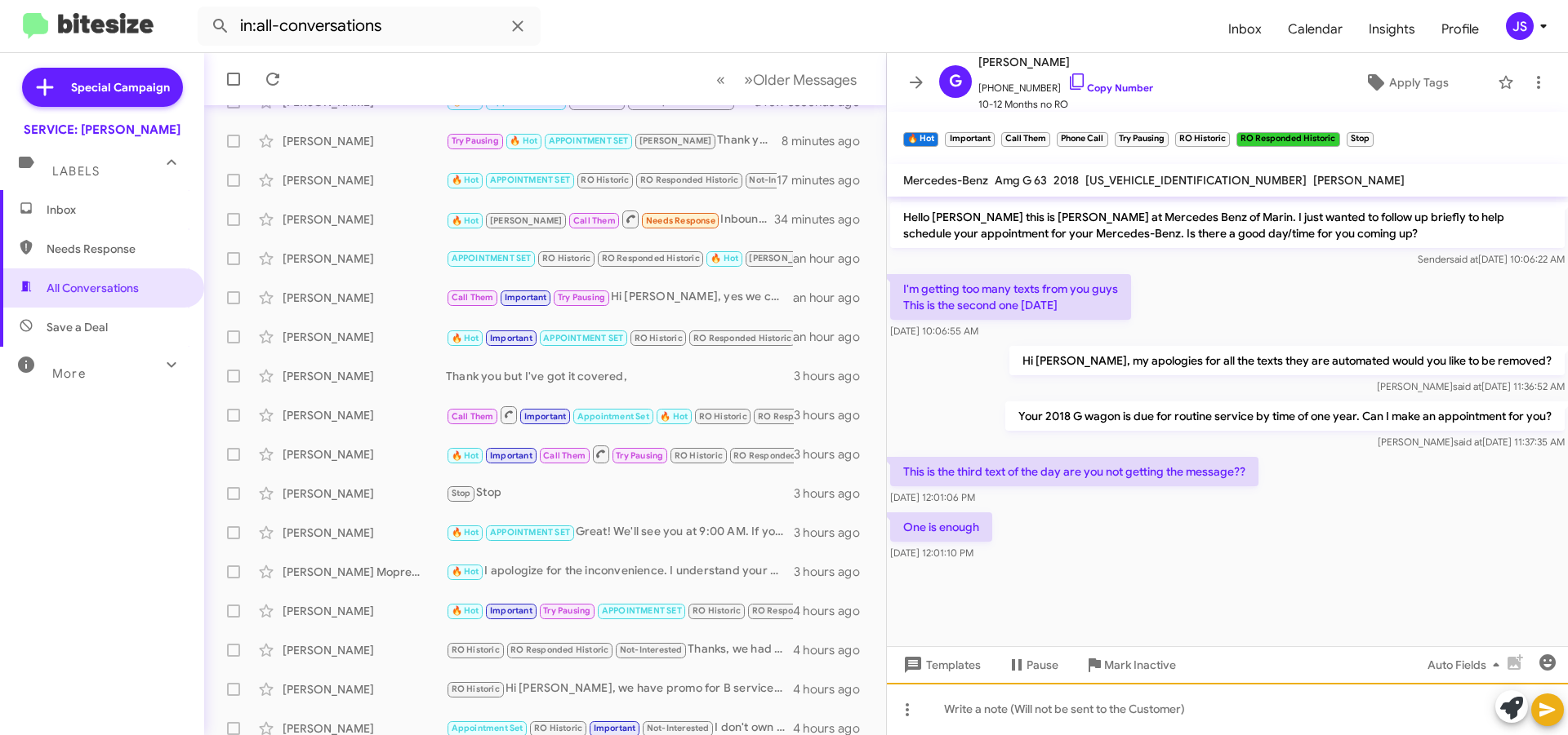
click at [1316, 691] on div at bounding box center [1228, 709] width 681 height 52
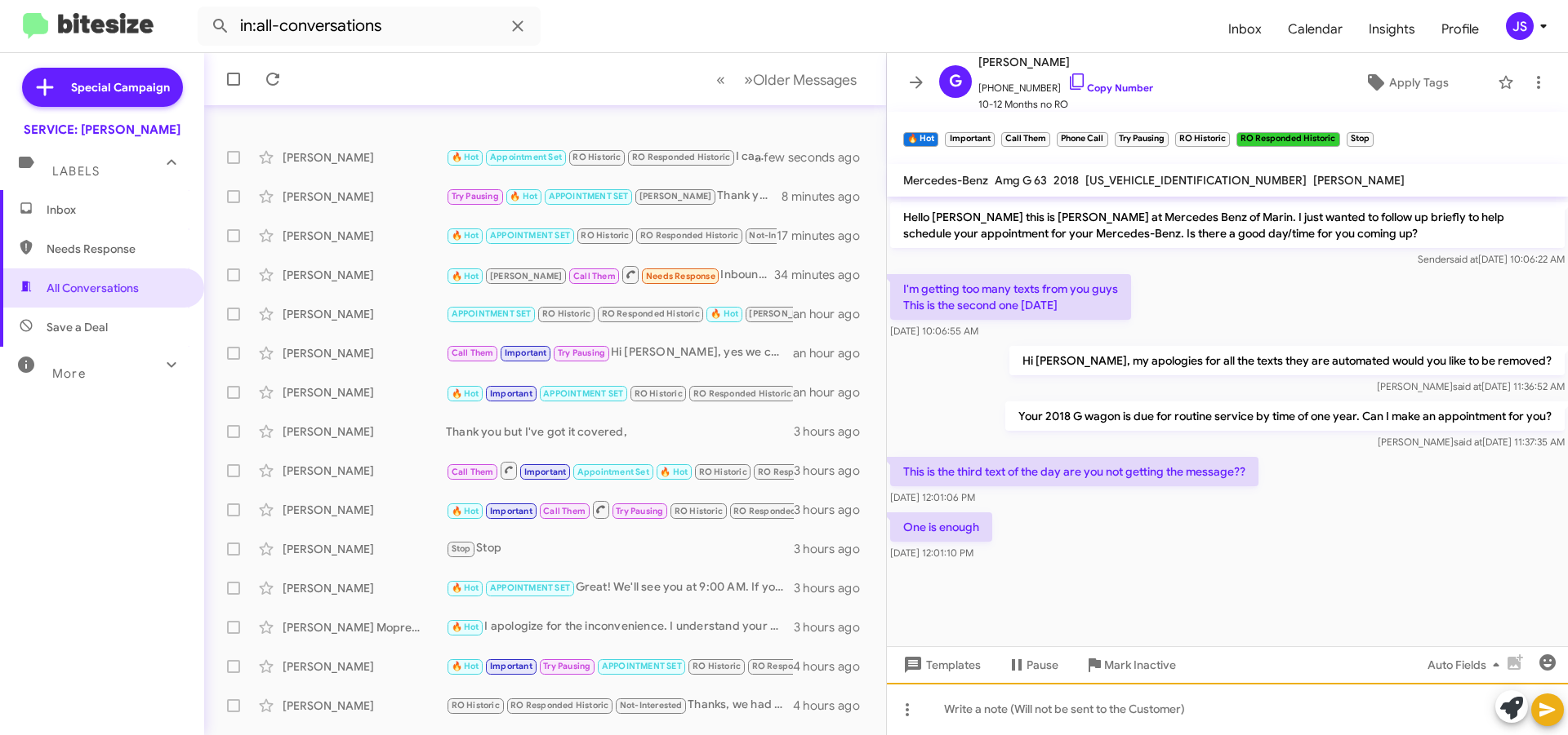
scroll to position [0, 0]
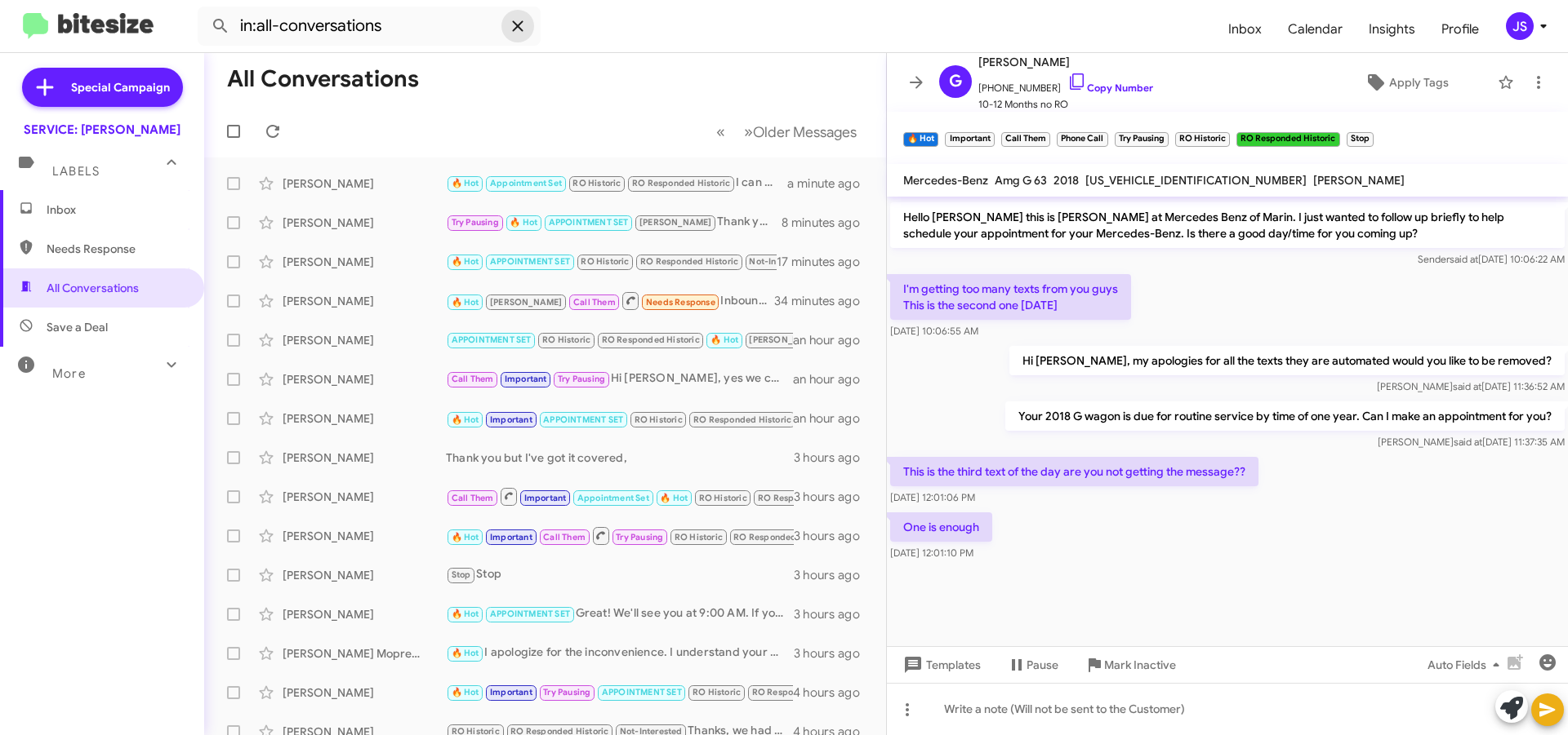
click at [518, 23] on icon at bounding box center [518, 26] width 20 height 20
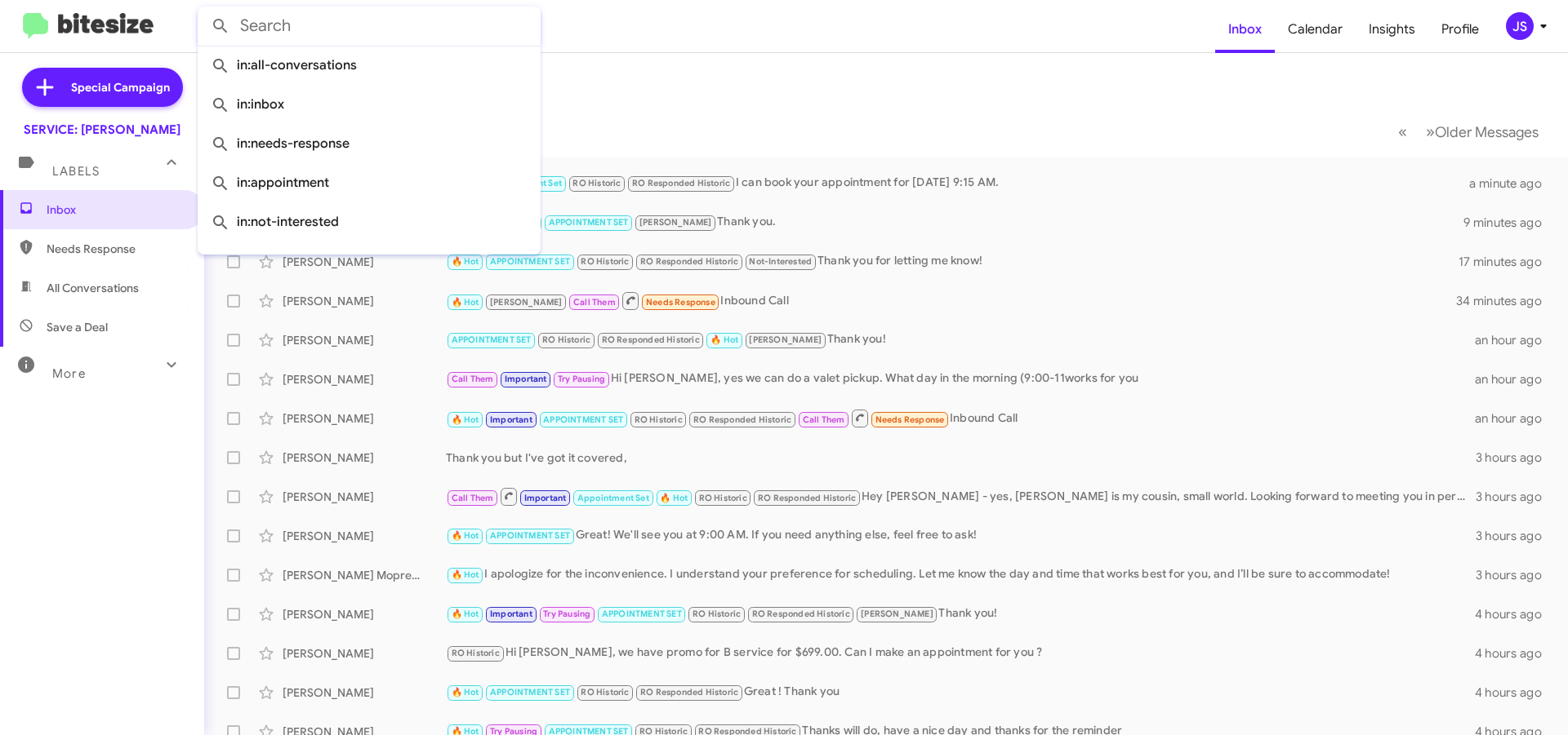
click at [673, 92] on mat-toolbar-row "Inbox" at bounding box center [886, 78] width 1364 height 52
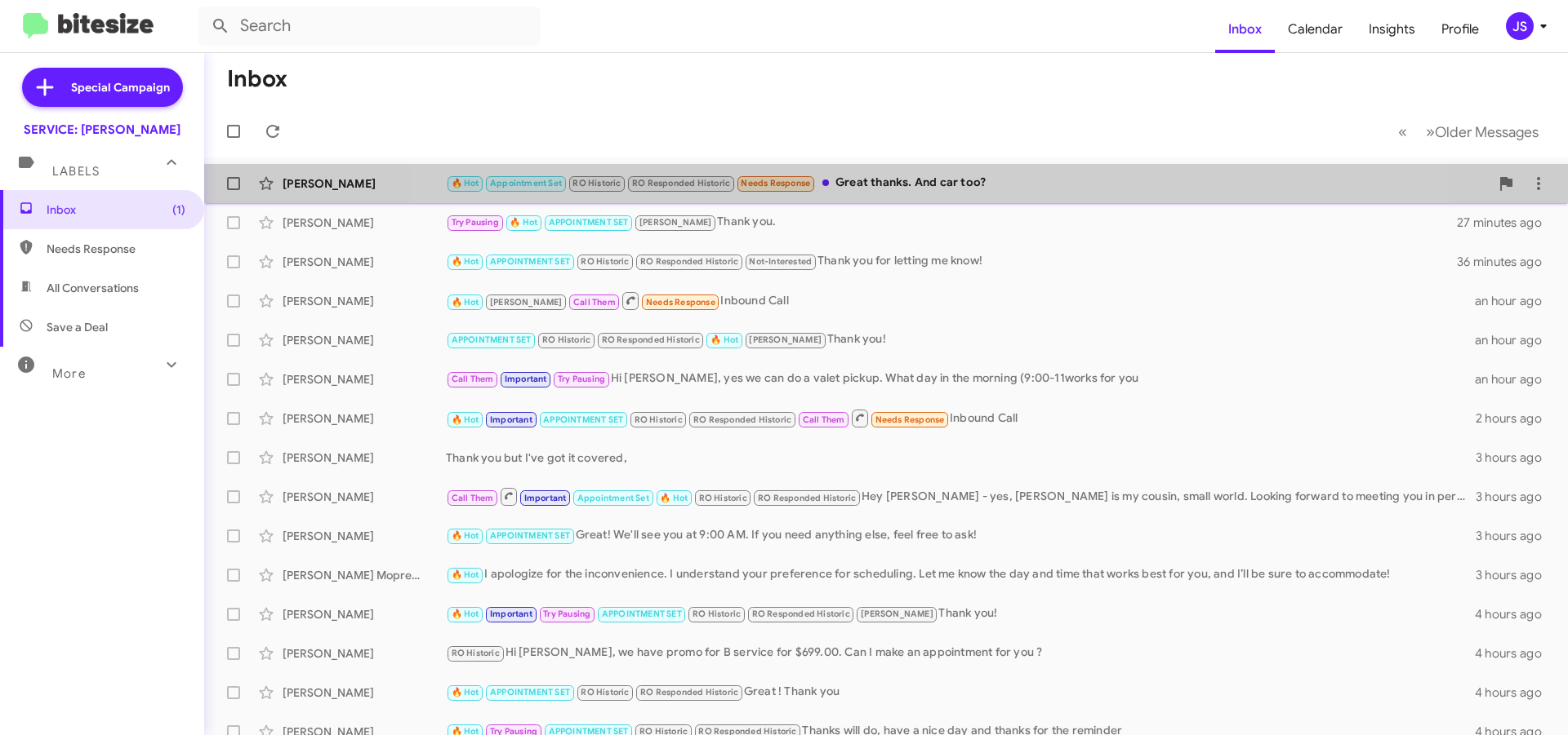
click at [916, 171] on div "Johann Koehne 🔥 Hot Appointment Set RO Historic RO Responded Historic Needs Res…" at bounding box center [885, 184] width 1337 height 32
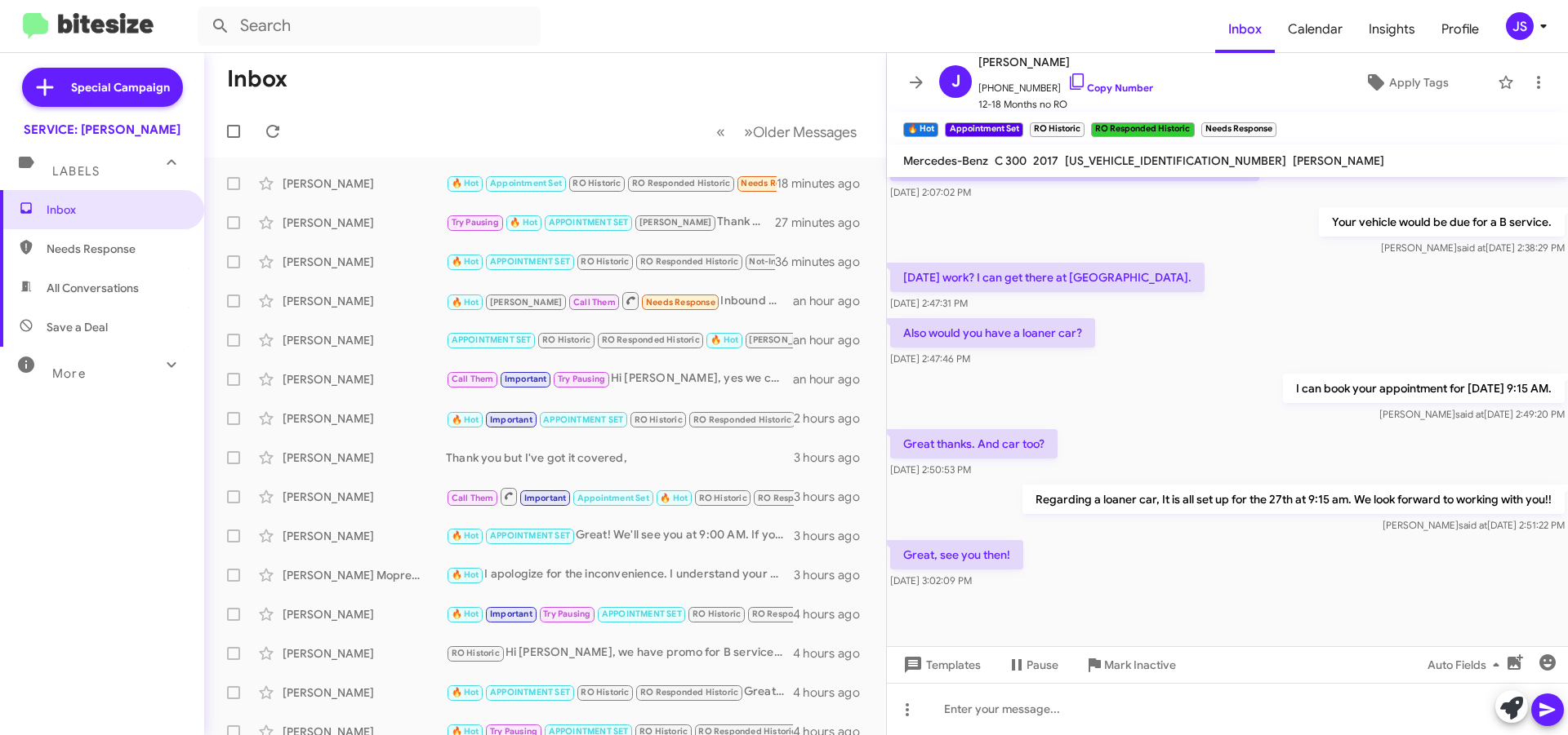
scroll to position [588, 0]
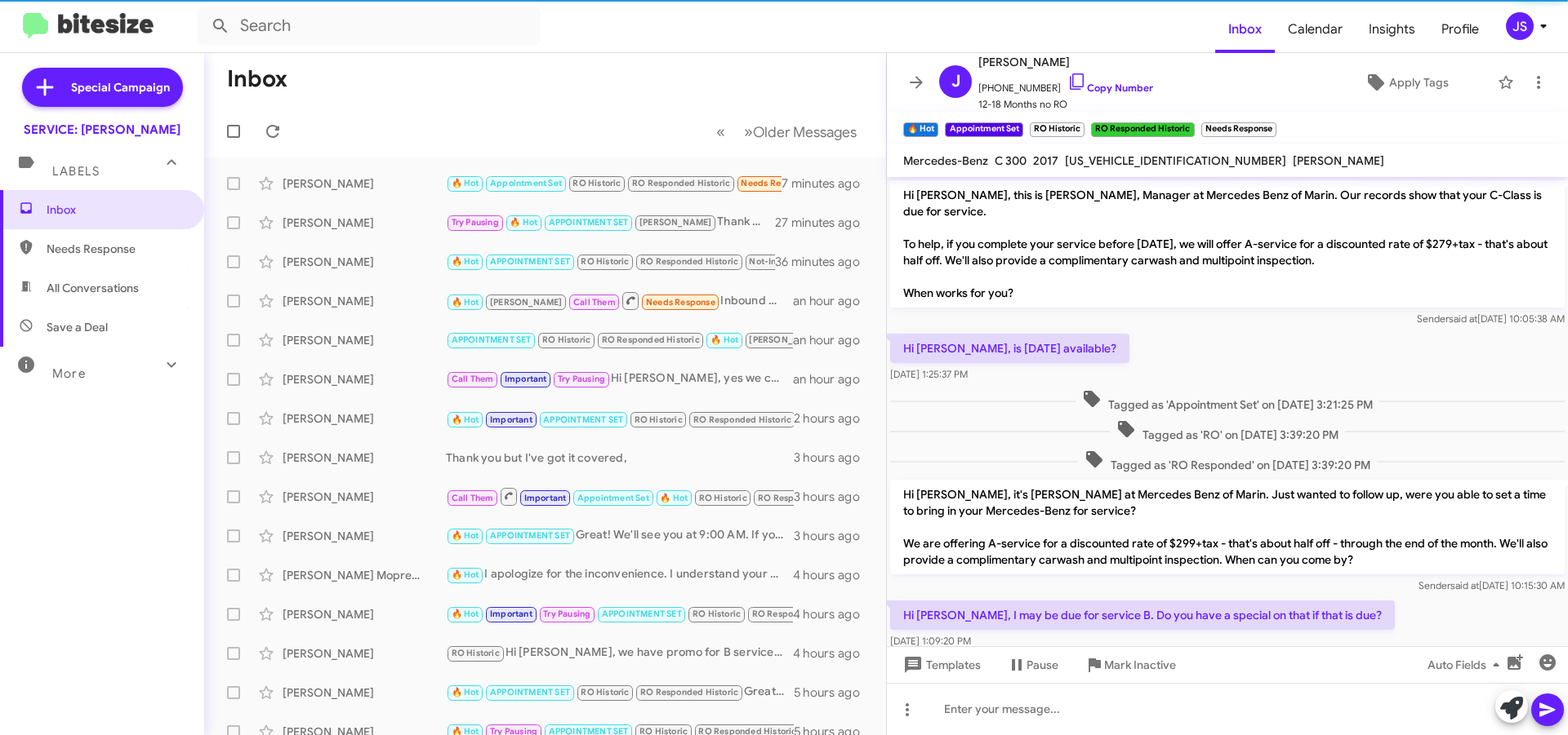
scroll to position [588, 0]
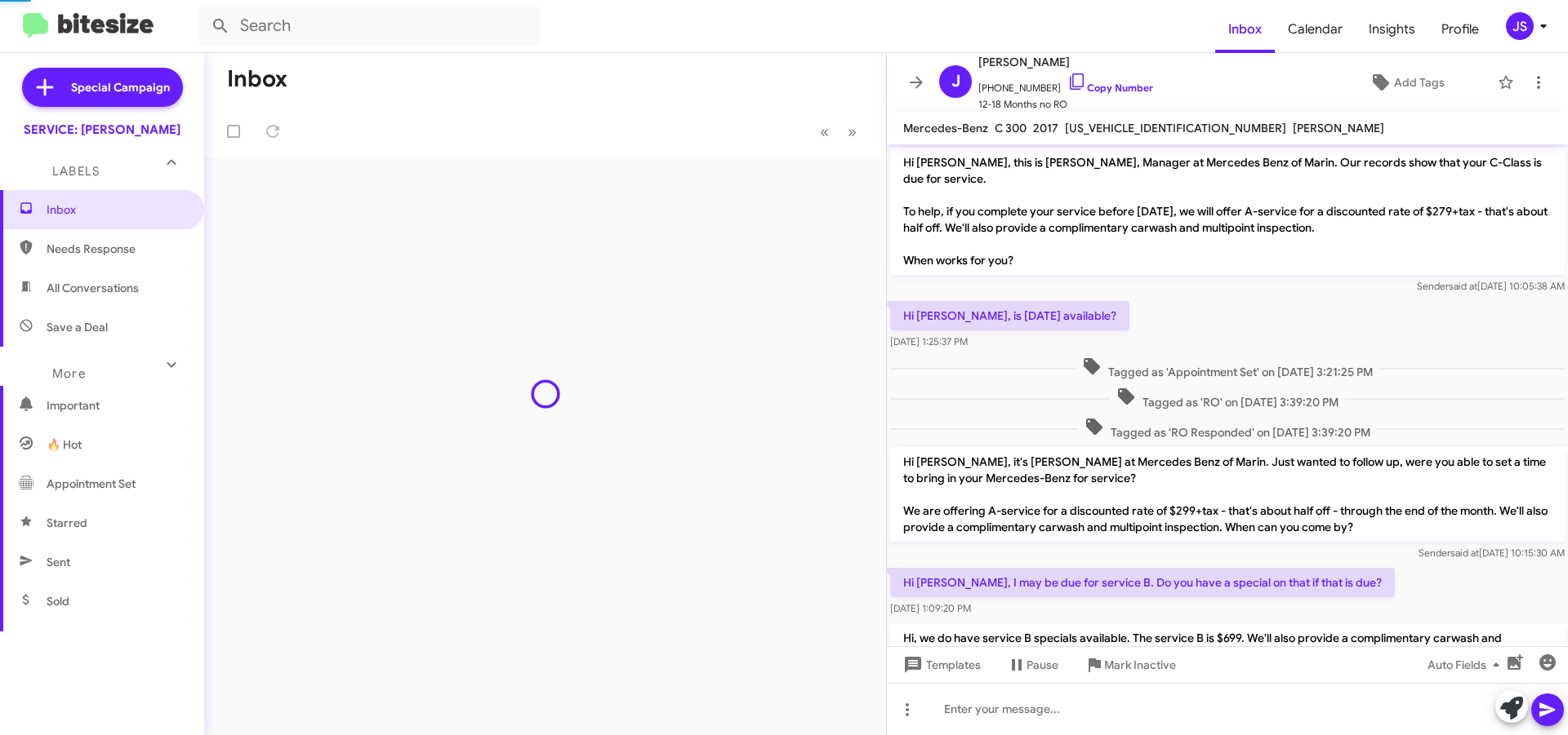
scroll to position [555, 0]
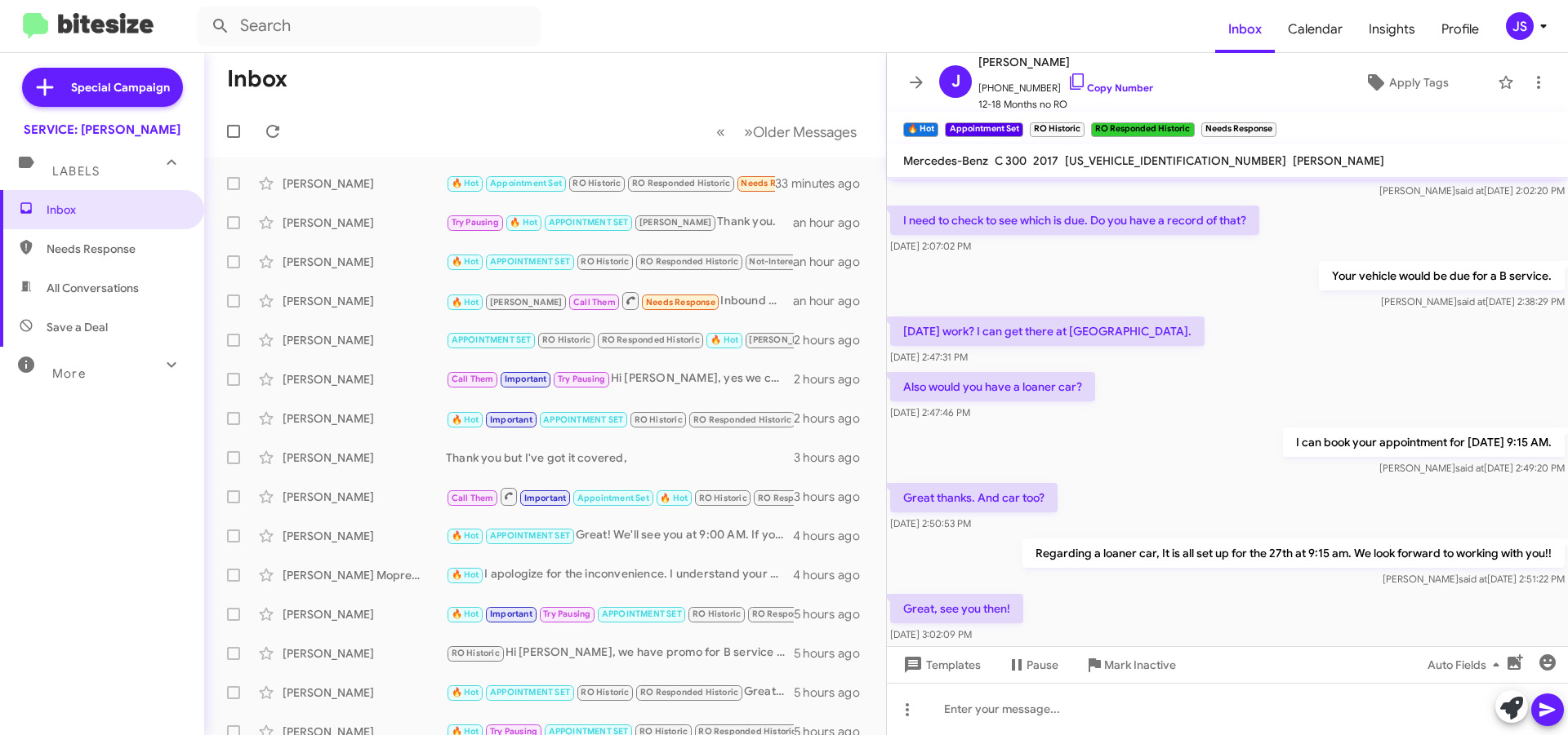
scroll to position [588, 0]
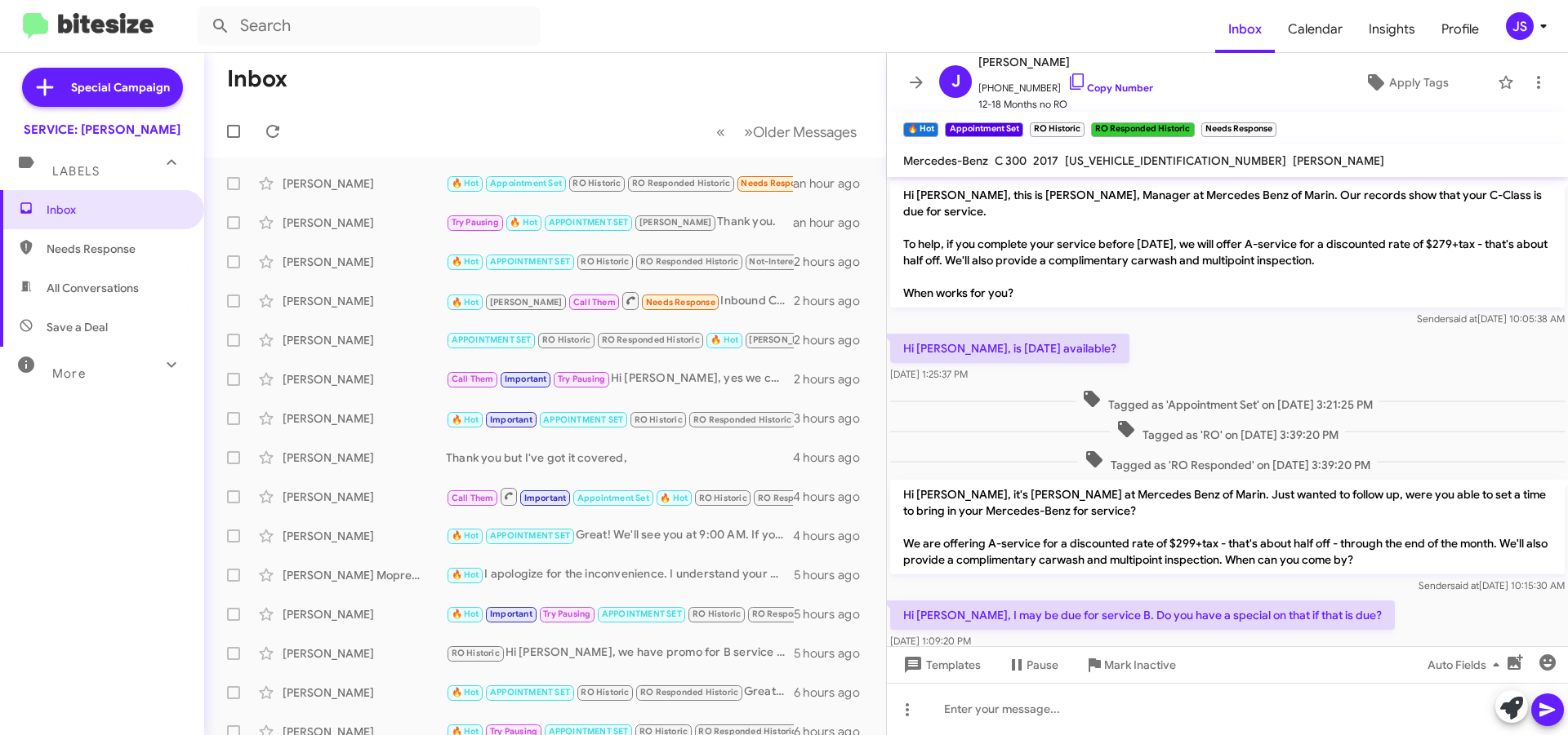
scroll to position [555, 0]
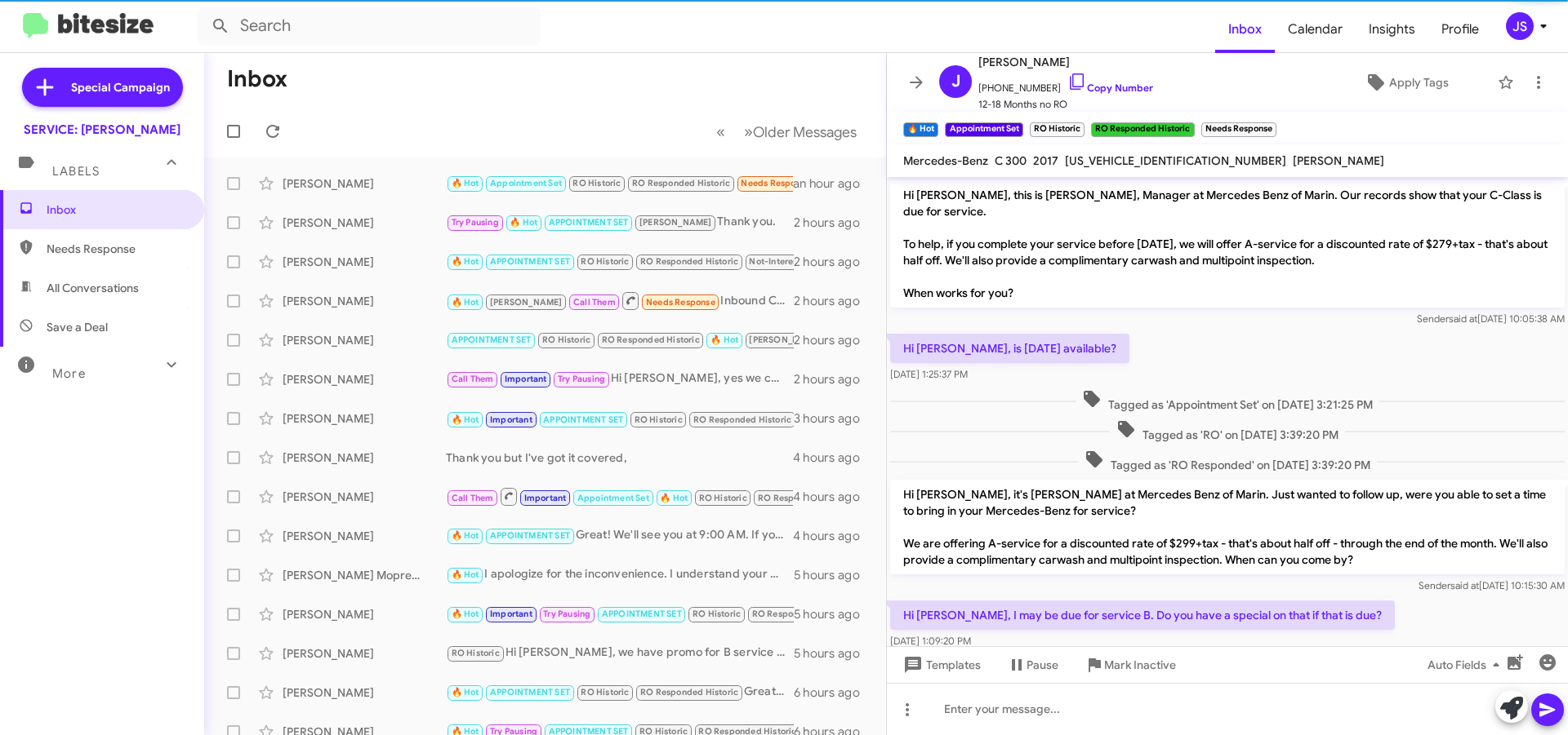
scroll to position [588, 0]
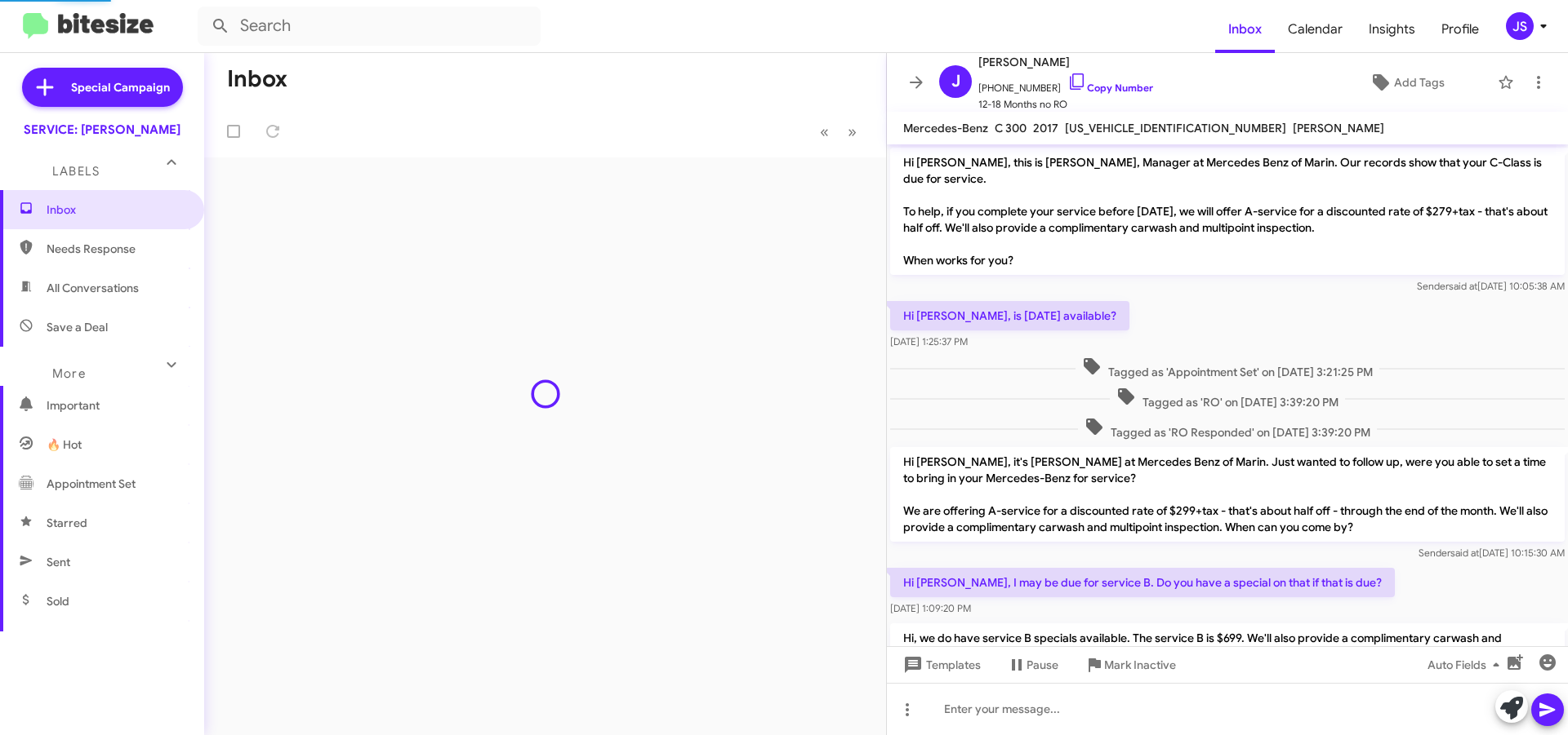
scroll to position [555, 0]
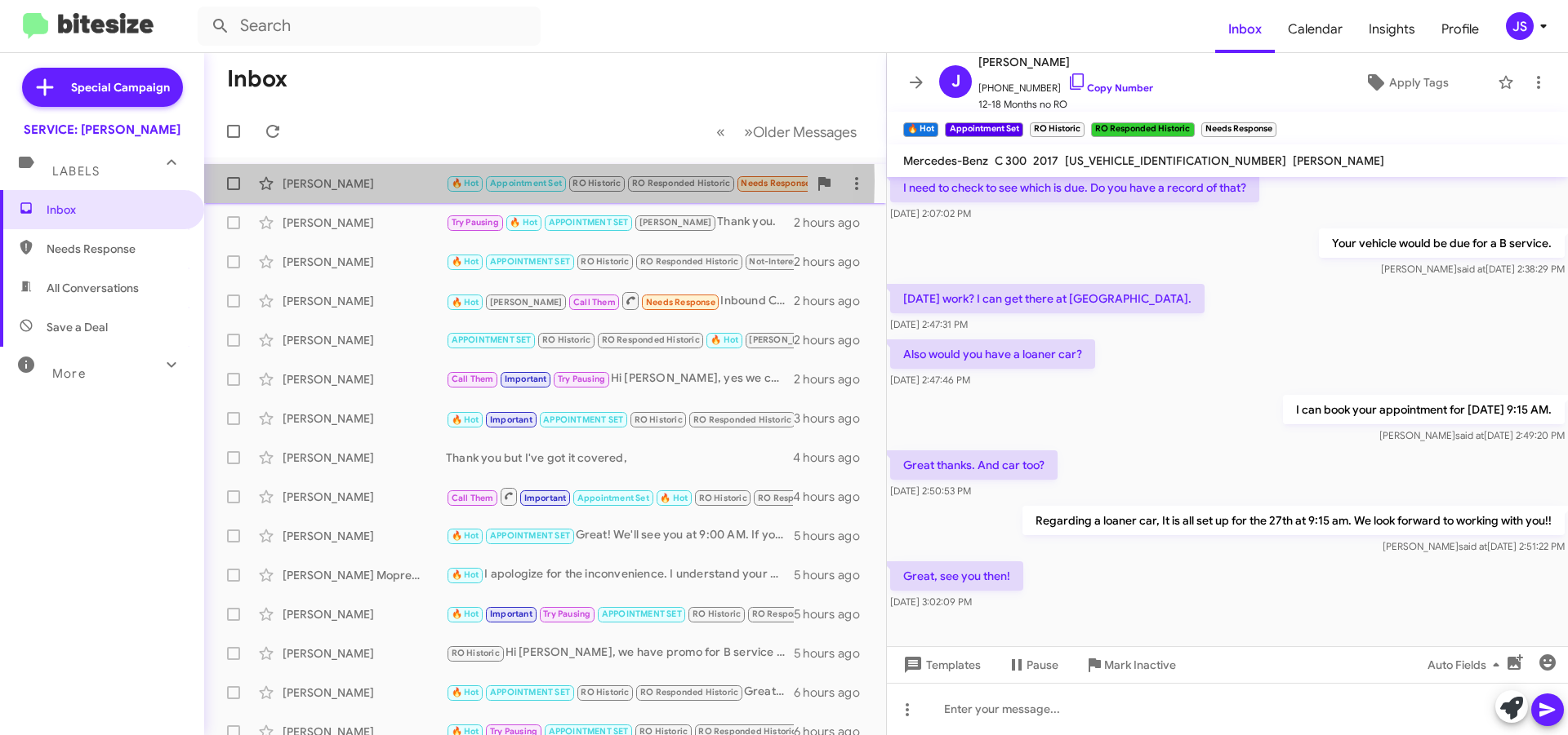
click at [345, 181] on div "[PERSON_NAME]" at bounding box center [364, 183] width 163 height 16
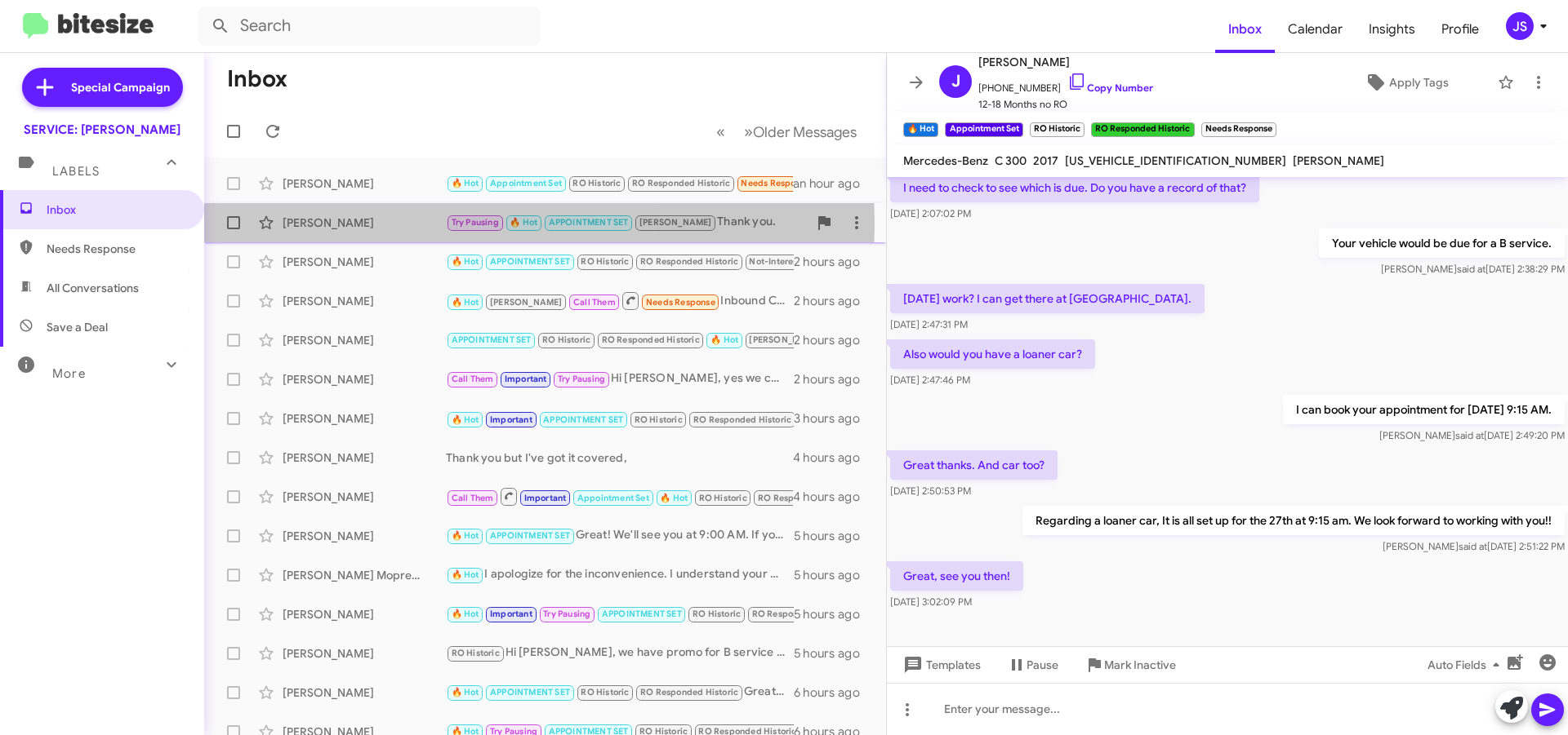
click at [350, 225] on div "[PERSON_NAME]" at bounding box center [364, 222] width 163 height 16
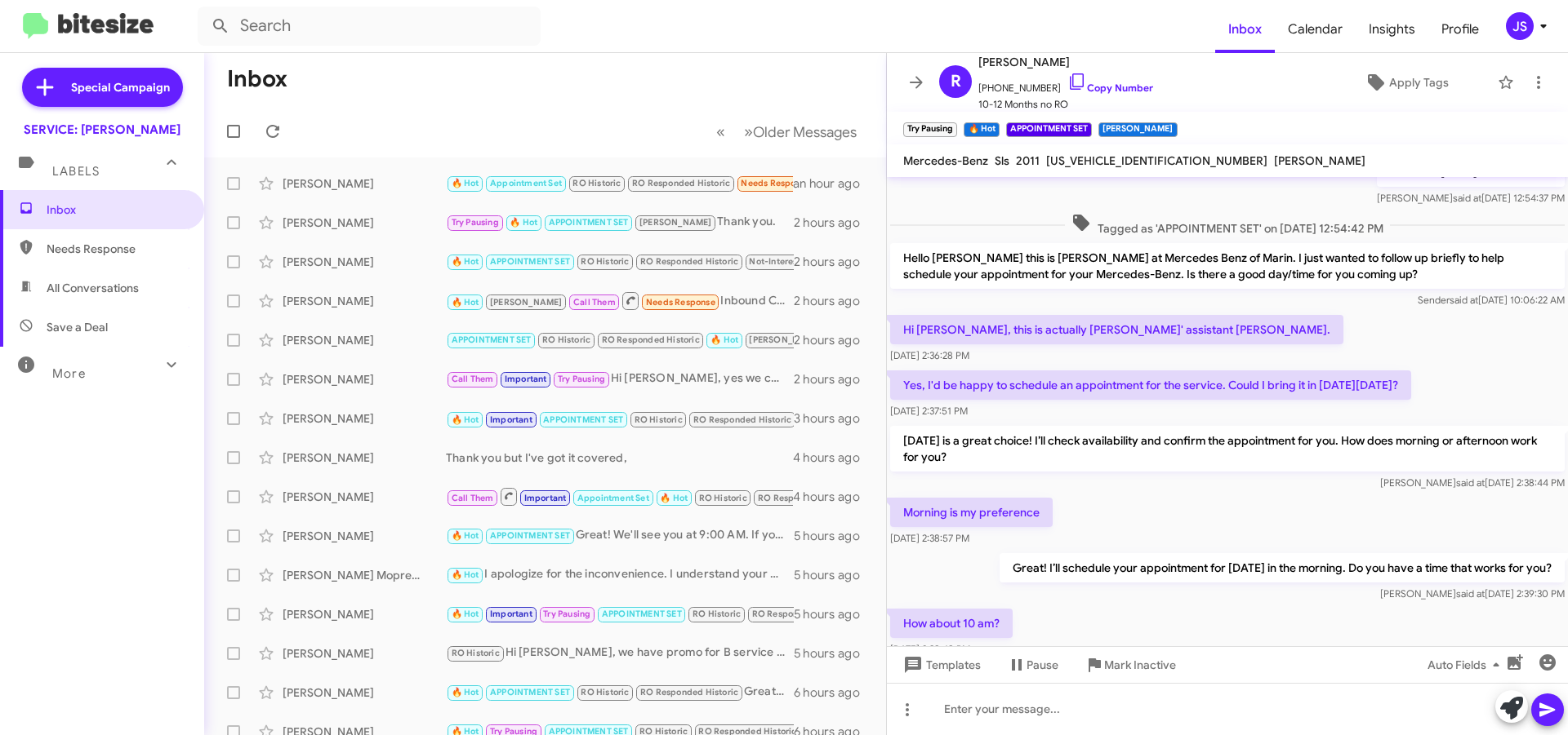
scroll to position [932, 0]
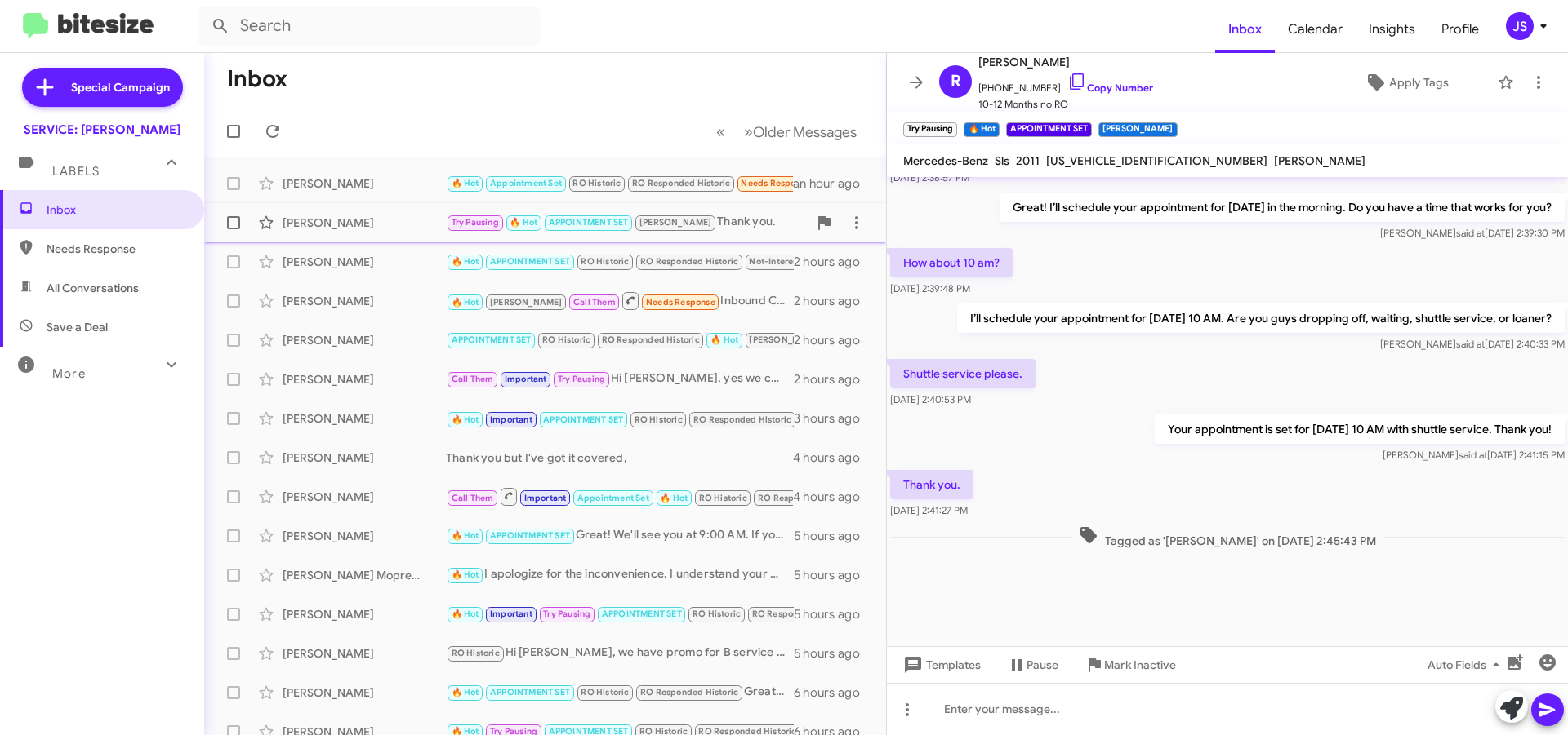
click at [386, 233] on div "[PERSON_NAME] Try Pausing 🔥 Hot APPOINTMENT SET [PERSON_NAME] Thank you. 2 hour…" at bounding box center [545, 223] width 655 height 32
click at [372, 269] on div "[PERSON_NAME]" at bounding box center [364, 261] width 163 height 16
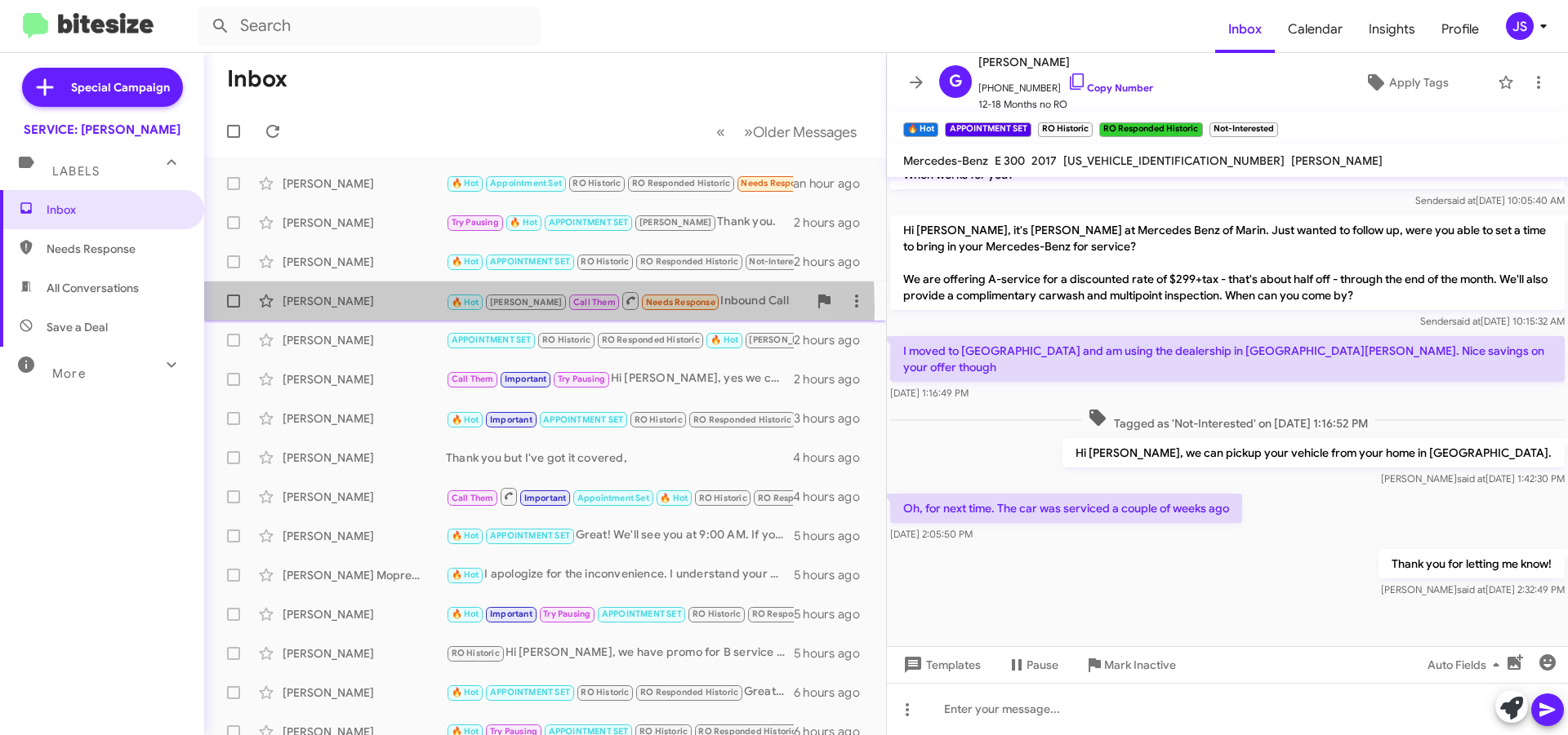
click at [336, 311] on div "Walter Ajquiy 🔥 Hot RAUL Call Them Needs Response Inbound Call 2 hours ago" at bounding box center [545, 301] width 655 height 32
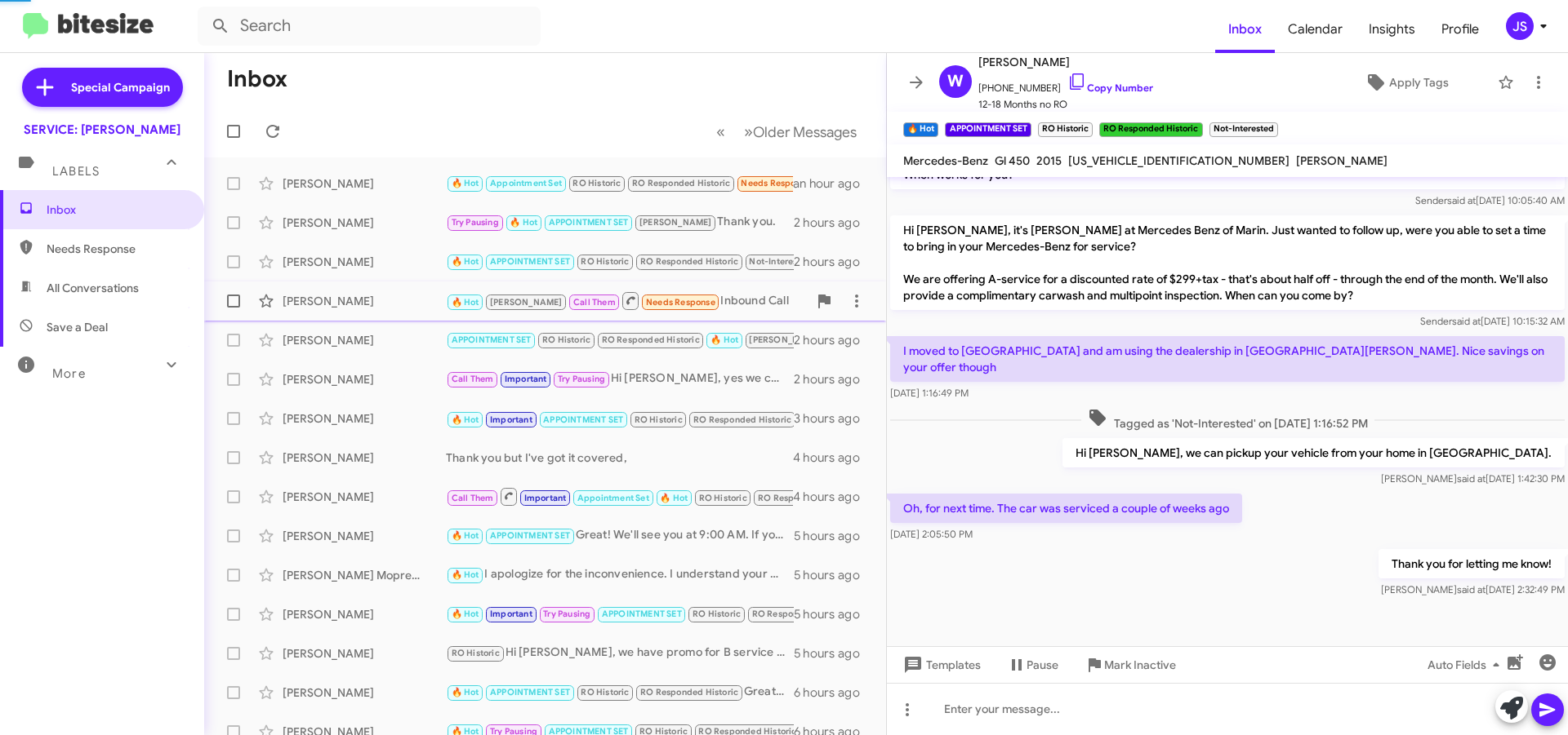
scroll to position [546, 0]
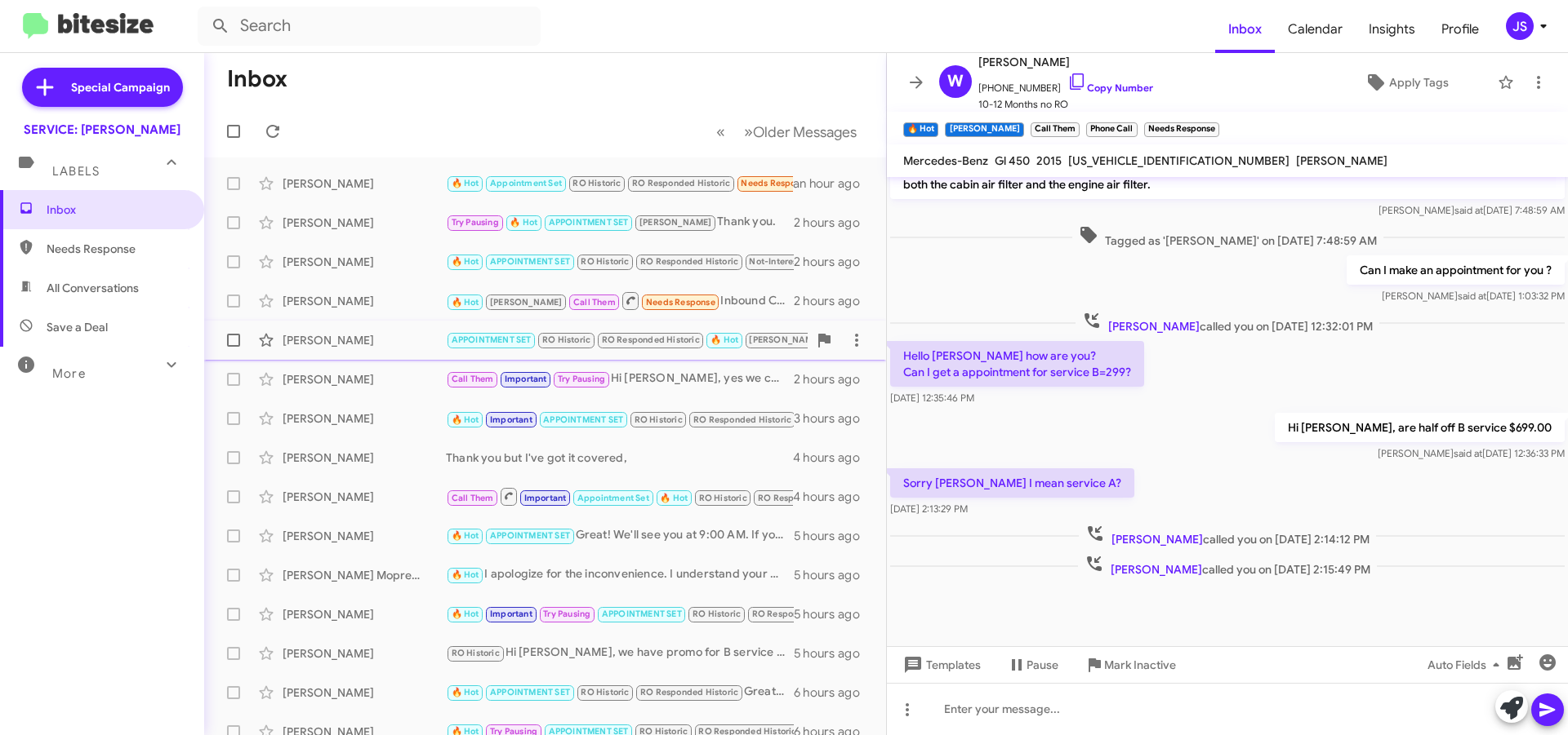
click at [346, 338] on div "[PERSON_NAME]" at bounding box center [364, 339] width 163 height 16
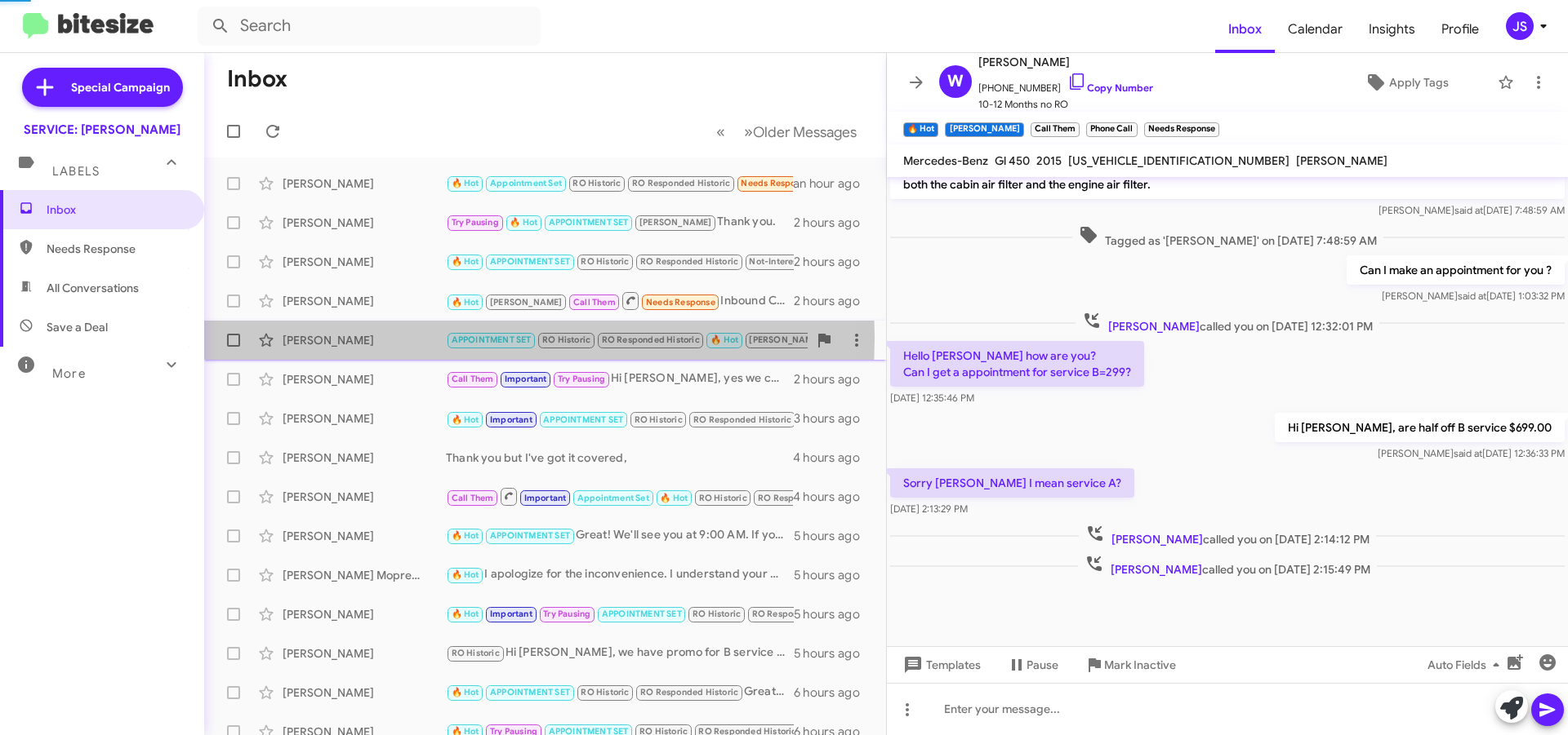
scroll to position [595, 0]
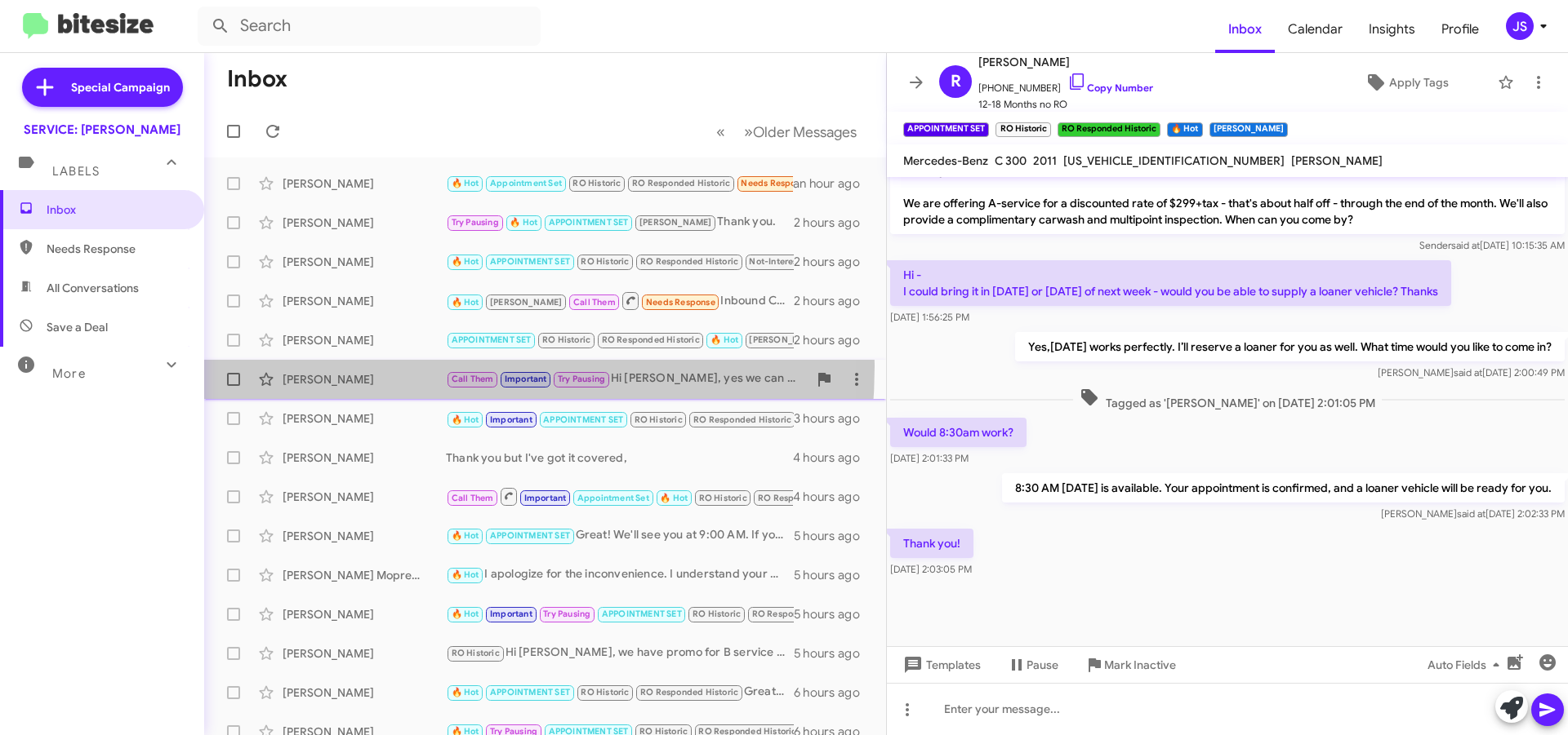
click at [346, 366] on div "Adam Boulanger Call Them Important Try Pausing Hi Adam, yes we can do a valet p…" at bounding box center [545, 379] width 655 height 32
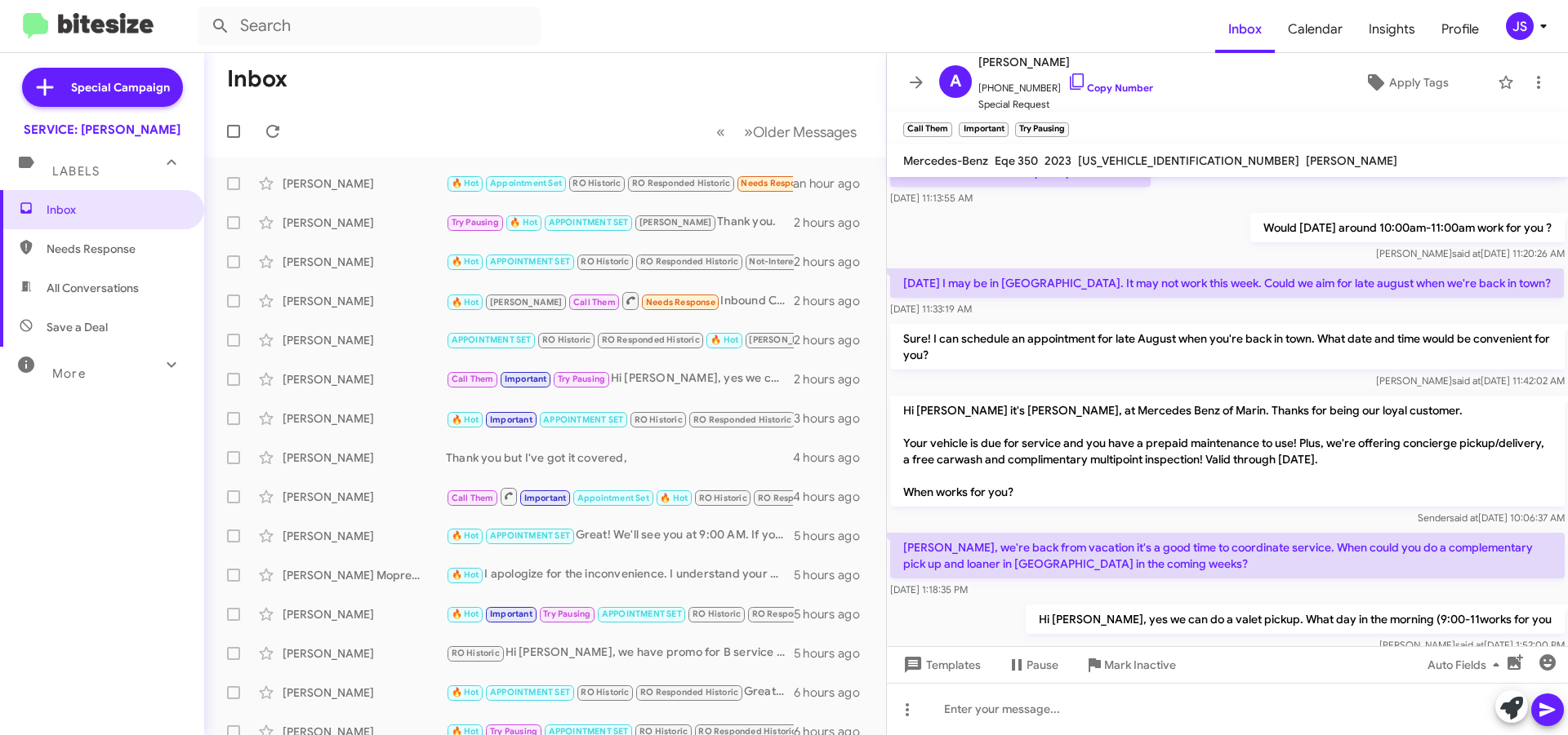
scroll to position [1376, 0]
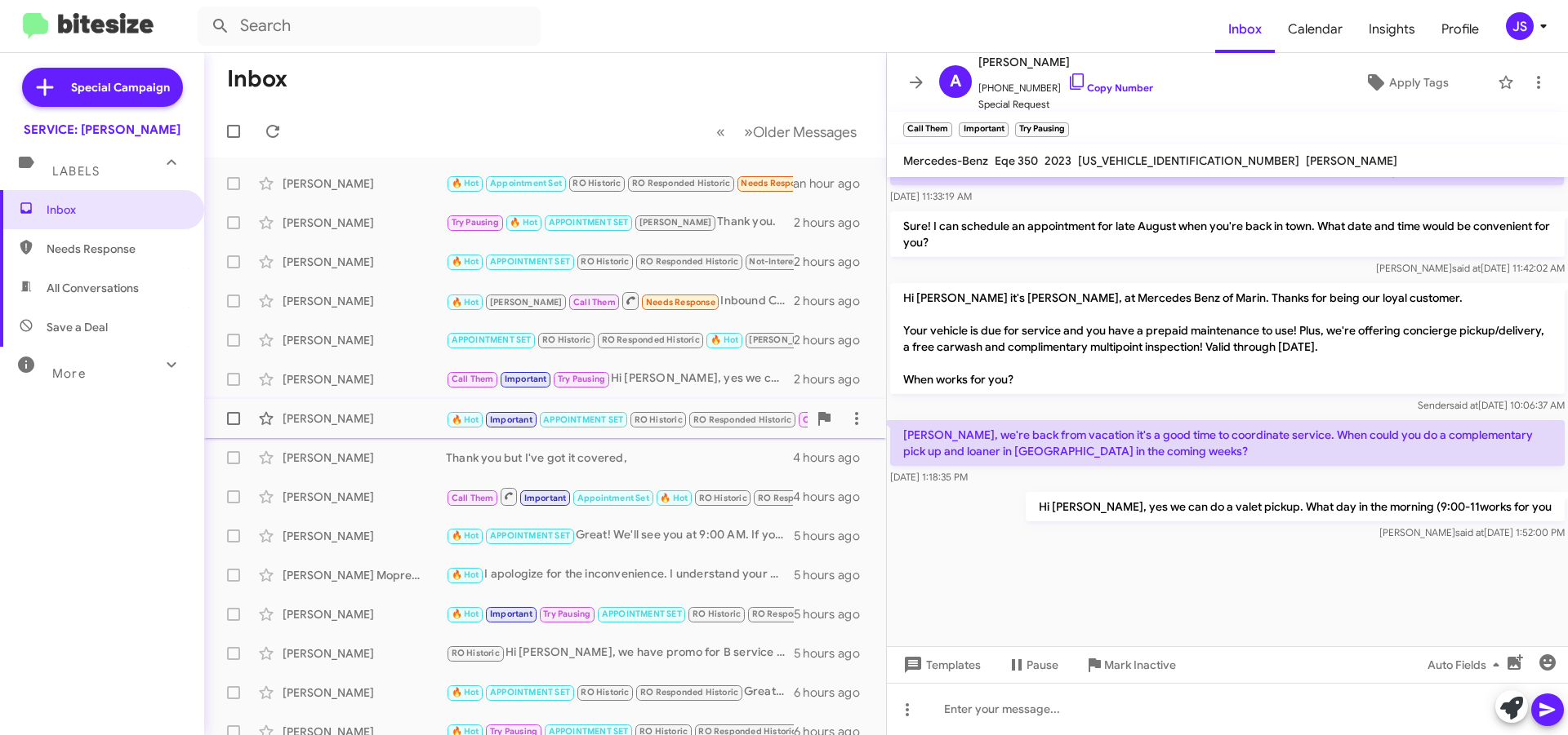
click at [370, 425] on div "[PERSON_NAME]" at bounding box center [364, 419] width 163 height 16
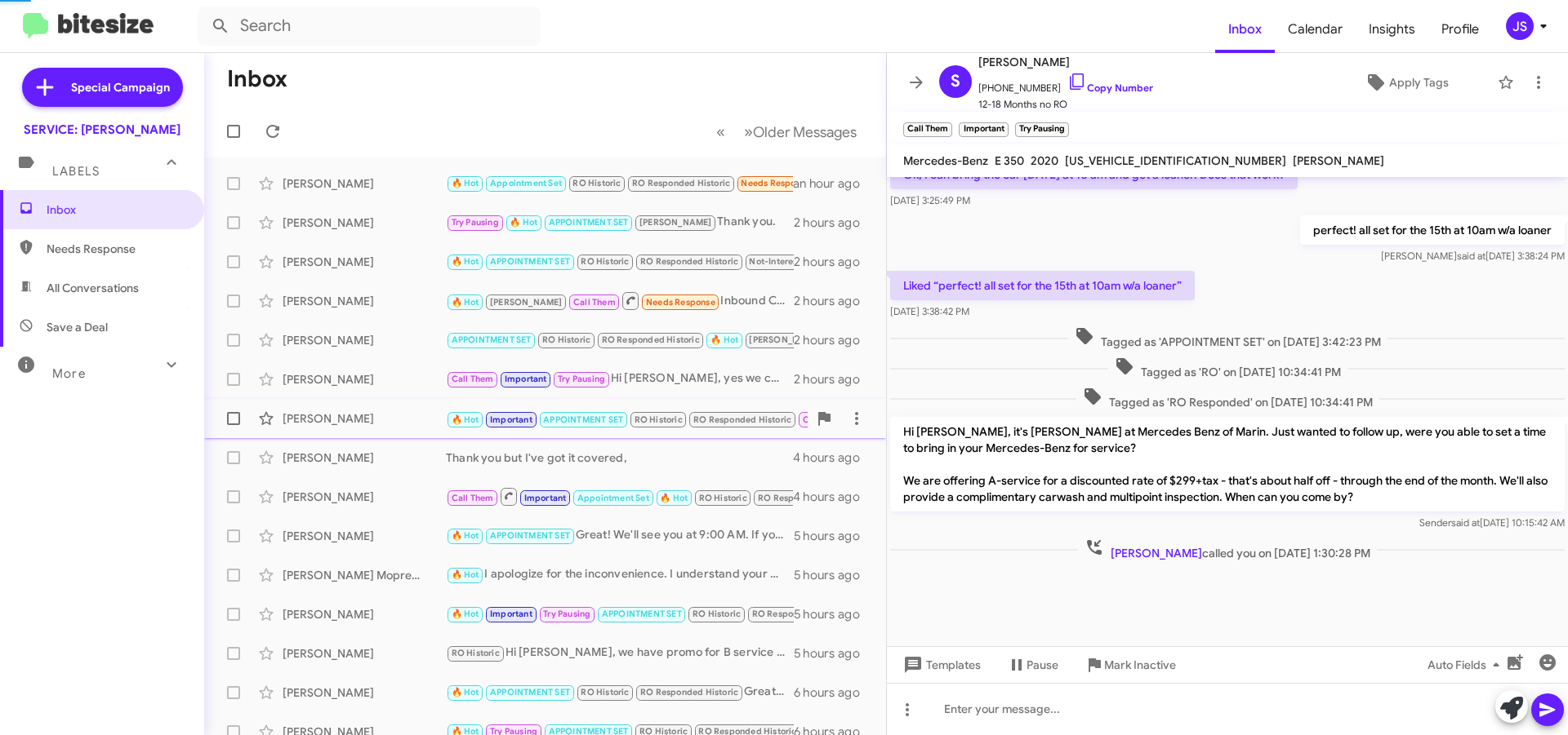
scroll to position [869, 0]
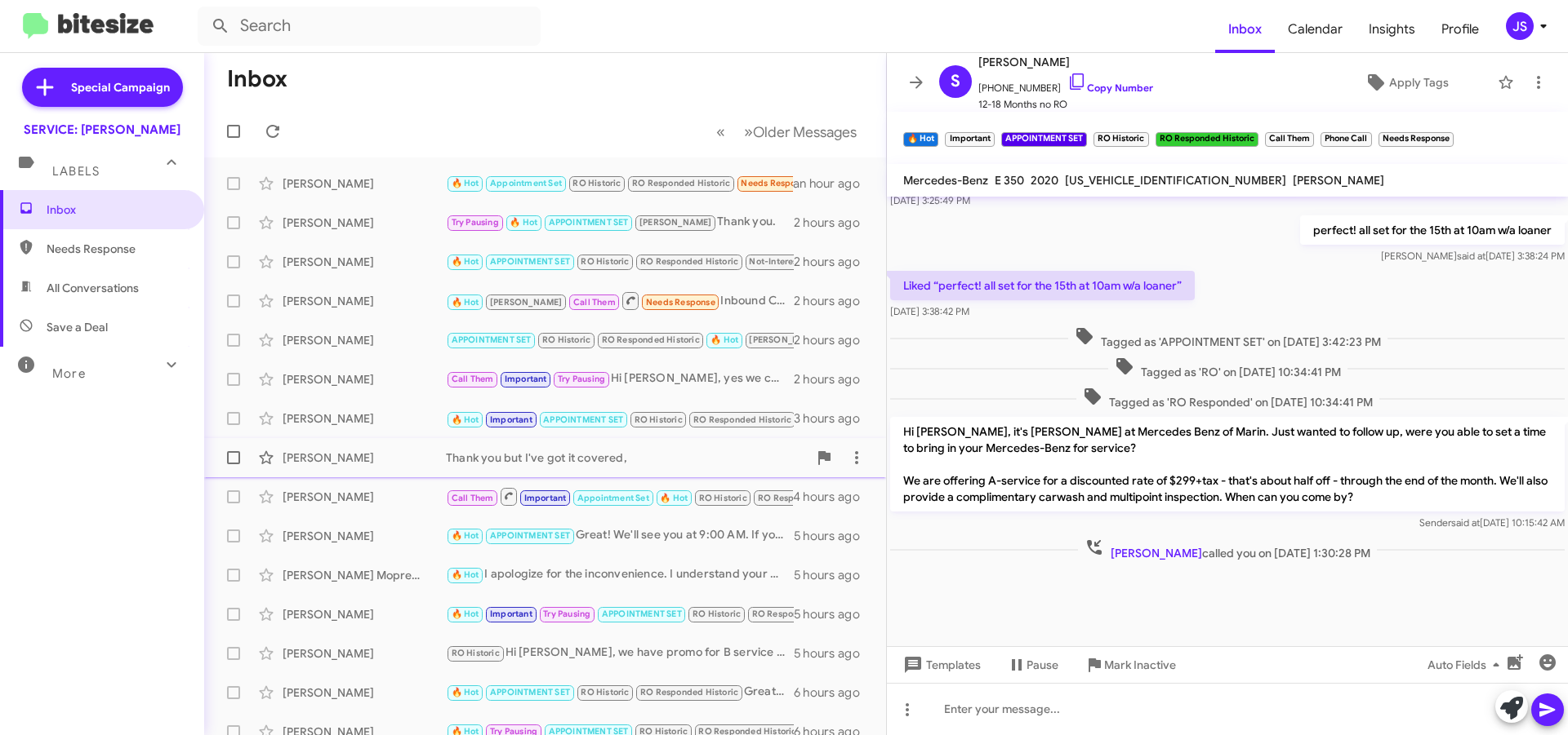
click at [385, 455] on div "[PERSON_NAME]" at bounding box center [364, 458] width 163 height 16
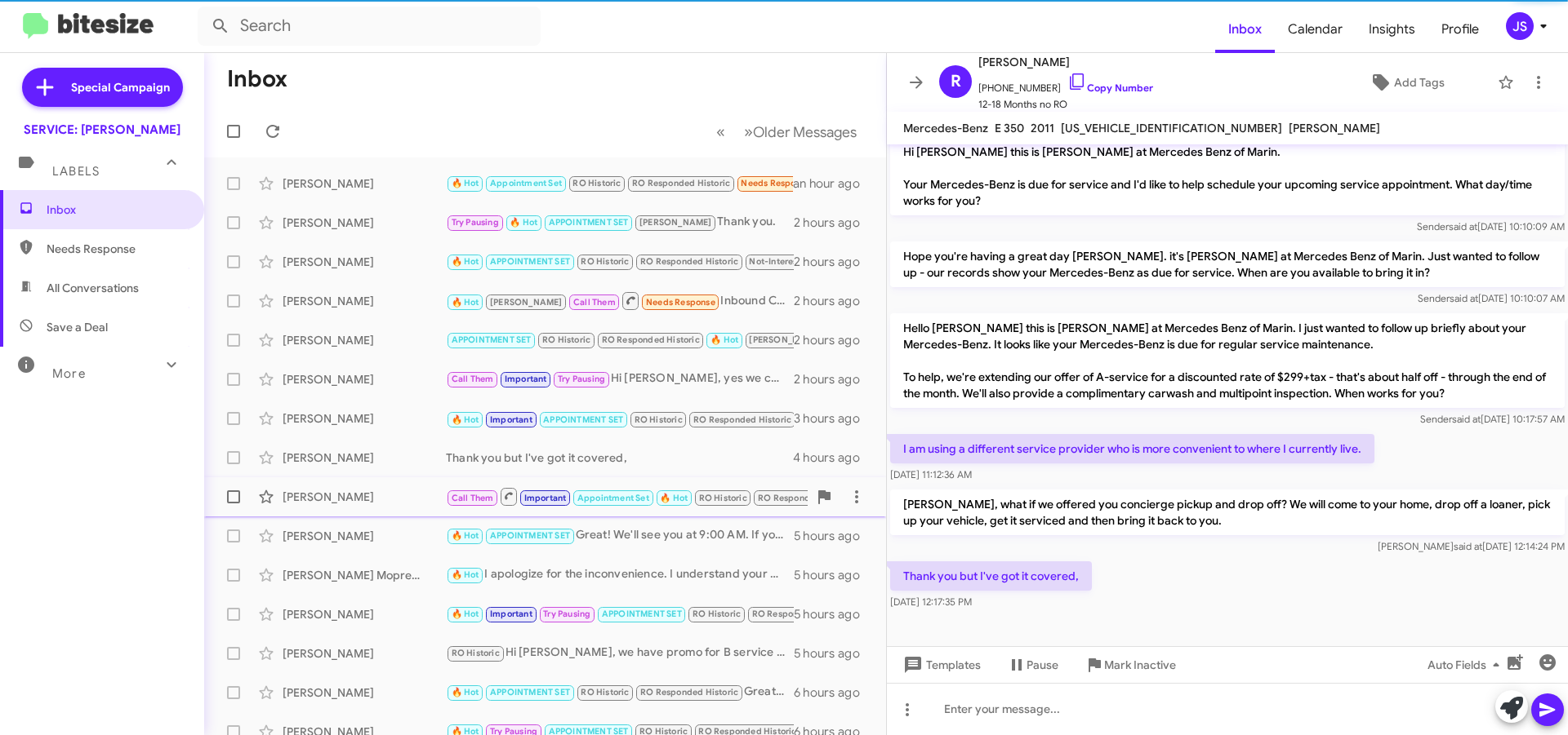
scroll to position [187, 0]
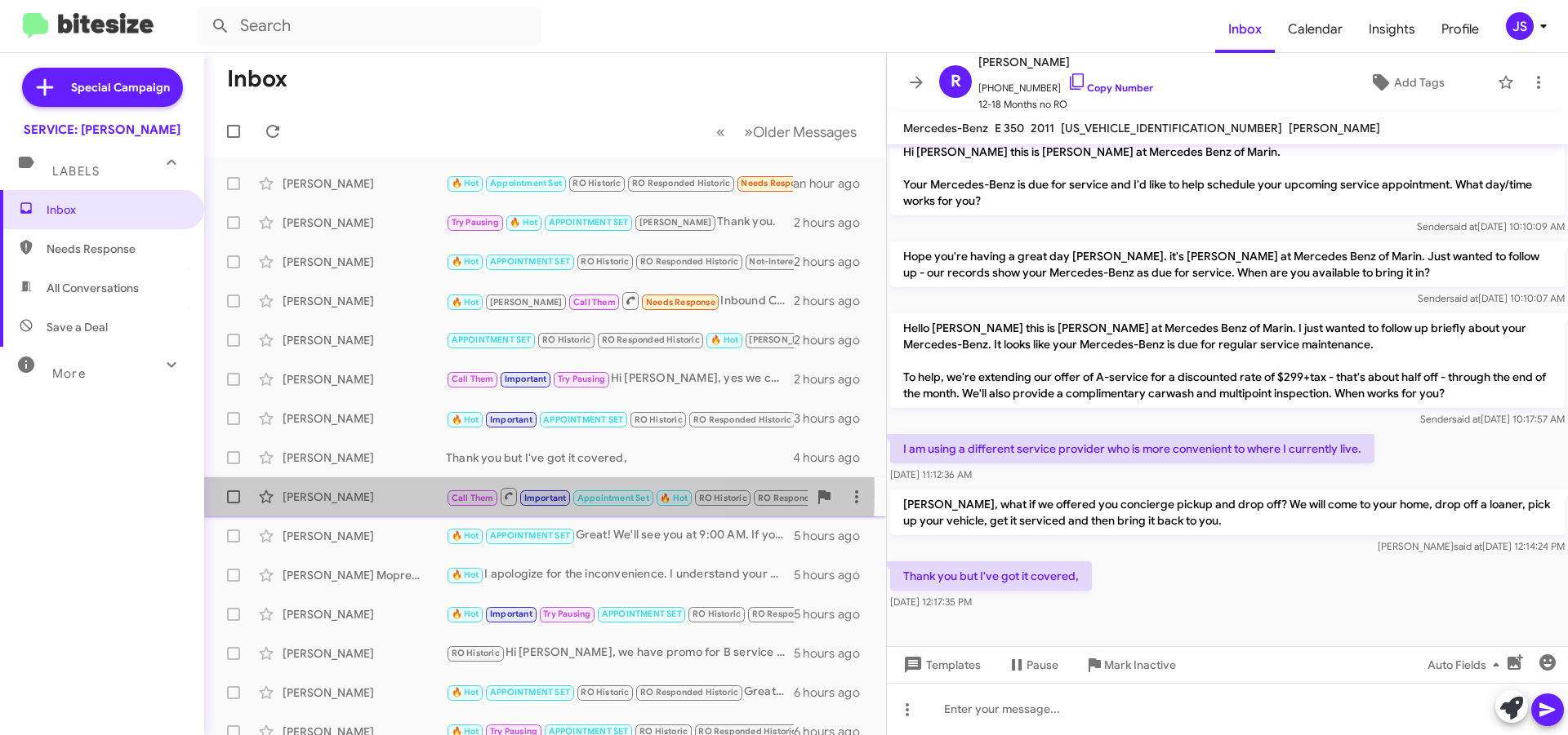
click at [385, 493] on div "[PERSON_NAME]" at bounding box center [364, 497] width 163 height 16
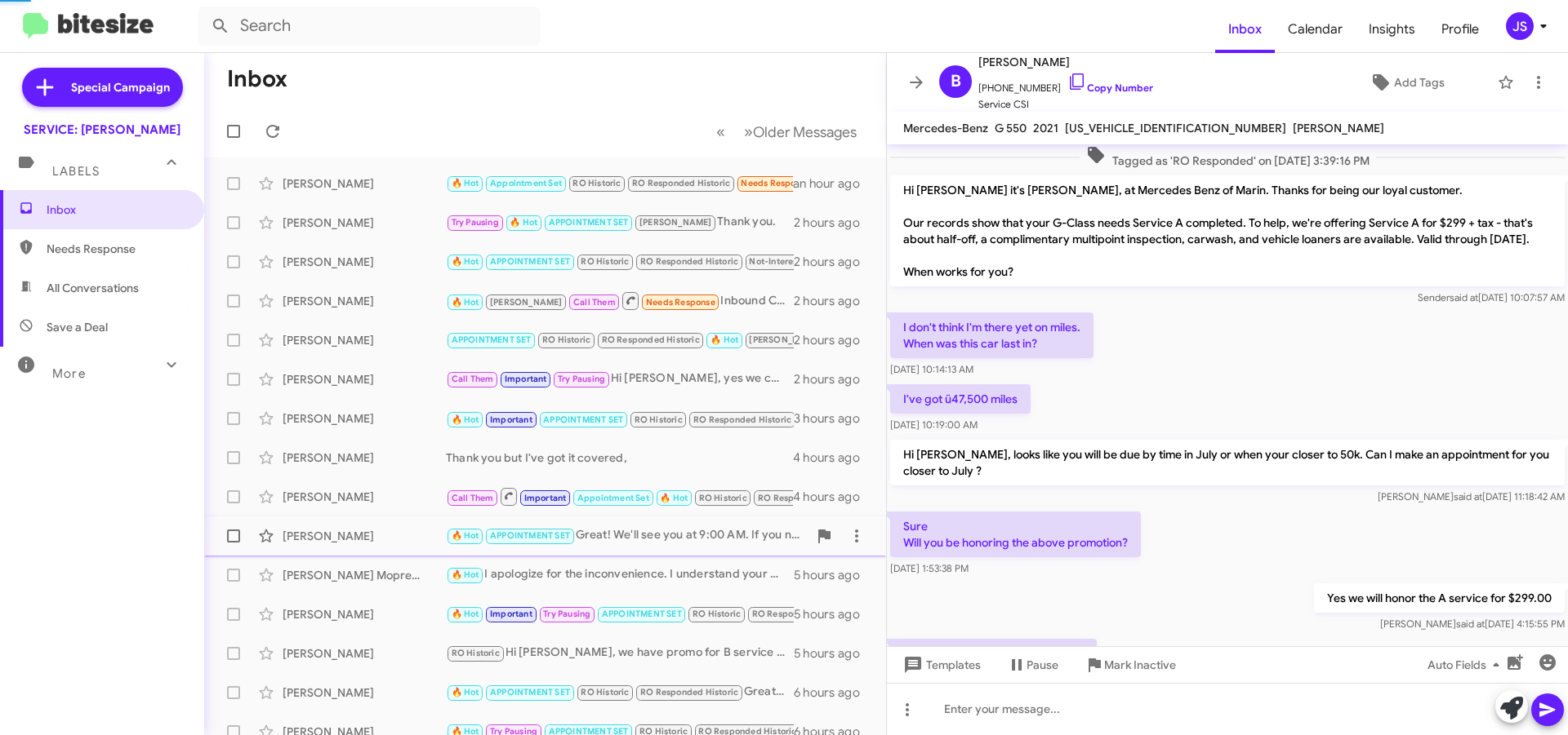
scroll to position [937, 0]
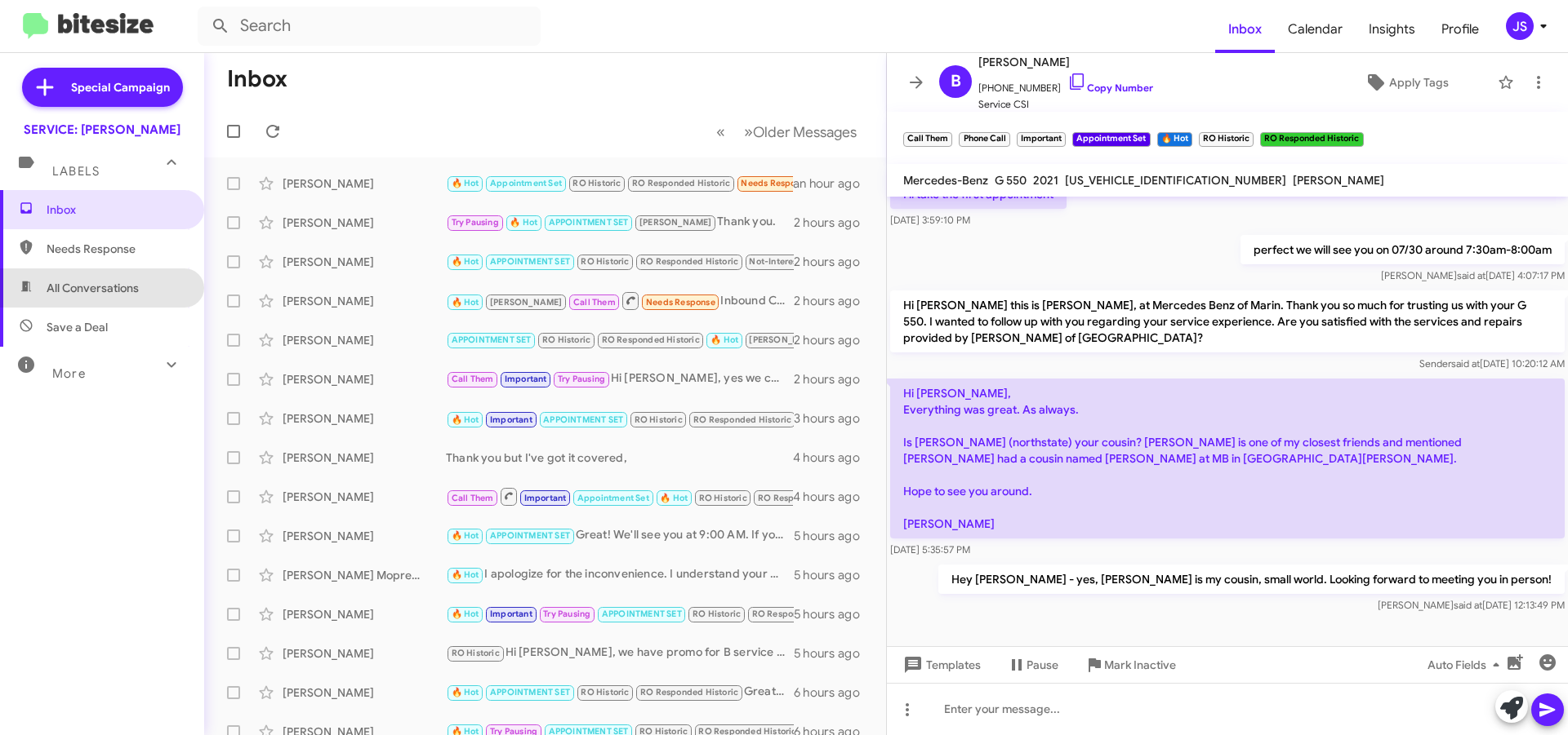
click at [126, 289] on span "All Conversations" at bounding box center [93, 288] width 92 height 16
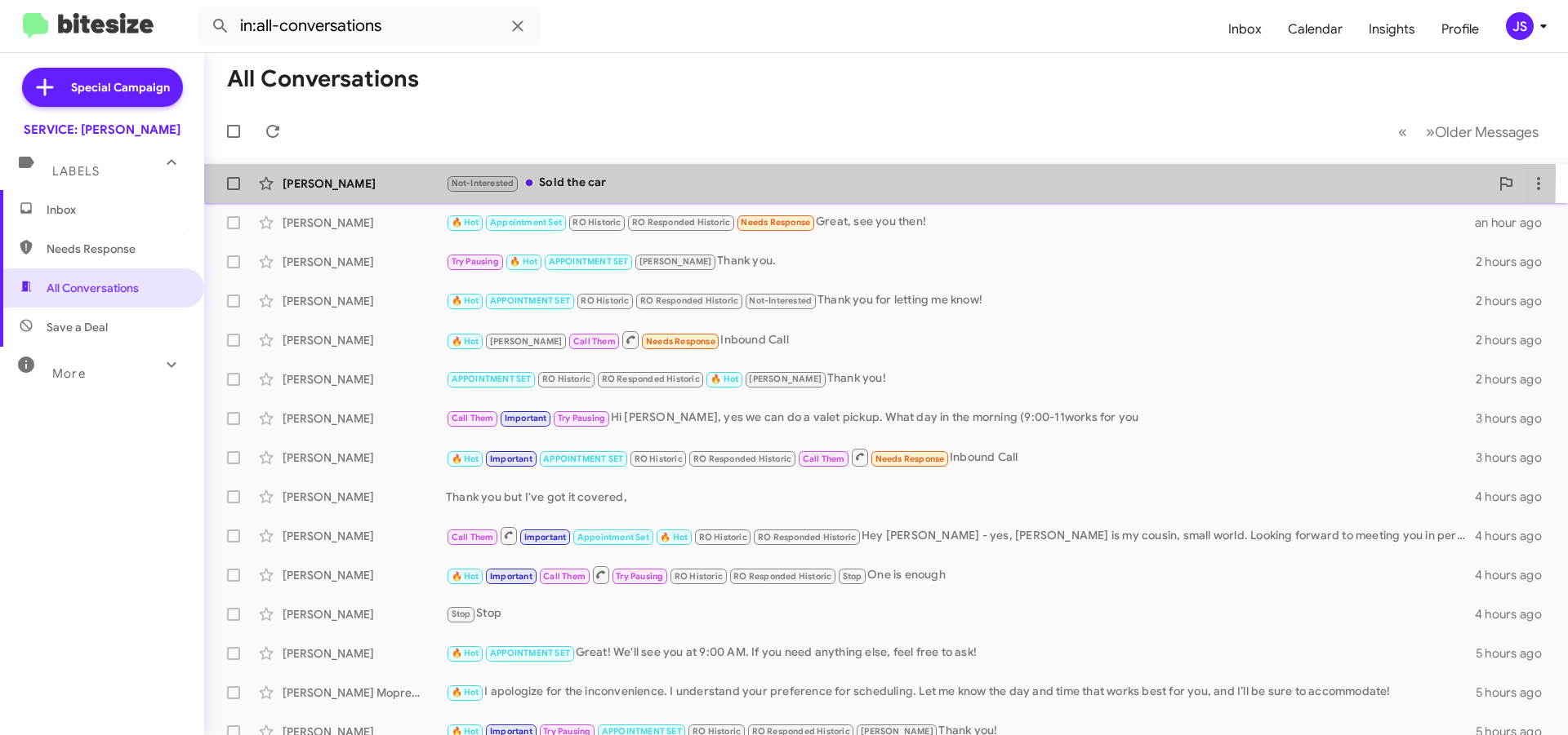
click at [399, 174] on div "James Wilock Not-Interested Sold the car an hour ago" at bounding box center [885, 184] width 1337 height 32
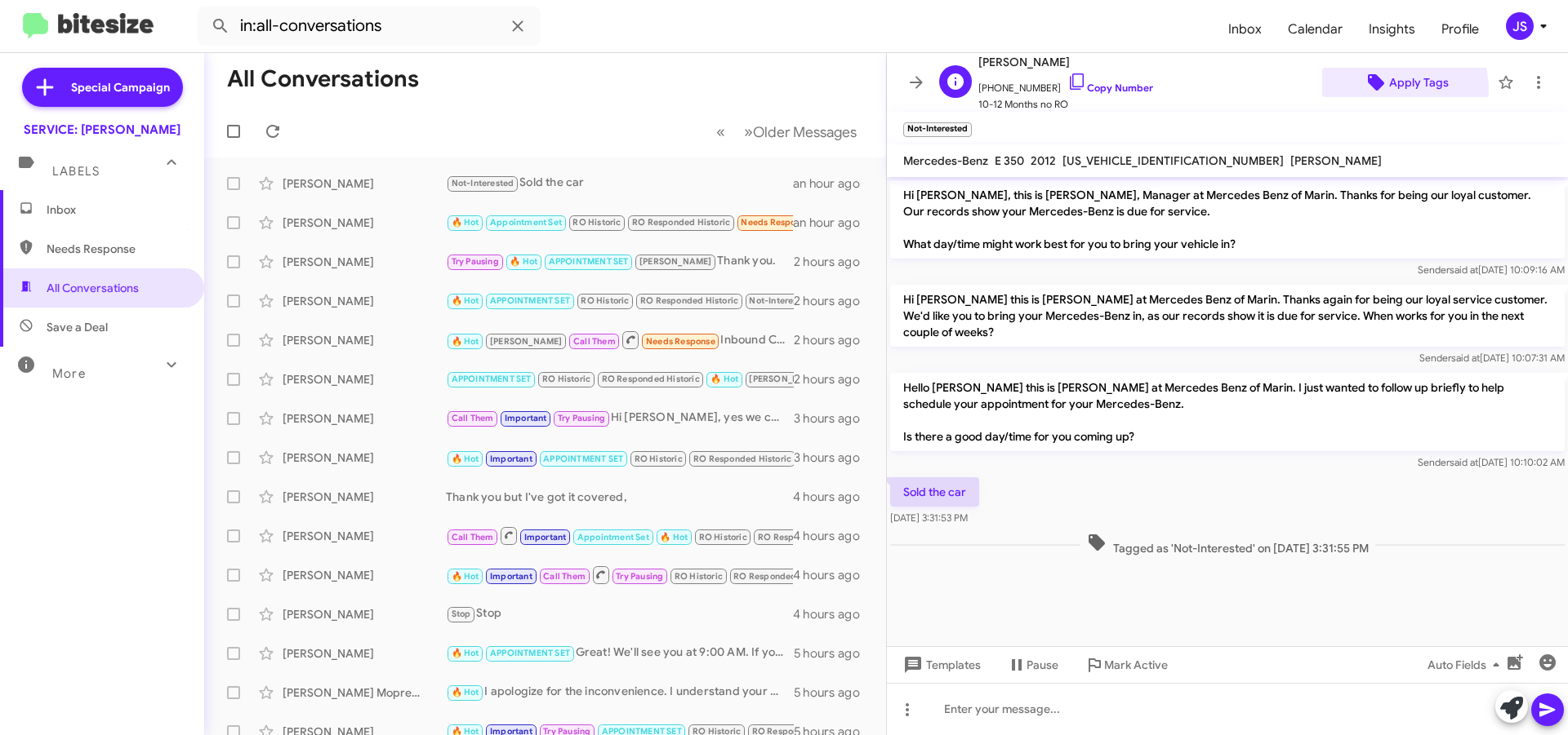
click at [1389, 90] on span "Apply Tags" at bounding box center [1419, 83] width 60 height 30
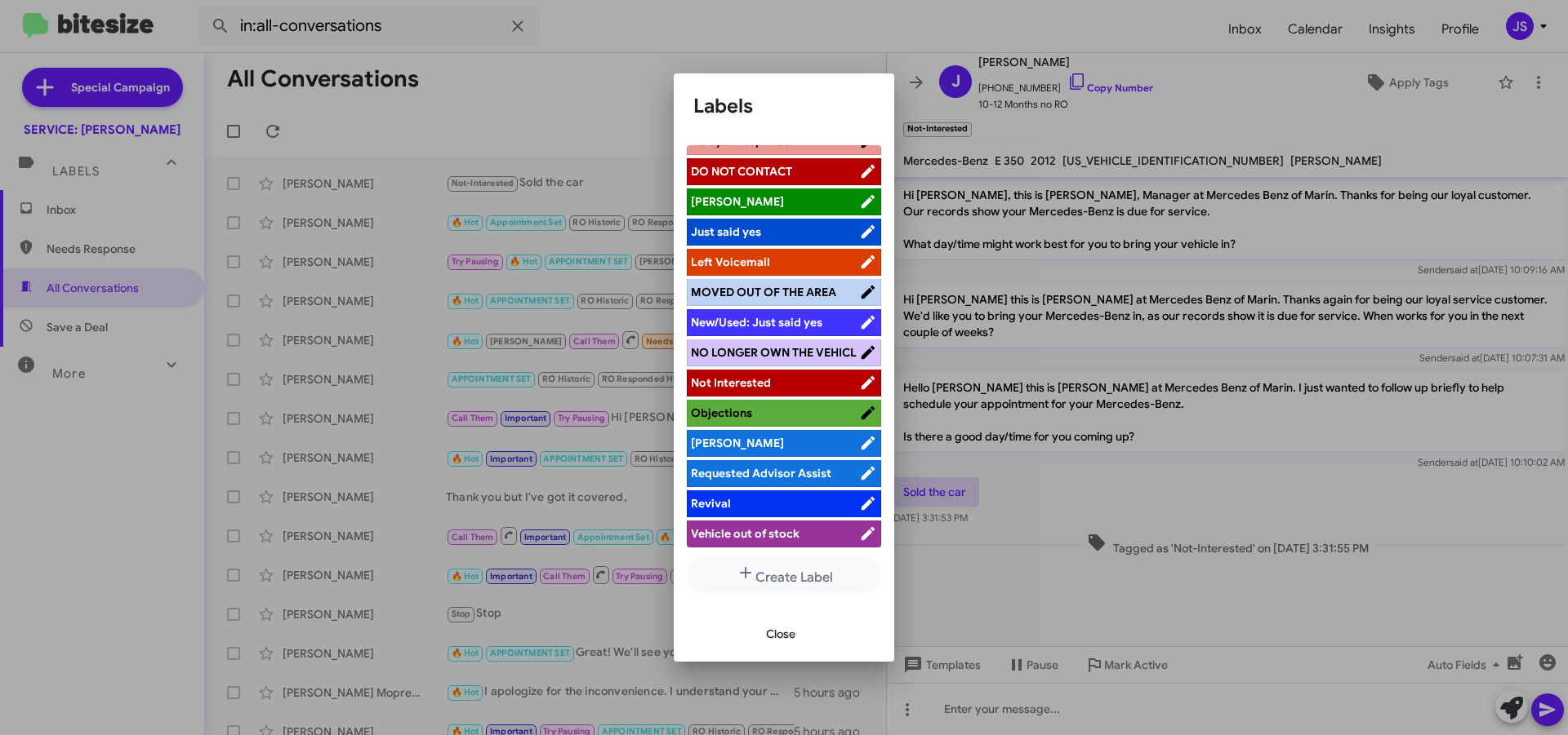
scroll to position [327, 0]
click at [776, 345] on span "NO LONGER OWN THE VEHICL" at bounding box center [774, 351] width 166 height 14
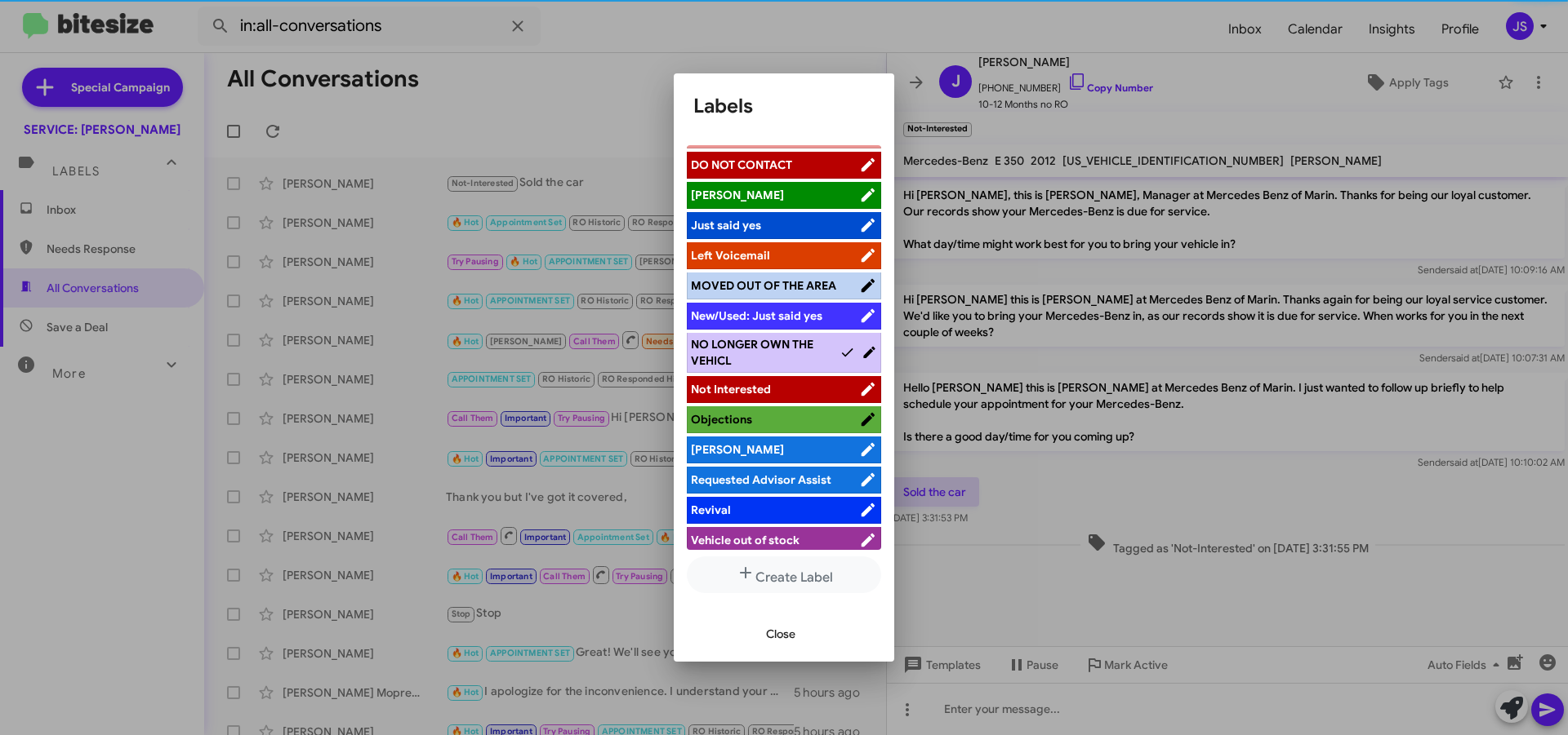
click at [781, 641] on span "Close" at bounding box center [781, 634] width 30 height 30
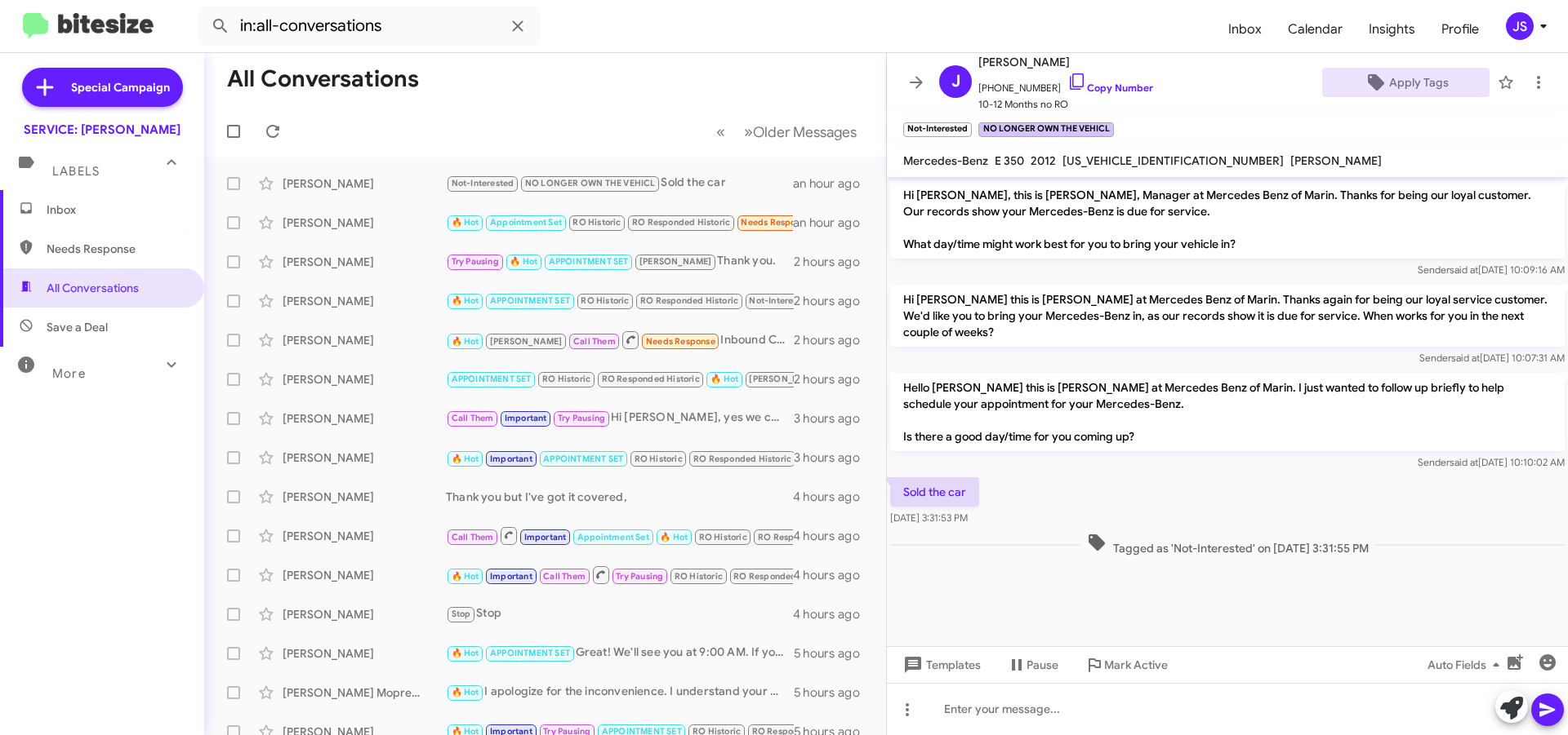
click at [68, 329] on span "Save a Deal" at bounding box center [77, 327] width 61 height 16
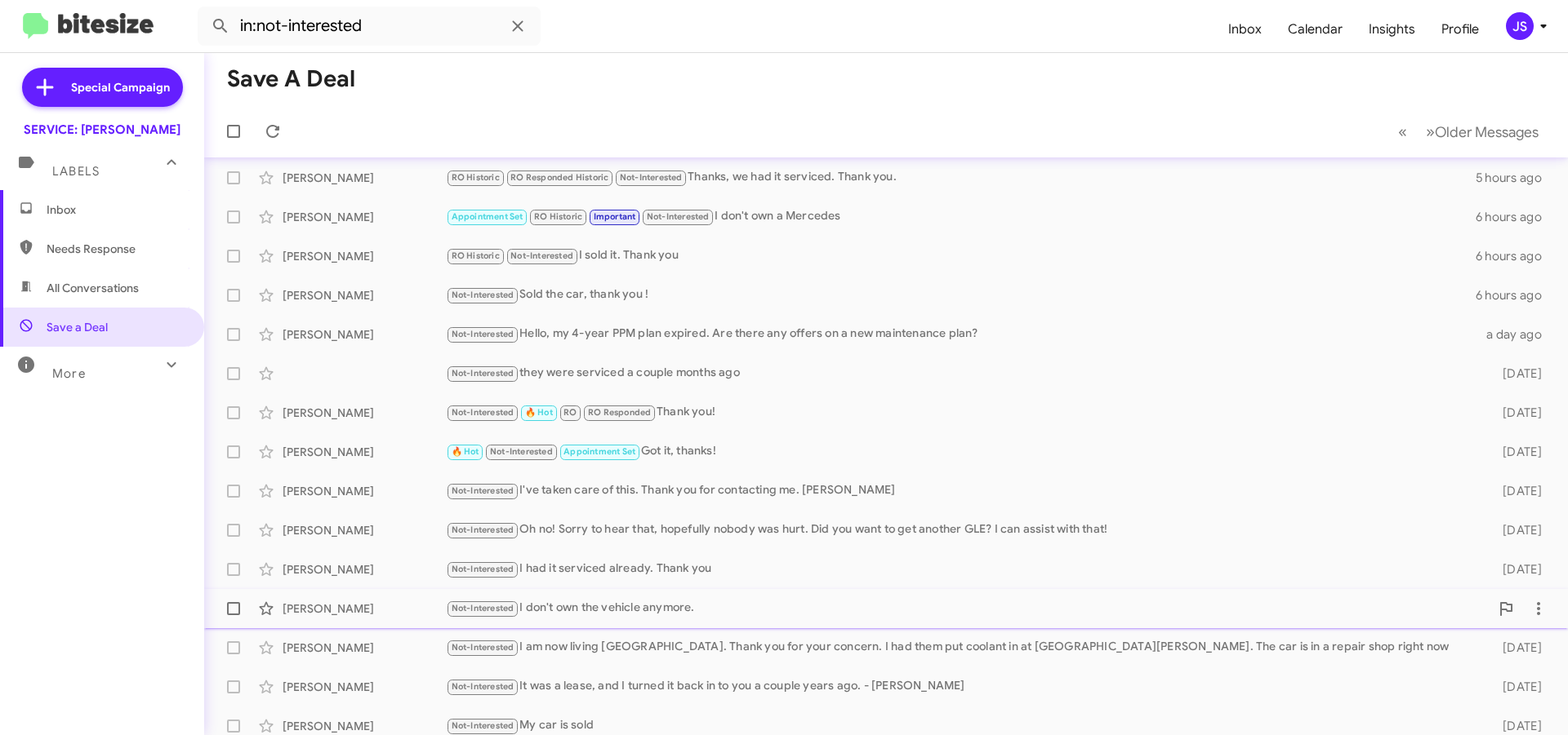
scroll to position [212, 0]
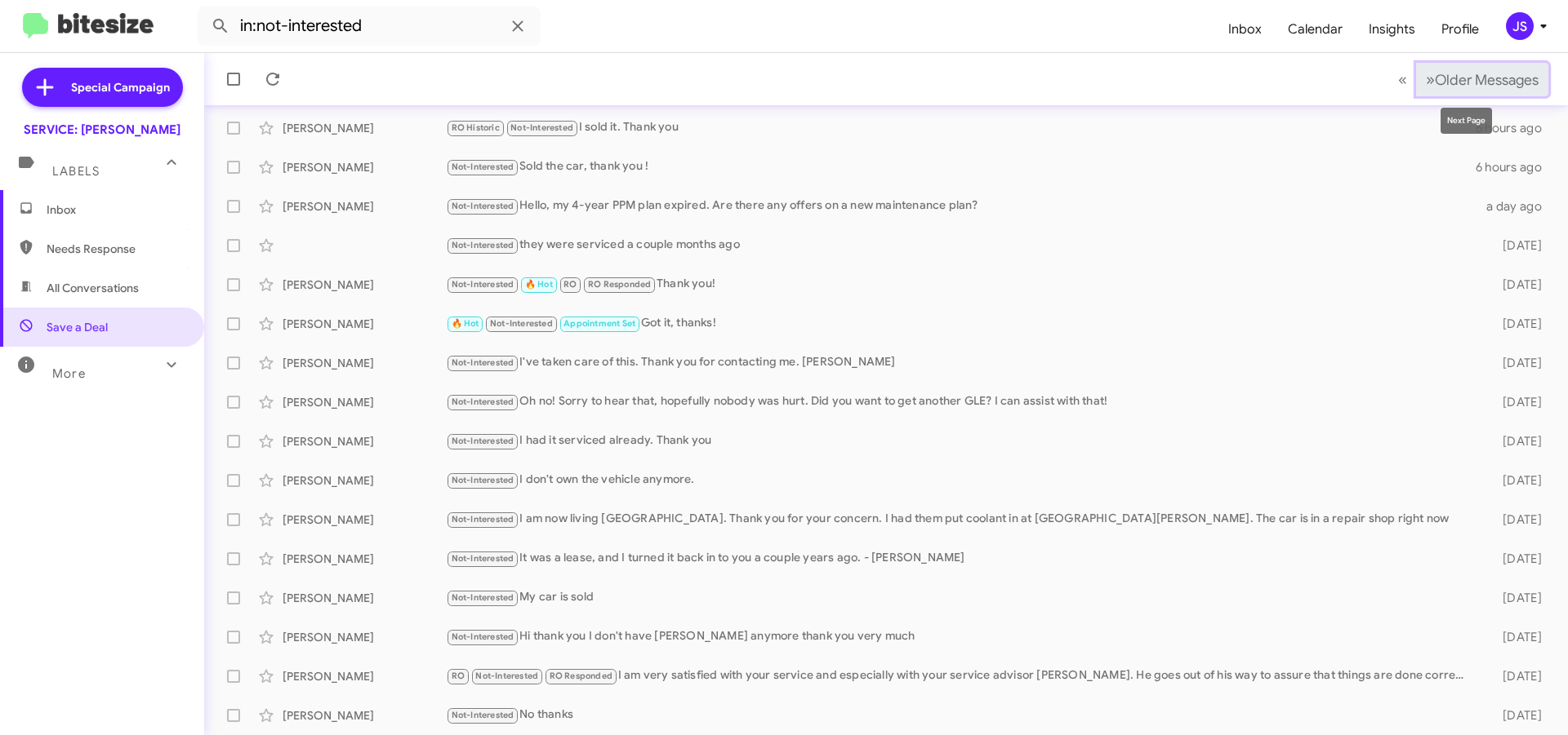
click at [1498, 72] on span "Older Messages" at bounding box center [1487, 79] width 104 height 18
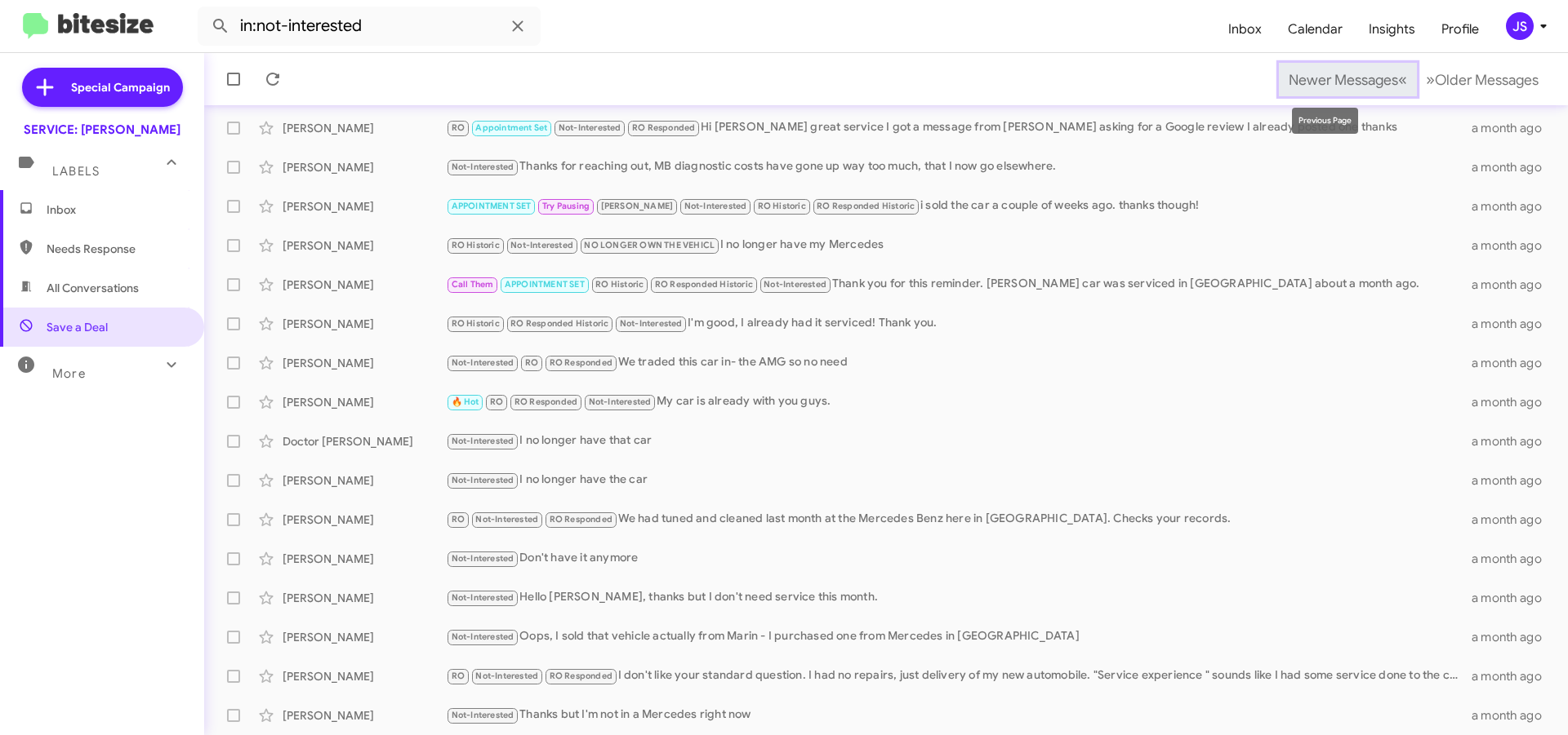
click at [1321, 90] on button "Newer Messages « Previous" at bounding box center [1348, 79] width 138 height 33
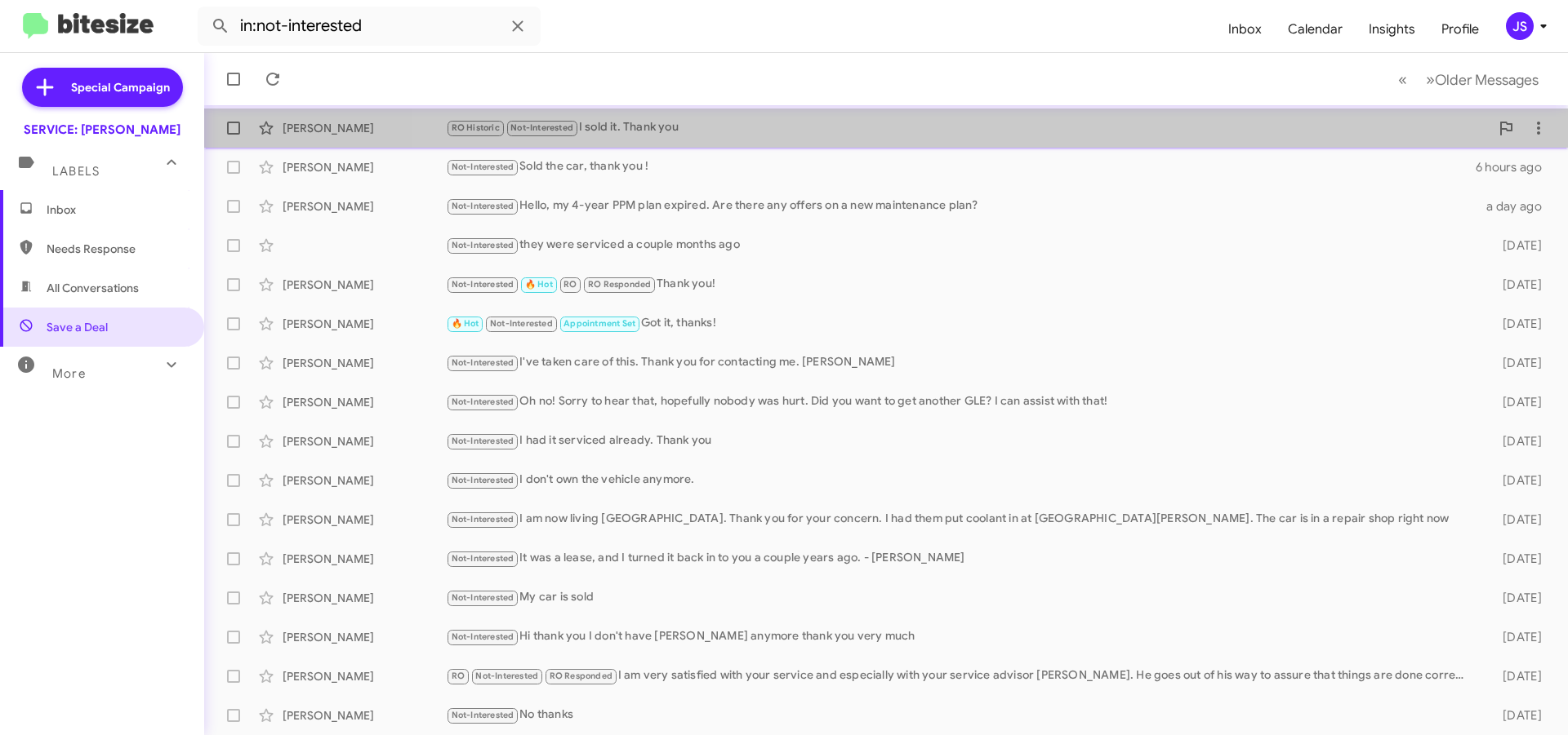
click at [1039, 120] on div "RO Historic Not-Interested I sold it. Thank you" at bounding box center [968, 128] width 1044 height 19
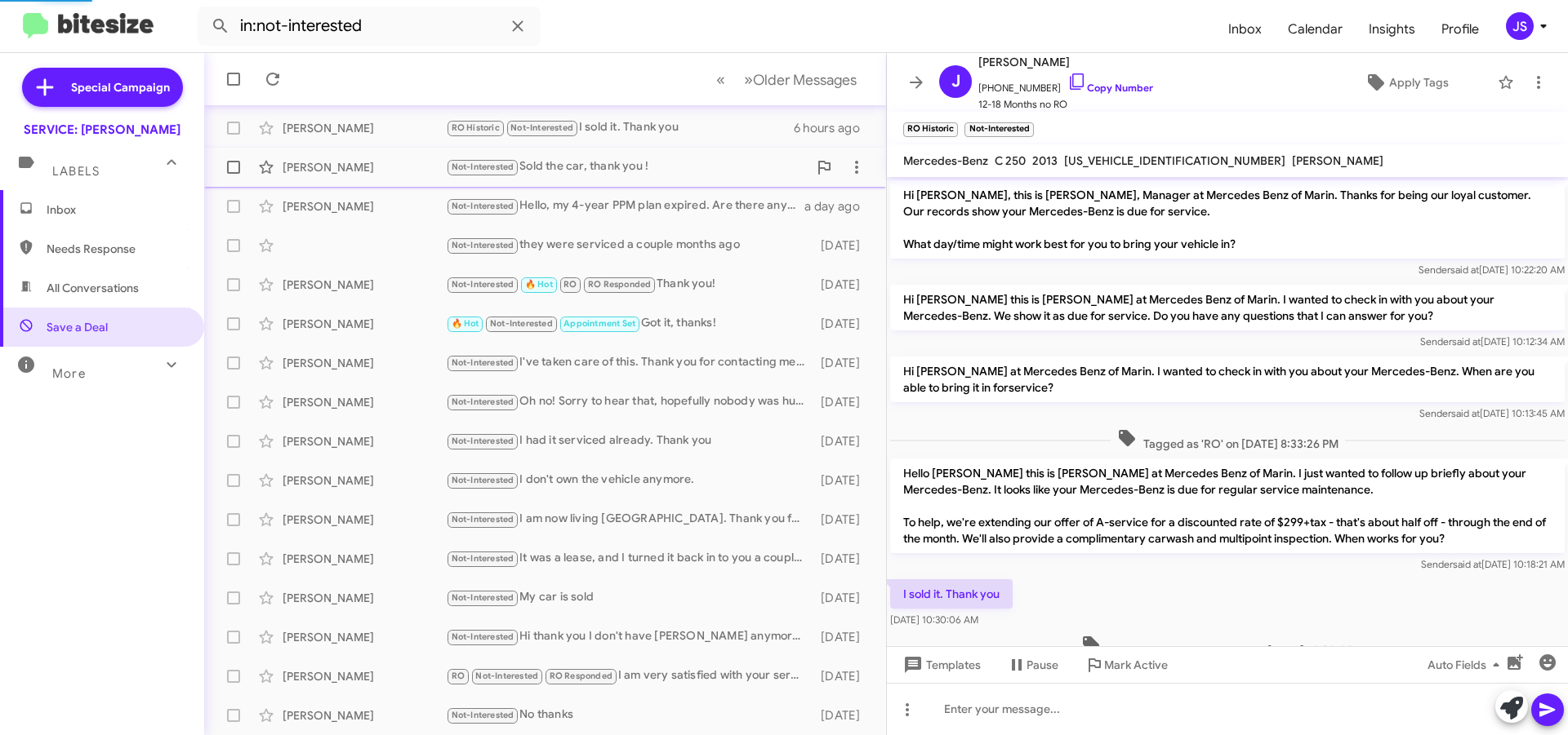
scroll to position [11, 0]
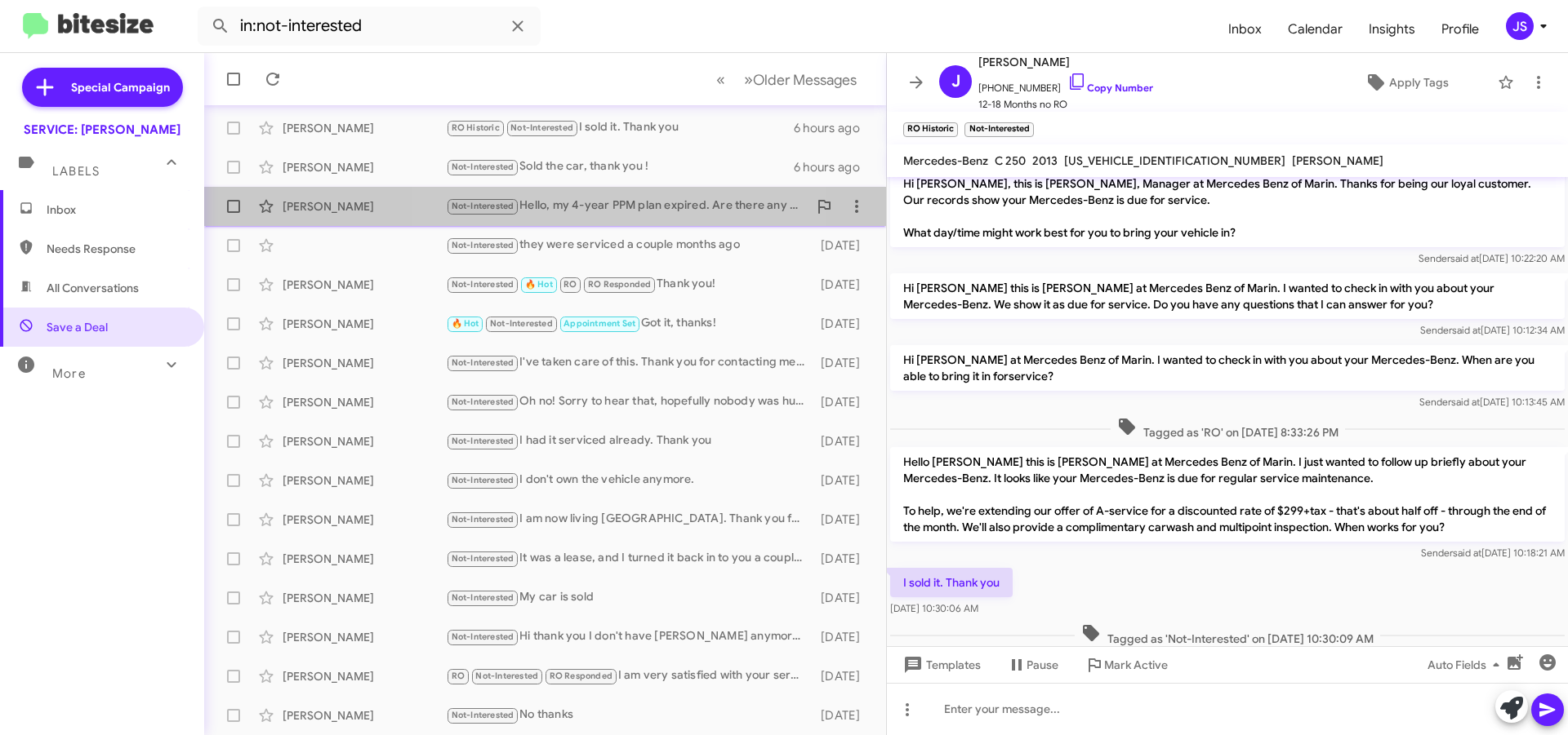
click at [619, 208] on div "Not-Interested Hello, my 4-year PPM plan expired. Are there any offers on a new…" at bounding box center [627, 206] width 362 height 19
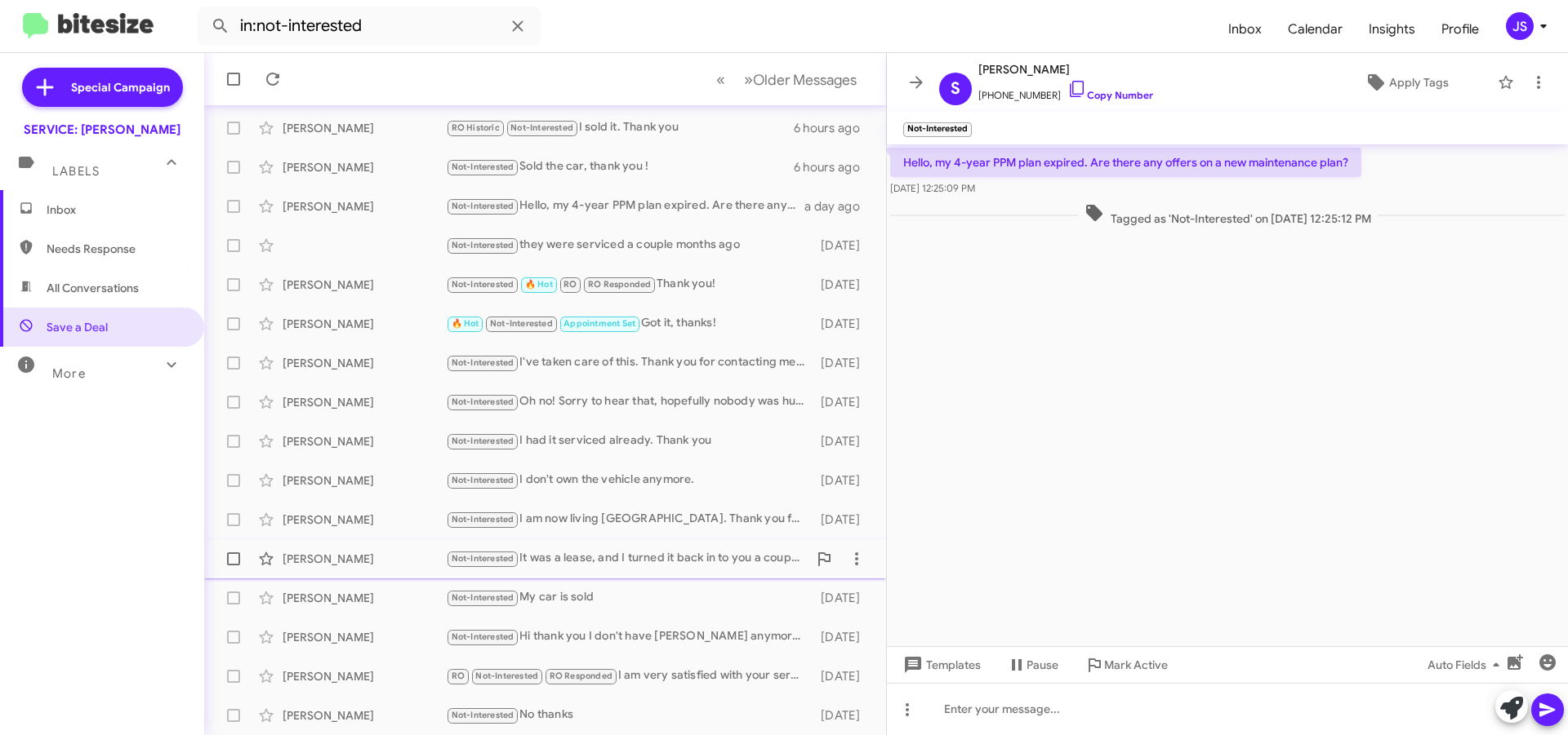
click at [625, 574] on div "Cris Daugbjerg Not-Interested It was a lease, and I turned it back in to you a …" at bounding box center [545, 559] width 655 height 32
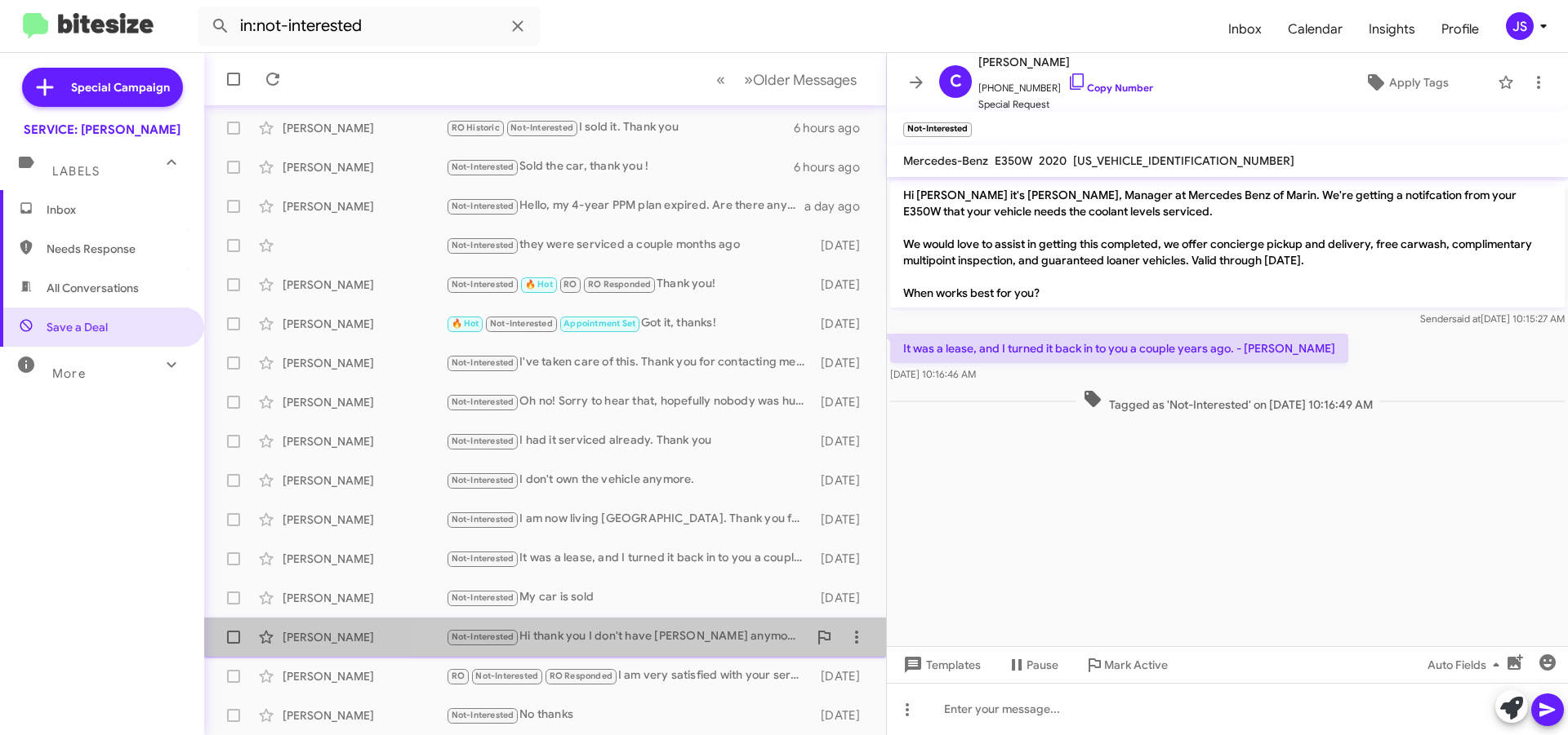
click at [645, 631] on div "Not-Interested Hi thank you I don't have Mercedes anymore thank you very much" at bounding box center [627, 637] width 362 height 19
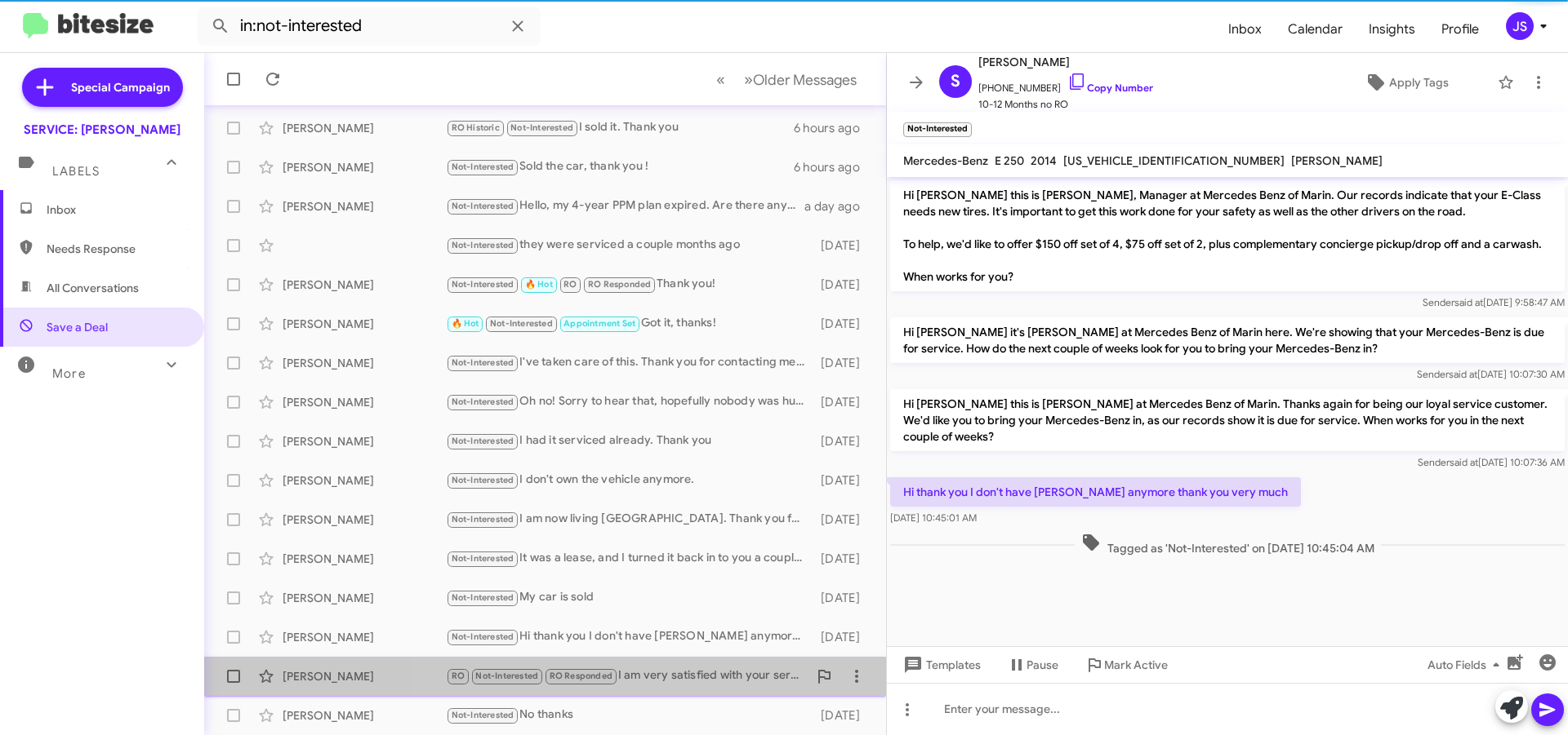
click at [681, 678] on div "RO Not-Interested RO Responded I am very satisfied with your service and especi…" at bounding box center [627, 676] width 362 height 19
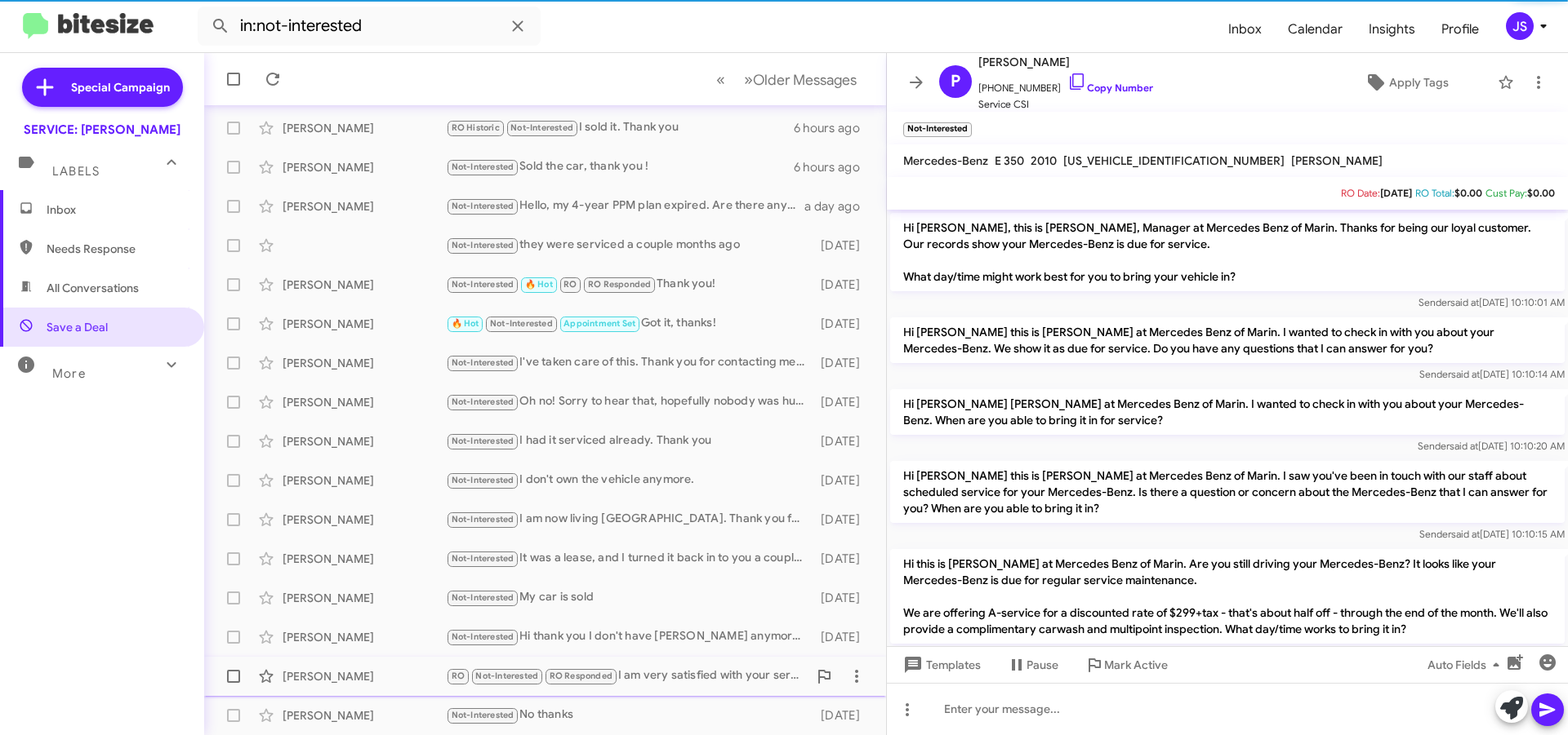
scroll to position [436, 0]
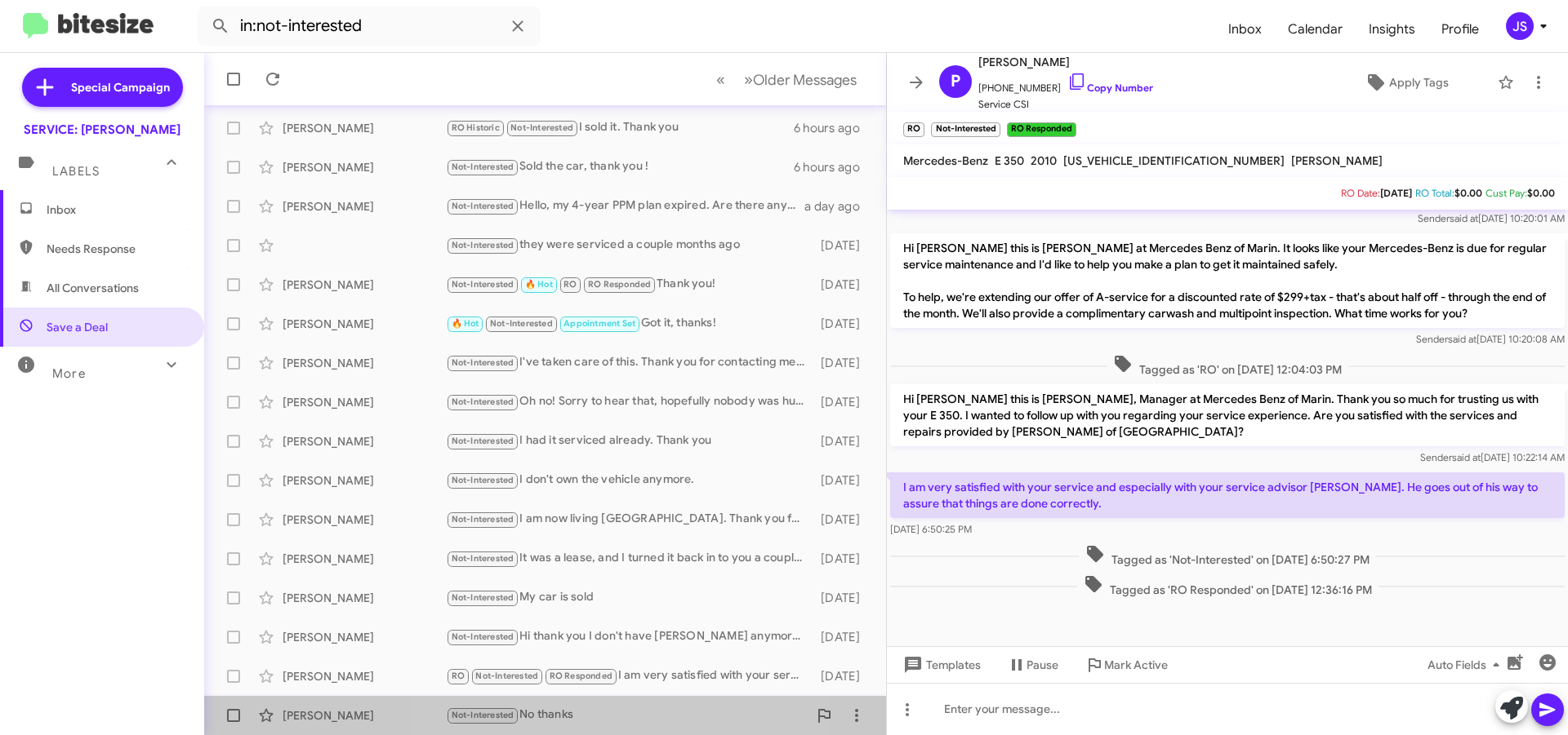
click at [632, 709] on div "Not-Interested No thanks" at bounding box center [627, 715] width 362 height 19
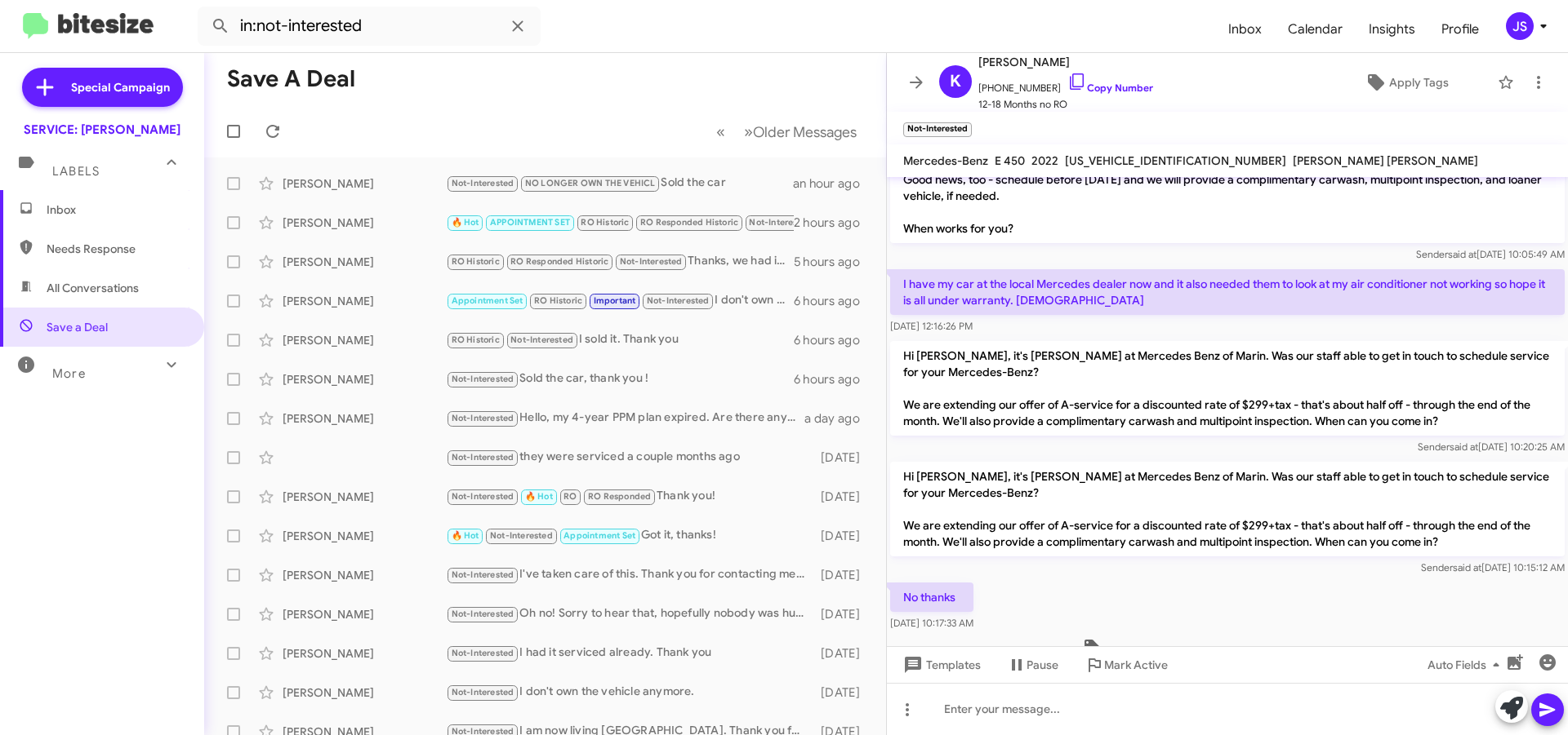
scroll to position [140, 0]
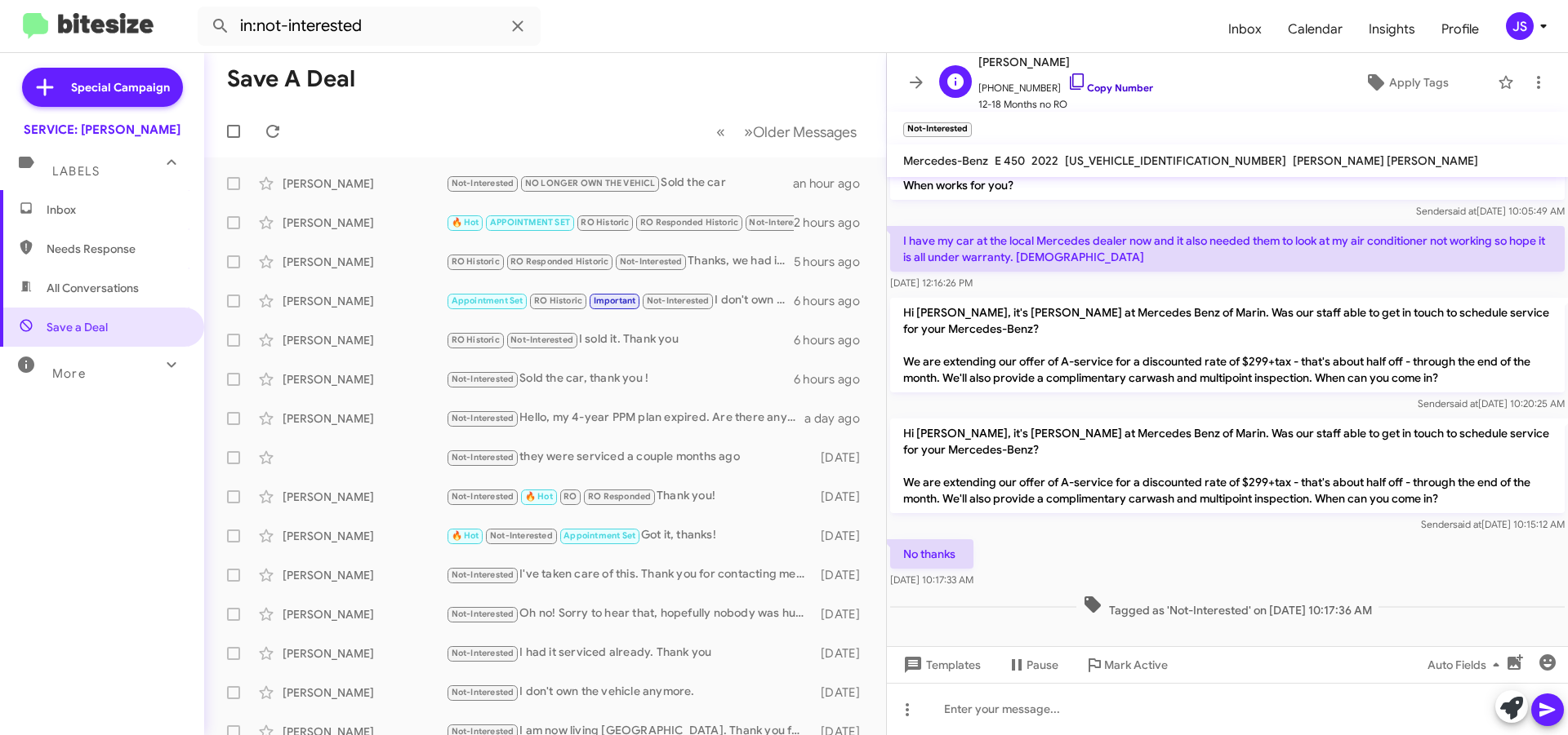
click at [1067, 85] on icon at bounding box center [1077, 81] width 20 height 20
click at [109, 268] on span "Needs Response" at bounding box center [102, 249] width 204 height 39
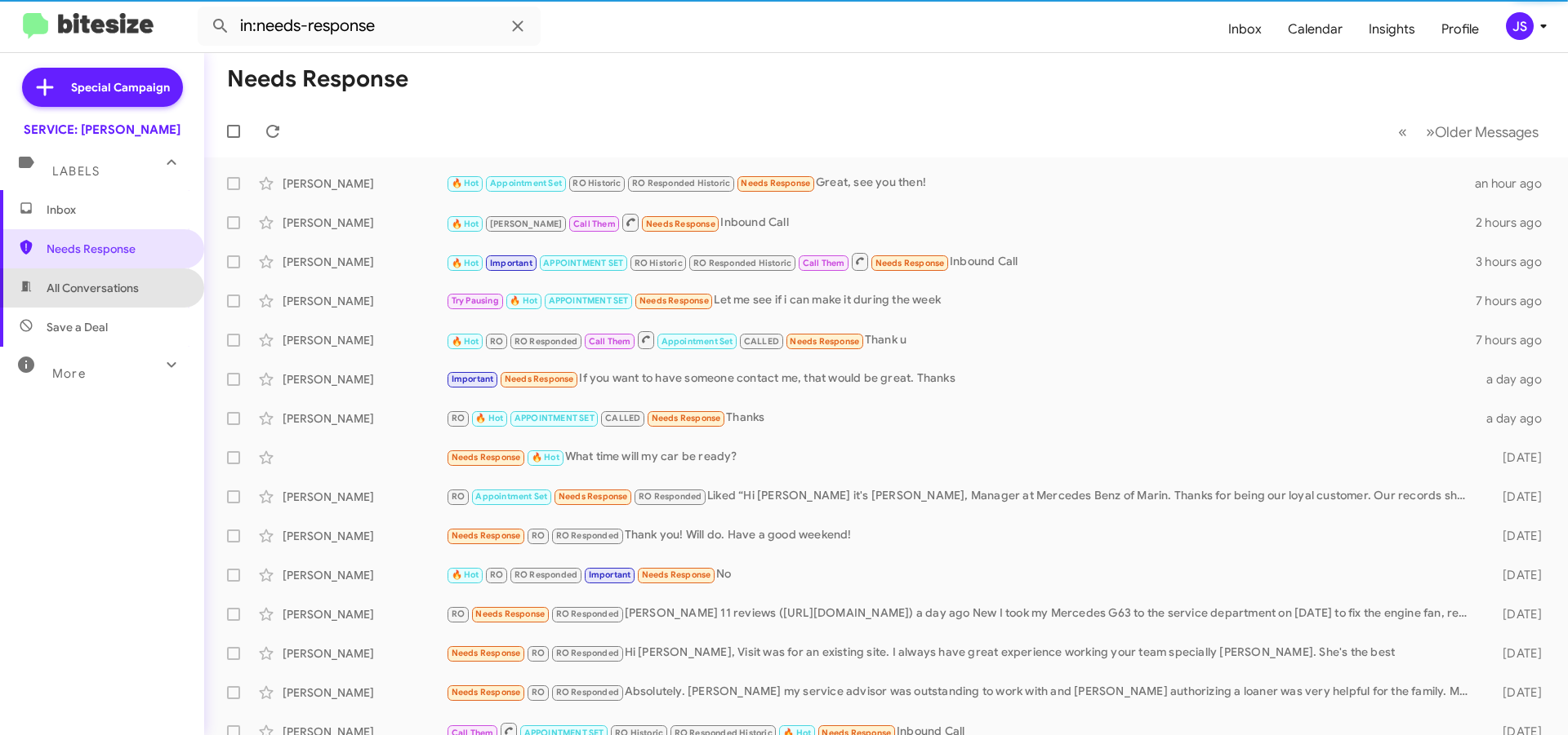
click at [106, 286] on span "All Conversations" at bounding box center [93, 288] width 92 height 16
type input "in:all-conversations"
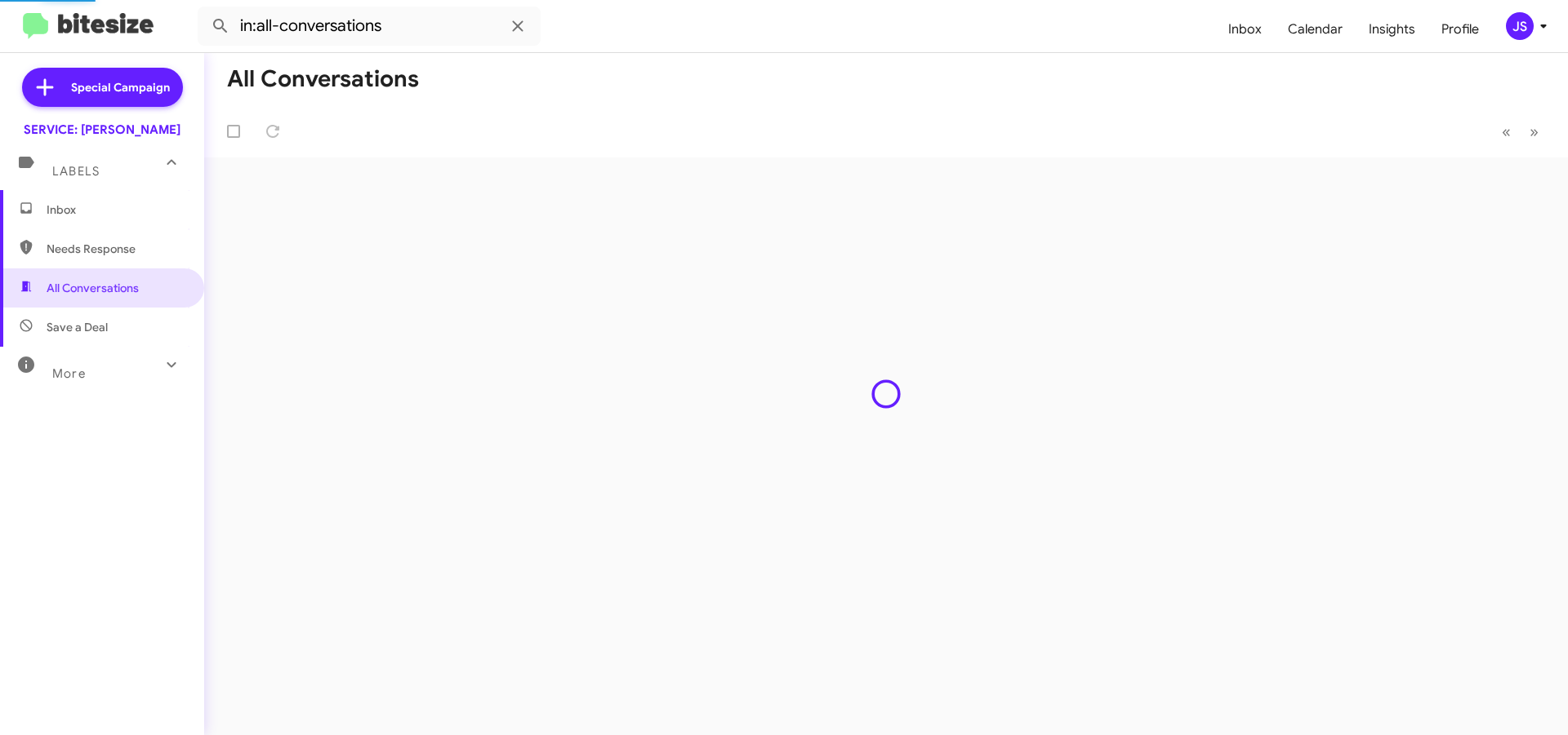
click at [118, 210] on span "Inbox" at bounding box center [116, 209] width 139 height 16
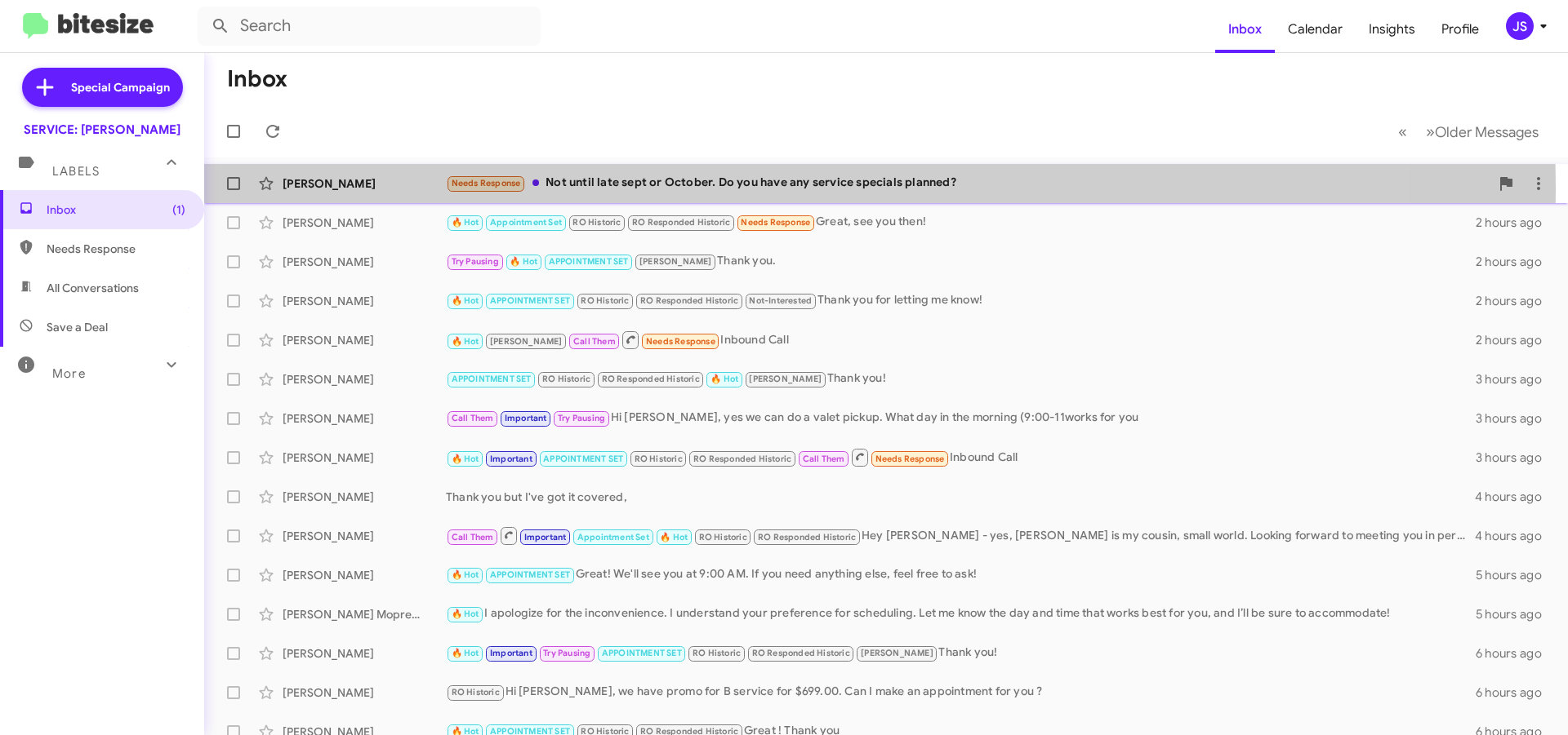
click at [549, 189] on div "Needs Response Not until late sept or October. Do you have any service specials…" at bounding box center [968, 183] width 1044 height 19
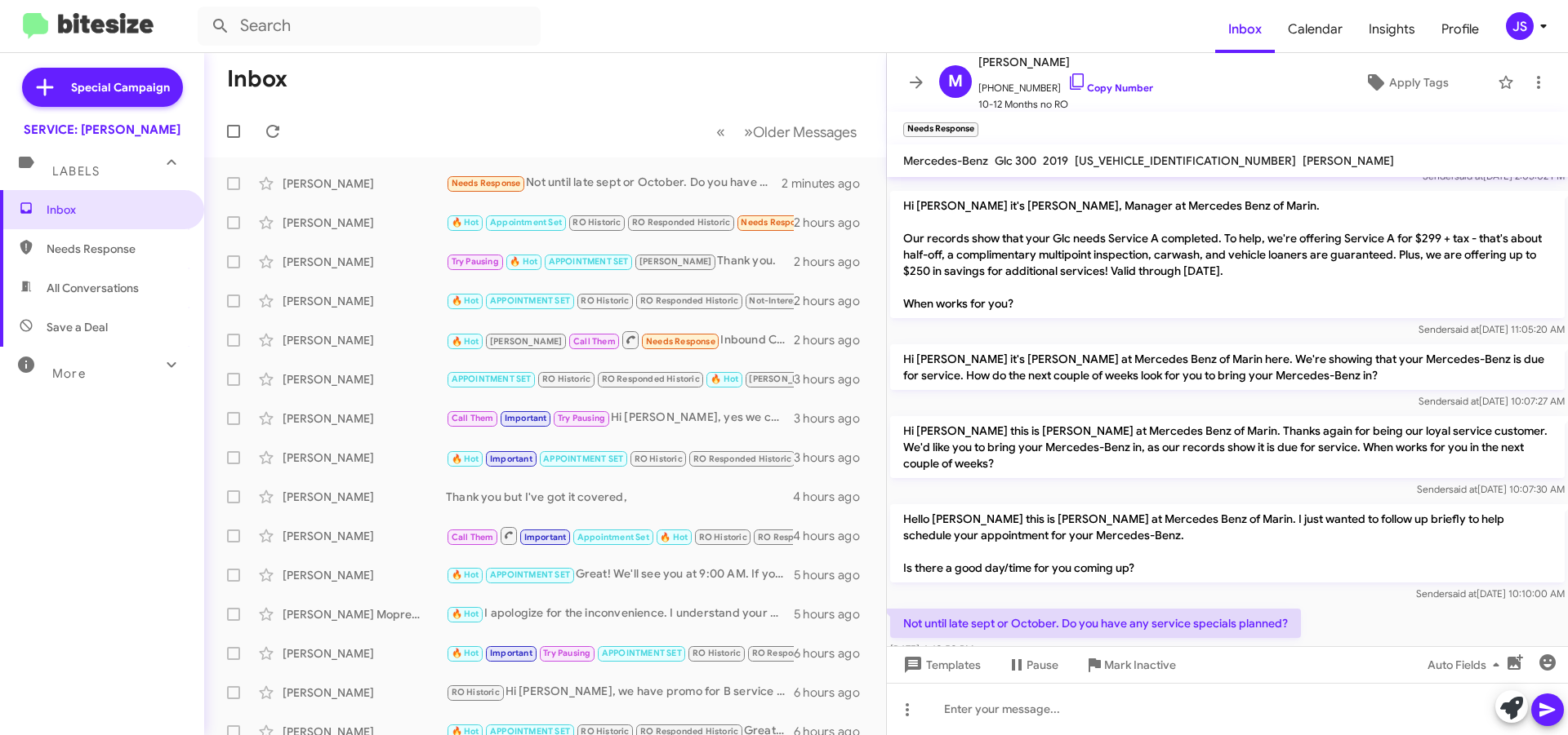
scroll to position [166, 0]
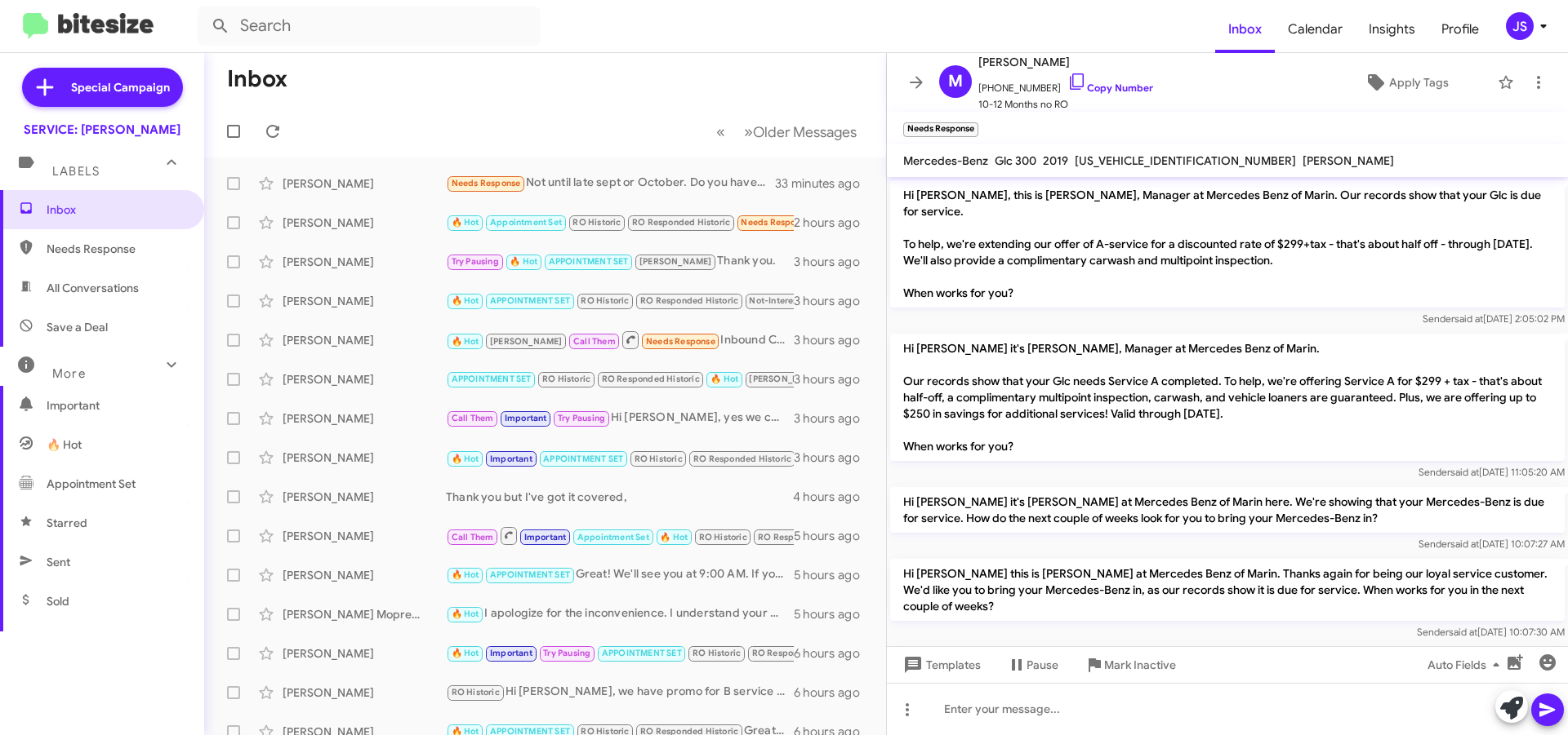
scroll to position [166, 0]
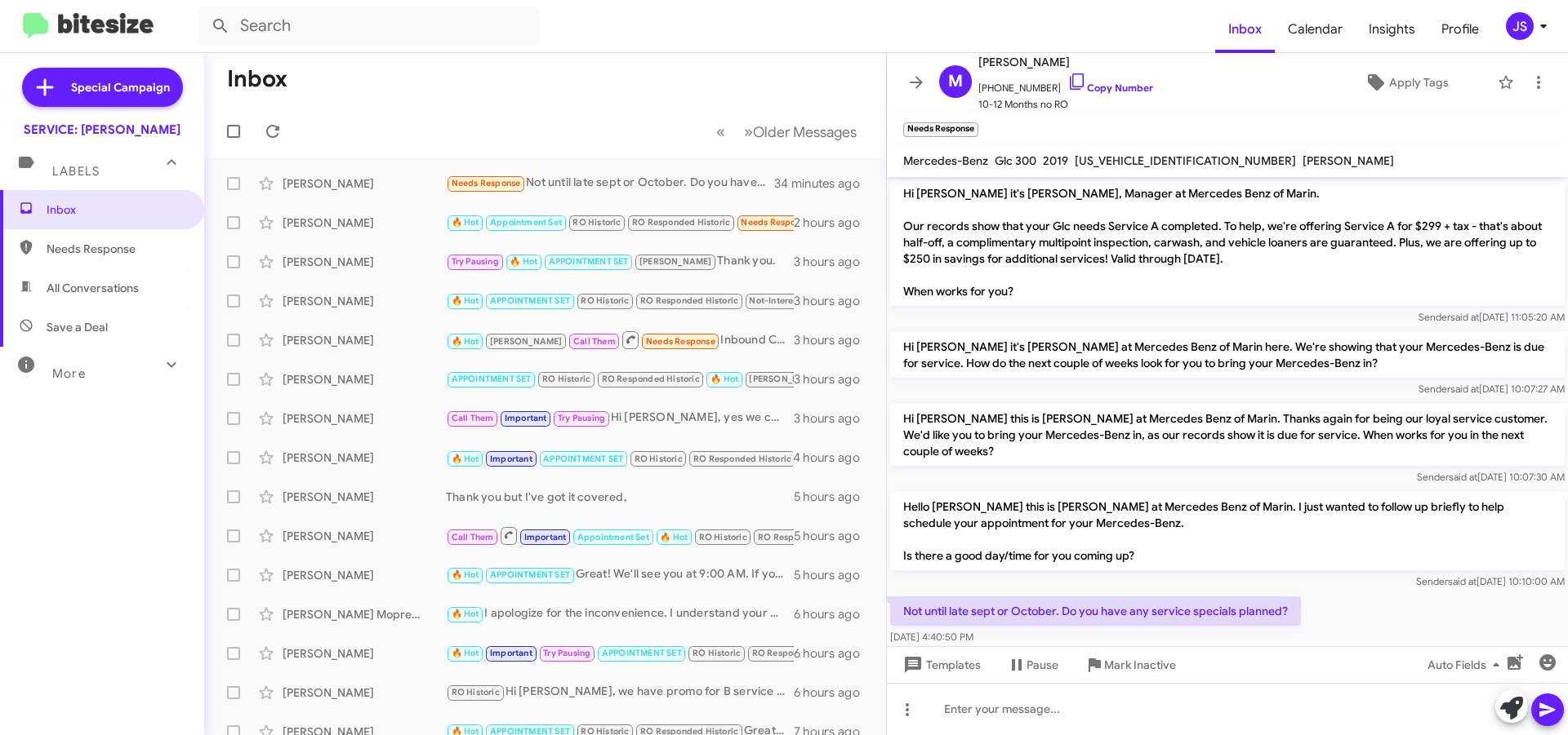
scroll to position [166, 0]
